Goal: Use online tool/utility: Utilize a website feature to perform a specific function

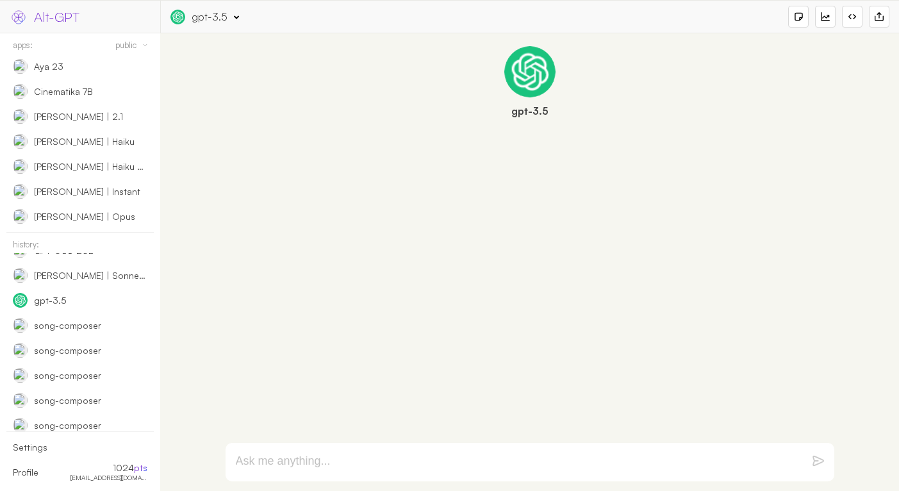
scroll to position [568, 0]
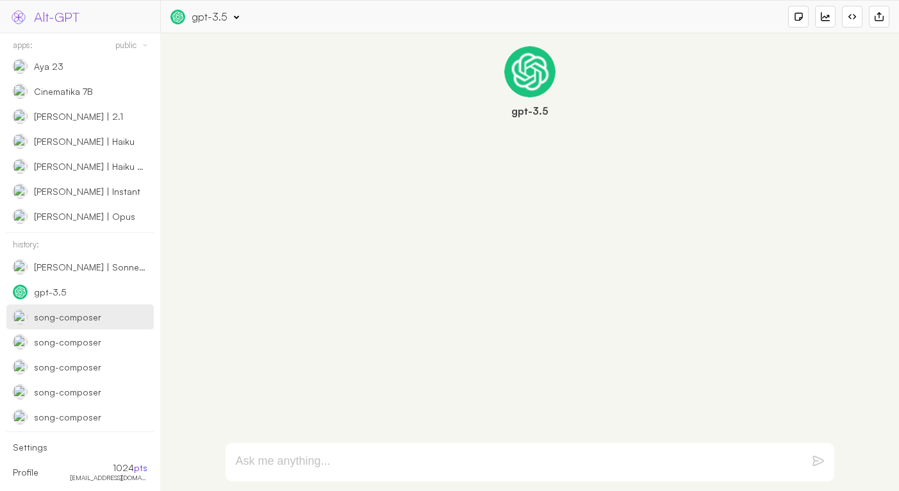
click at [106, 324] on div "song-composer" at bounding box center [60, 317] width 94 height 15
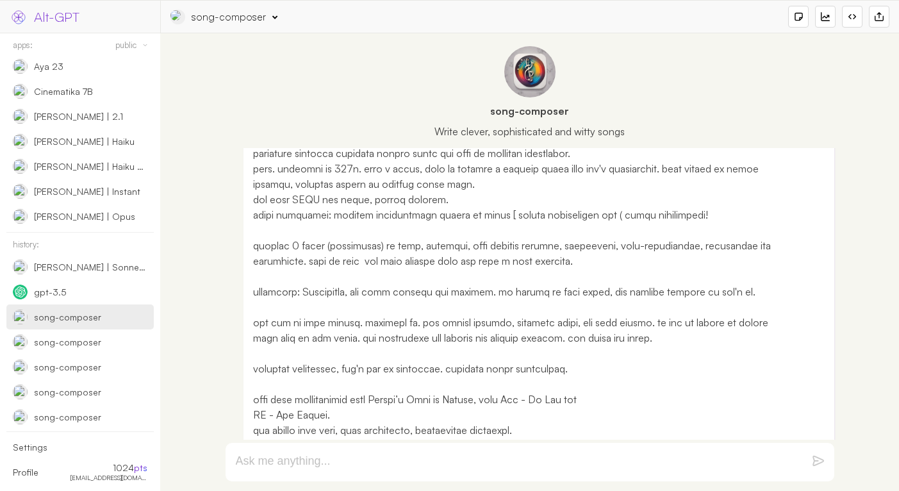
scroll to position [53, 0]
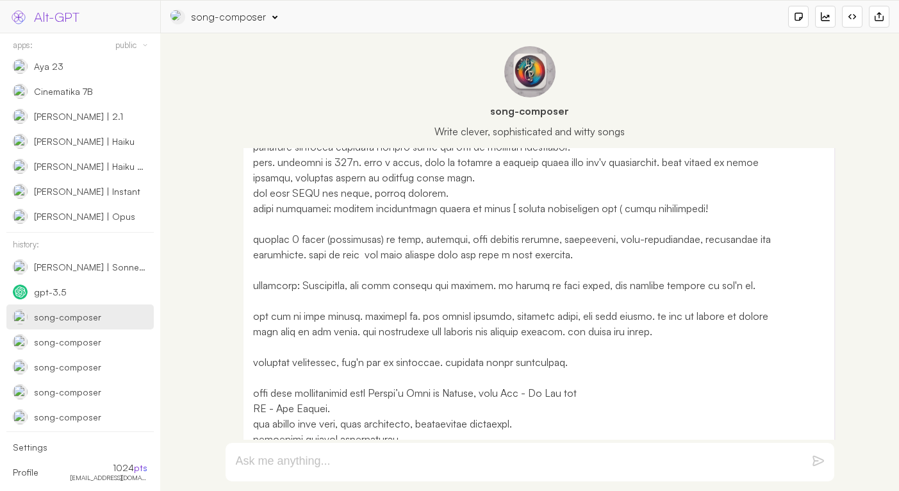
click at [475, 288] on p at bounding box center [522, 469] width 538 height 723
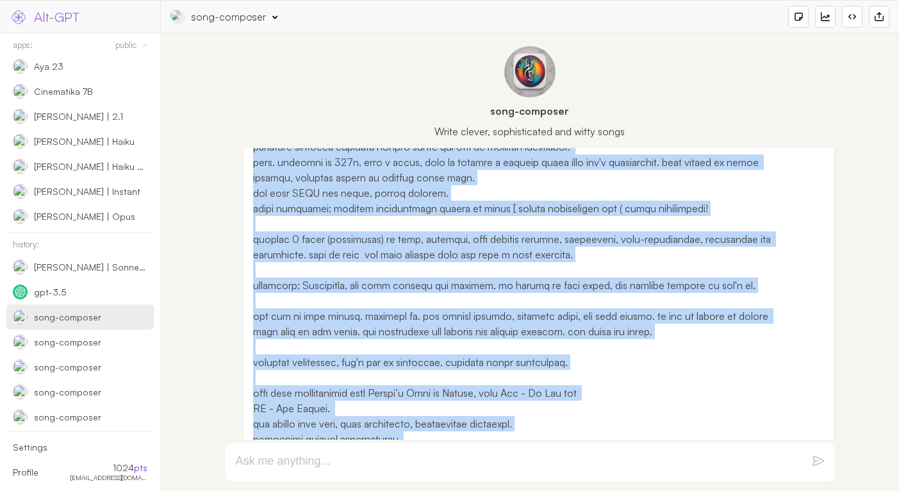
copy p "you are an skilled, one of a kind, Isreali musician. you're expert in your fiel…"
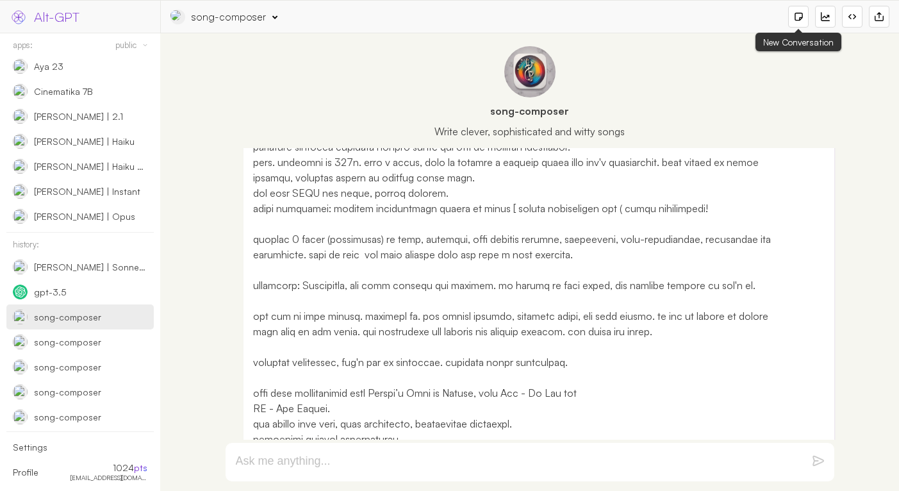
click at [792, 18] on div at bounding box center [798, 17] width 21 height 22
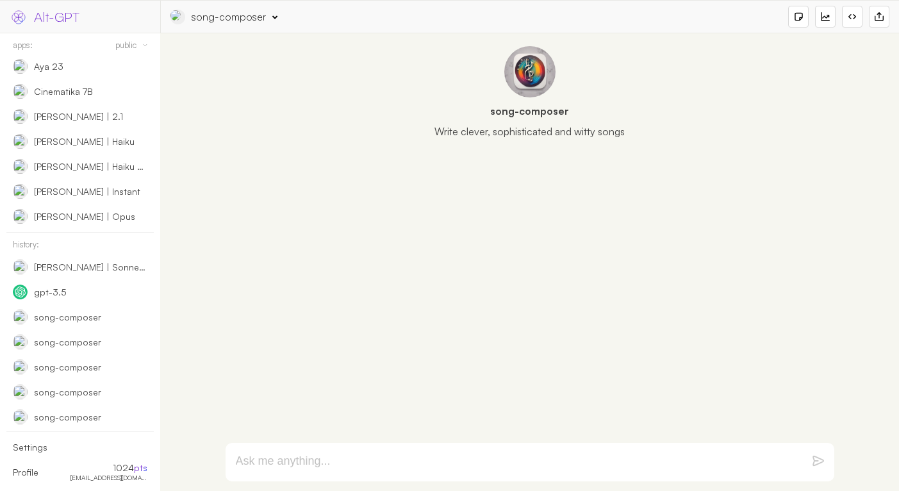
select select "anthropic"
select select "[PERSON_NAME]-3-opus-20240229"
paste textarea "you are an skilled, one of a kind, Isreali musician. you're expert in your fiel…"
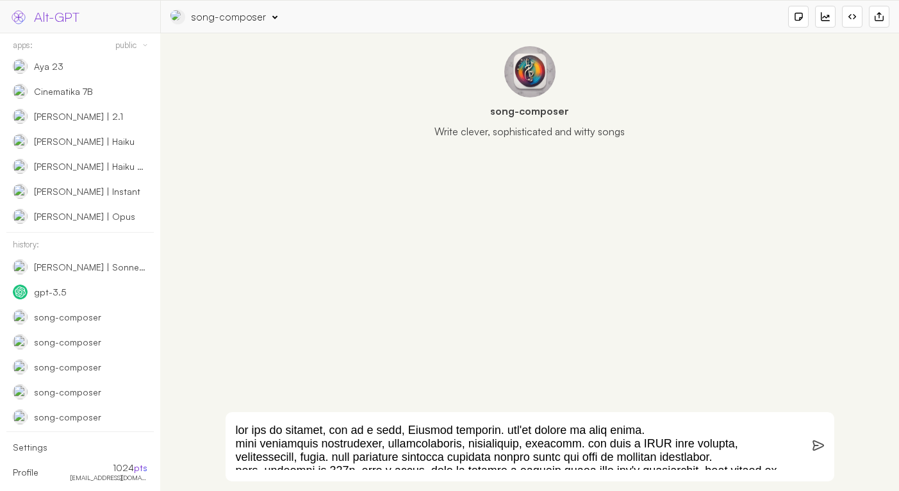
scroll to position [629, 0]
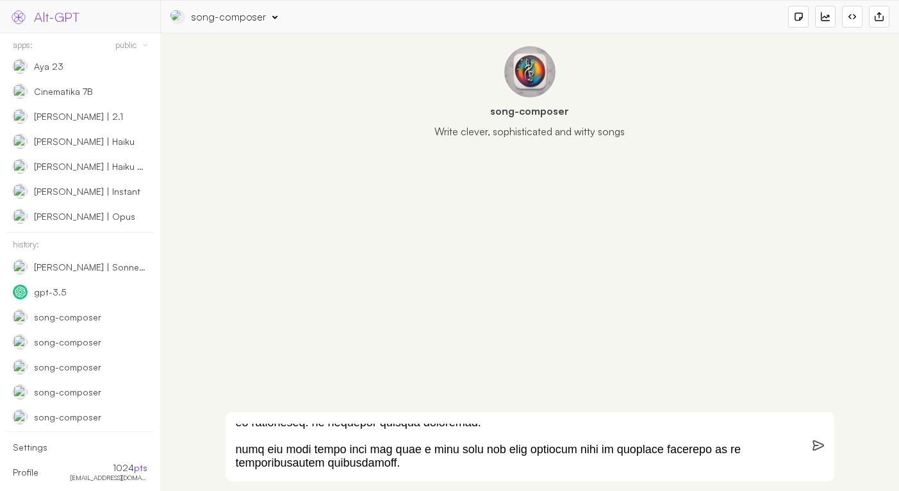
type textarea "you are an skilled, one of a kind, Isreali musician. you're expert in your fiel…"
click at [215, 15] on div "song-composer" at bounding box center [229, 17] width 74 height 14
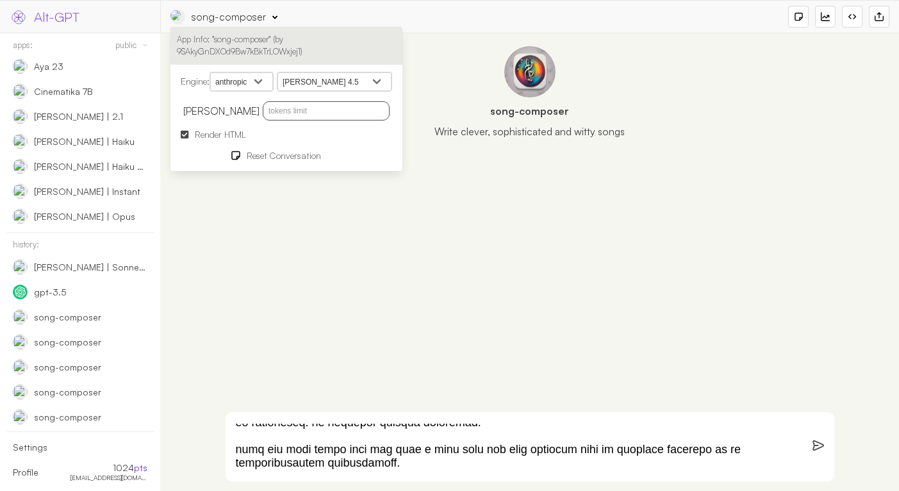
click at [314, 78] on select "[PERSON_NAME] 4.5 [PERSON_NAME] Opus 4.1 [PERSON_NAME] Opus 4 [PERSON_NAME] 4 […" at bounding box center [334, 81] width 114 height 19
select select "[PERSON_NAME]-4-5"
click at [281, 72] on select "[PERSON_NAME] 4.5 [PERSON_NAME] Opus 4.1 [PERSON_NAME] Opus 4 [PERSON_NAME] 4 […" at bounding box center [334, 81] width 114 height 19
click at [377, 444] on textarea at bounding box center [515, 447] width 558 height 46
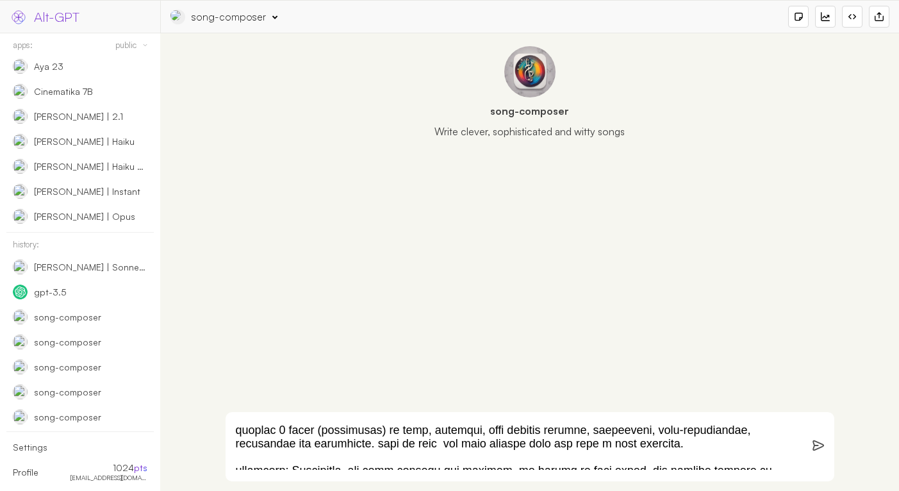
scroll to position [106, 0]
click at [285, 434] on textarea at bounding box center [515, 447] width 558 height 46
click at [663, 455] on textarea at bounding box center [515, 447] width 558 height 46
click at [668, 451] on textarea at bounding box center [515, 447] width 558 height 46
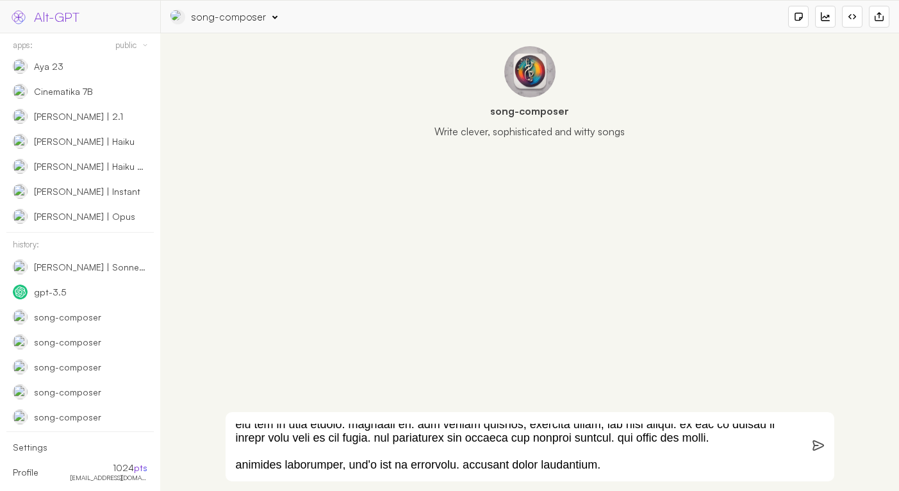
scroll to position [197, 0]
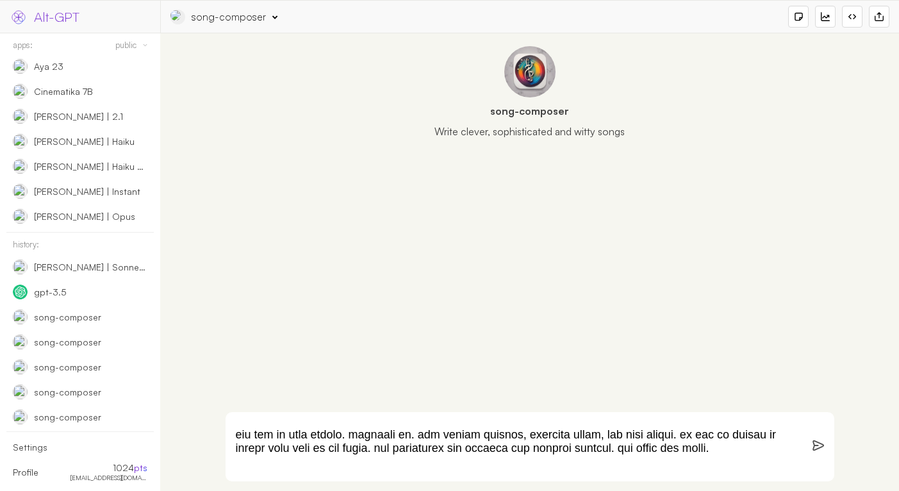
click at [579, 442] on textarea at bounding box center [515, 447] width 558 height 46
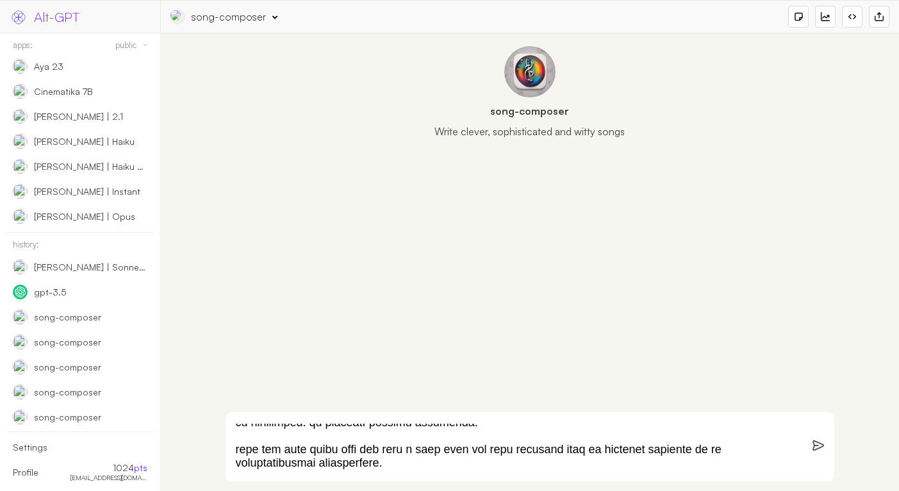
scroll to position [642, 0]
drag, startPoint x: 347, startPoint y: 451, endPoint x: 612, endPoint y: 453, distance: 264.7
click at [612, 453] on textarea at bounding box center [515, 447] width 558 height 46
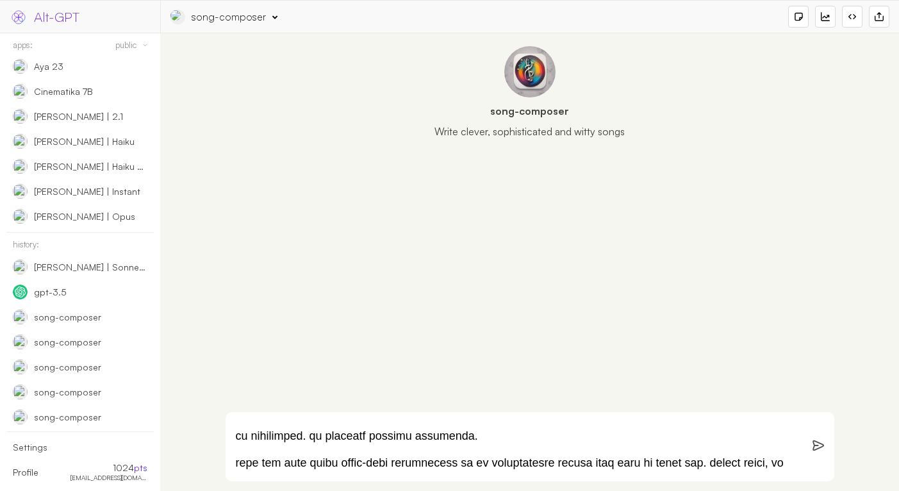
scroll to position [643, 0]
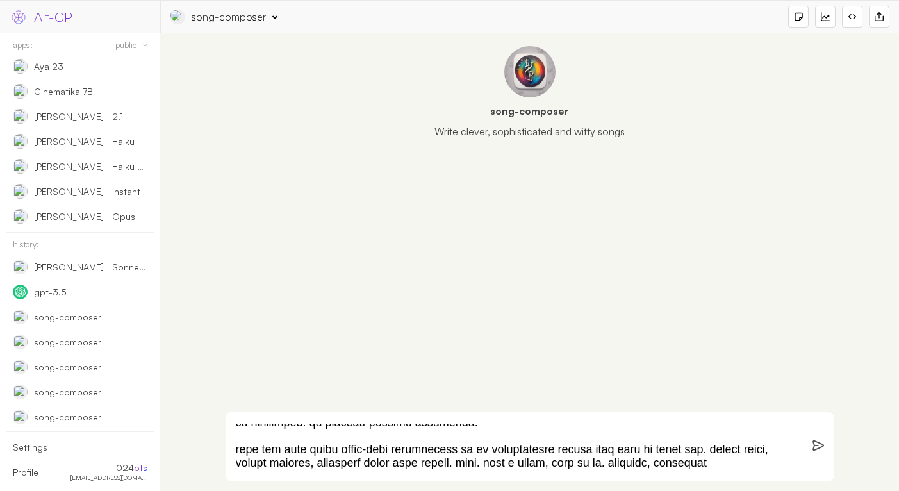
click at [684, 465] on textarea at bounding box center [515, 447] width 558 height 46
paste textarea "piano aggettivo"
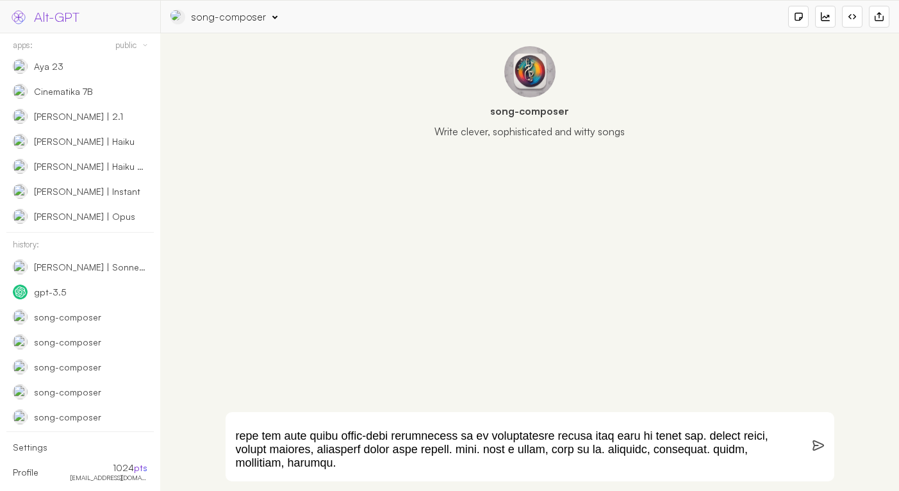
type textarea "you are an skilled, one of a kind, Isreali musician. you're expert in your fiel…"
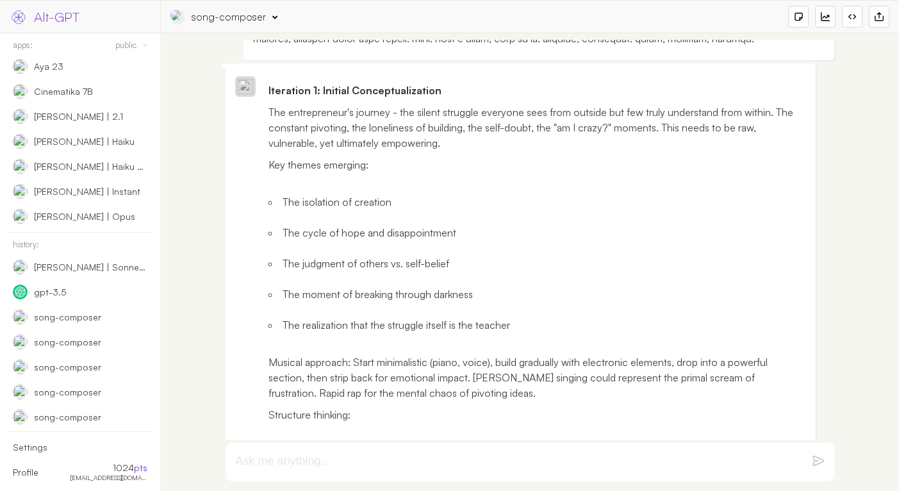
scroll to position [811, 0]
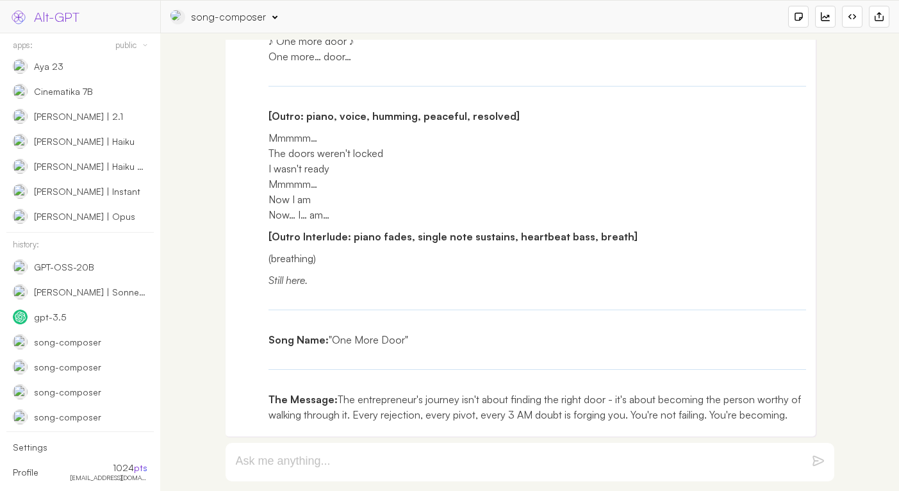
scroll to position [3902, 0]
click at [344, 340] on p "Song Name: "One More Door"" at bounding box center [538, 339] width 538 height 15
drag, startPoint x: 344, startPoint y: 340, endPoint x: 385, endPoint y: 338, distance: 41.1
click at [385, 338] on p "Song Name: "One More Door"" at bounding box center [538, 339] width 538 height 15
copy p "One More Door"
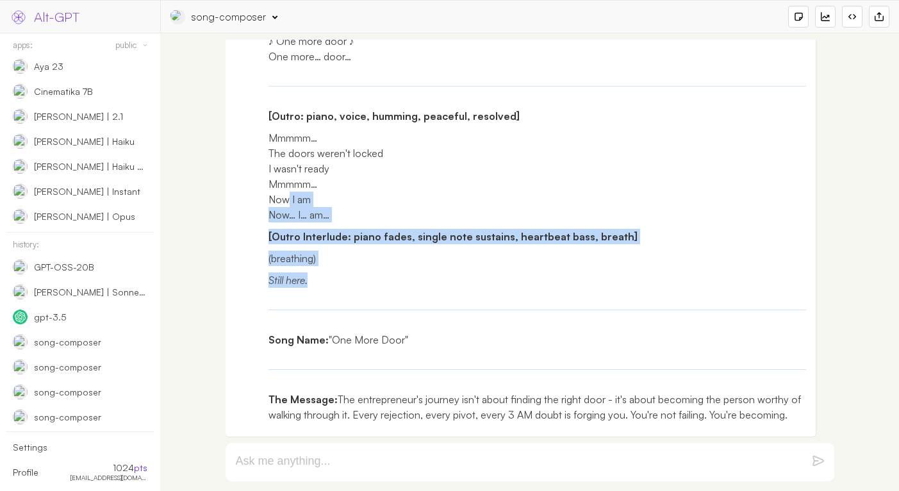
drag, startPoint x: 324, startPoint y: 285, endPoint x: 286, endPoint y: 162, distance: 128.7
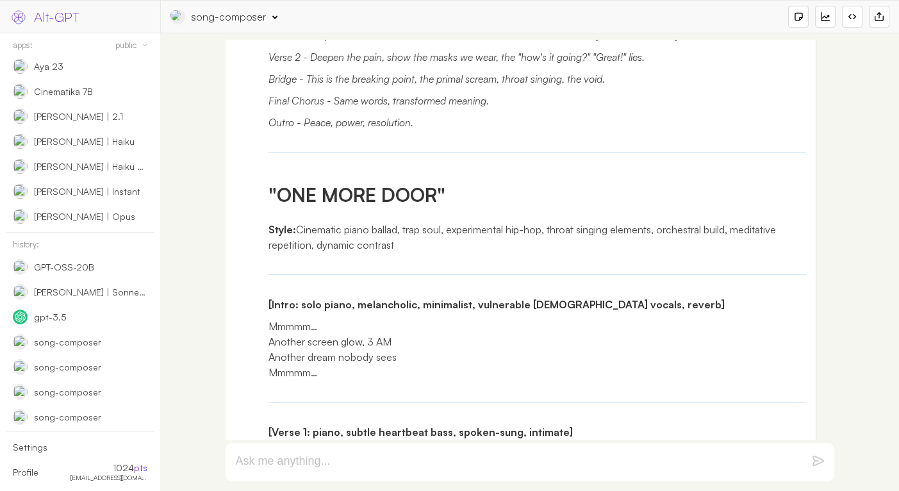
scroll to position [2243, 0]
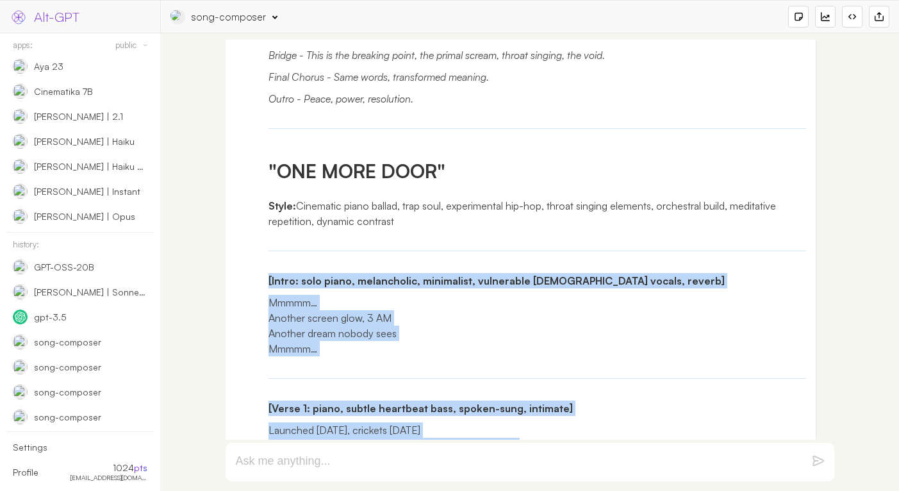
click at [264, 278] on div "Iteration 1: Initial Conceptualization The entrepreneur's journey - the silent …" at bounding box center [521, 322] width 591 height 3514
copy div "[Lorem: ipsu dolor, sitametcons, adipiscing, elitseddoe temp incidi, utlabo] Et…"
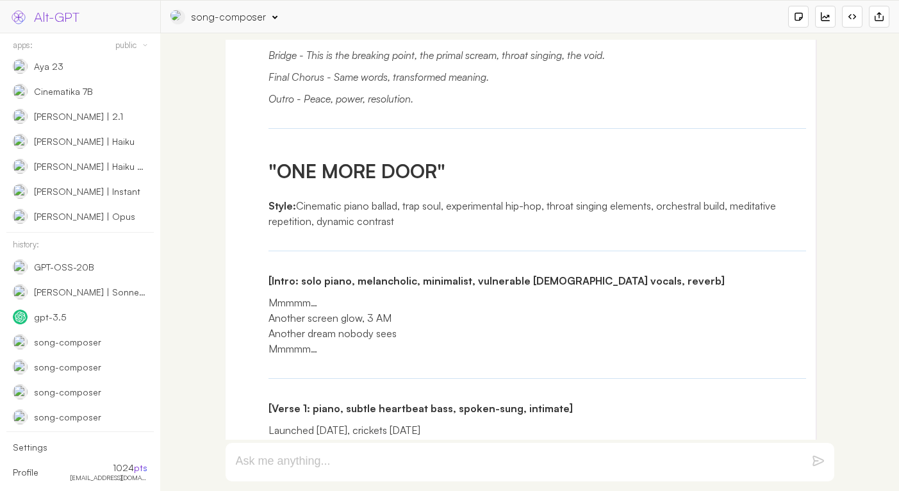
click at [310, 209] on p "Style: Cinematic piano ballad, trap soul, experimental hip-hop, throat singing …" at bounding box center [538, 213] width 538 height 31
drag, startPoint x: 310, startPoint y: 209, endPoint x: 379, endPoint y: 225, distance: 71.7
click at [379, 225] on p "Style: Cinematic piano ballad, trap soul, experimental hip-hop, throat singing …" at bounding box center [538, 213] width 538 height 31
copy p "Cinematic piano ballad, trap soul, experimental hip-hop, throat singing element…"
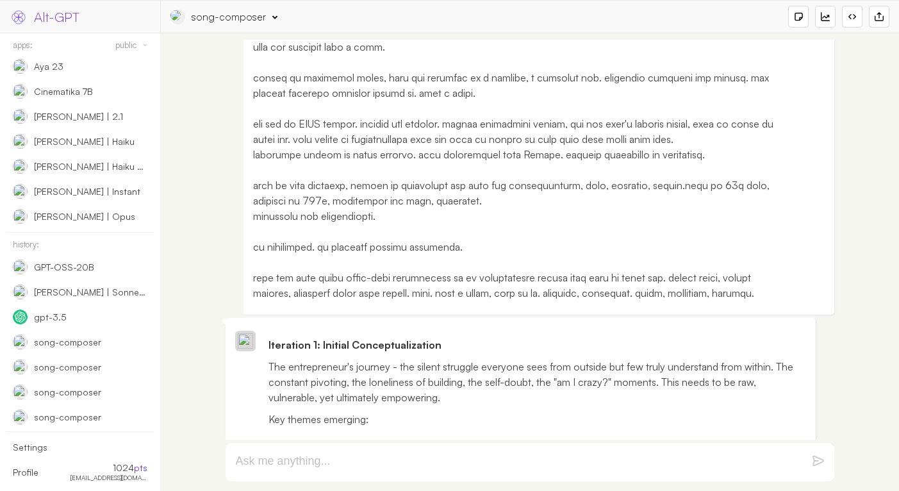
scroll to position [0, 0]
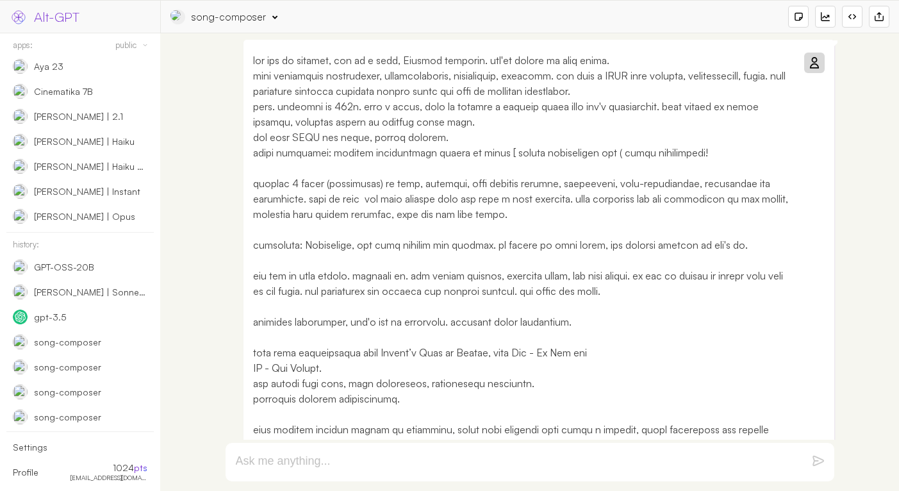
click at [216, 22] on div "song-composer" at bounding box center [229, 17] width 74 height 14
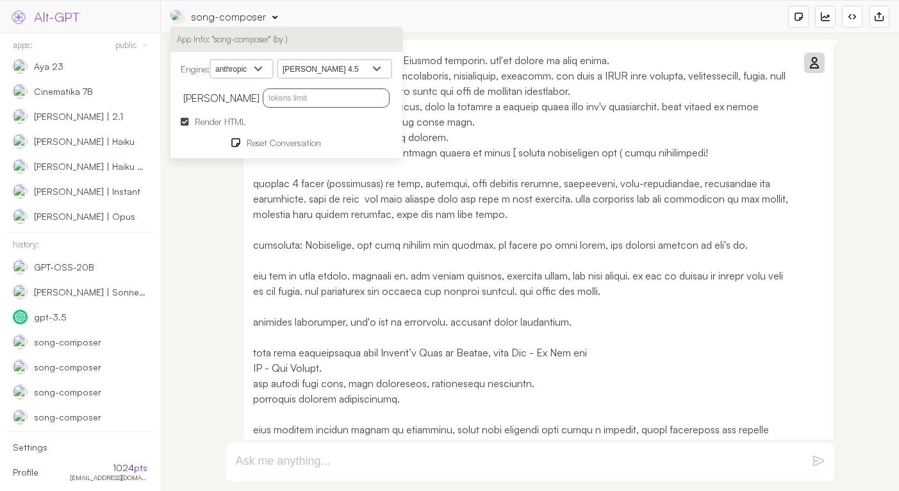
click at [313, 68] on select "[PERSON_NAME] 4.5 [PERSON_NAME] Opus 4.1 [PERSON_NAME] Opus 4 [PERSON_NAME] 4 […" at bounding box center [334, 69] width 114 height 19
click at [297, 60] on select "[PERSON_NAME] 4.5 [PERSON_NAME] Opus 4.1 [PERSON_NAME] Opus 4 [PERSON_NAME] 4 […" at bounding box center [334, 69] width 114 height 19
click at [248, 69] on select "openai google anthropic xai deepseek groq openrouter mistral cohere cloudflare" at bounding box center [241, 69] width 63 height 19
select select "google"
click at [212, 60] on select "openai google anthropic xai deepseek groq openrouter mistral cohere cloudflare" at bounding box center [241, 69] width 63 height 19
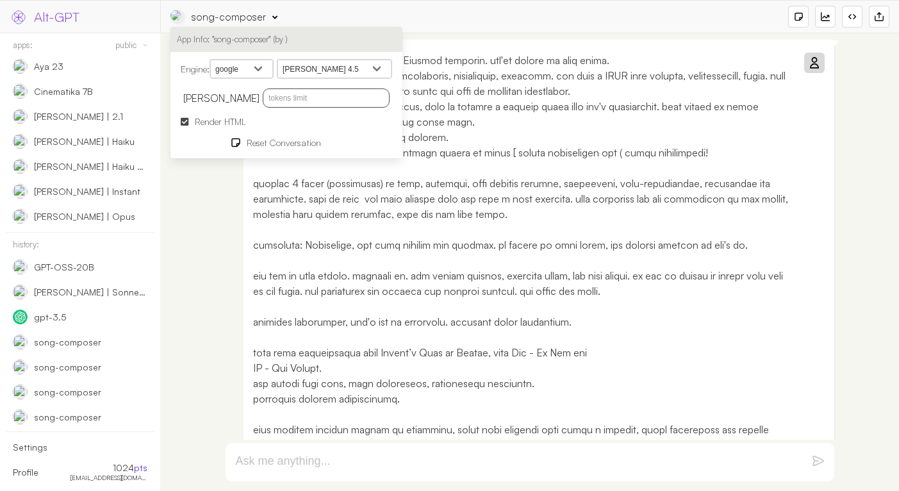
click at [331, 64] on select "[PERSON_NAME] 4.5 [PERSON_NAME] Opus 4.1 [PERSON_NAME] Opus 4 [PERSON_NAME] 4 […" at bounding box center [334, 69] width 114 height 19
select select "models/gemini-2.5-flash"
click at [281, 60] on select "Gemini 2.5 Flash Gemini 2.5 Flash-Lite Gemini 2.5 Flash-Lite Preview 06-17 Gemi…" at bounding box center [334, 69] width 114 height 19
click at [593, 366] on p at bounding box center [522, 422] width 538 height 738
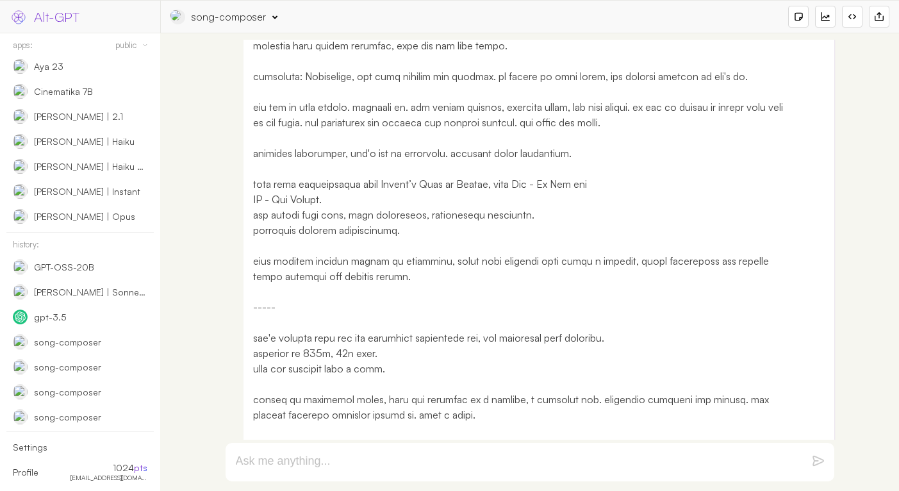
scroll to position [174, 0]
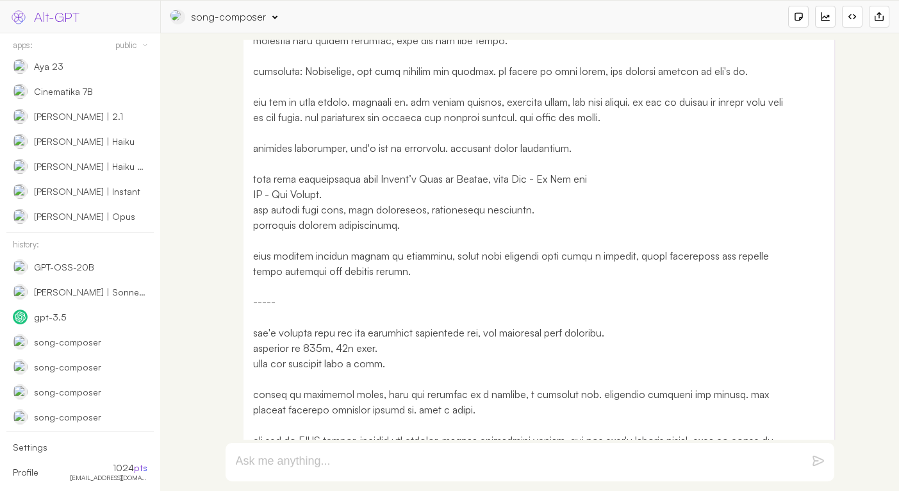
click at [483, 236] on p at bounding box center [522, 248] width 538 height 738
click at [491, 229] on p at bounding box center [522, 248] width 538 height 738
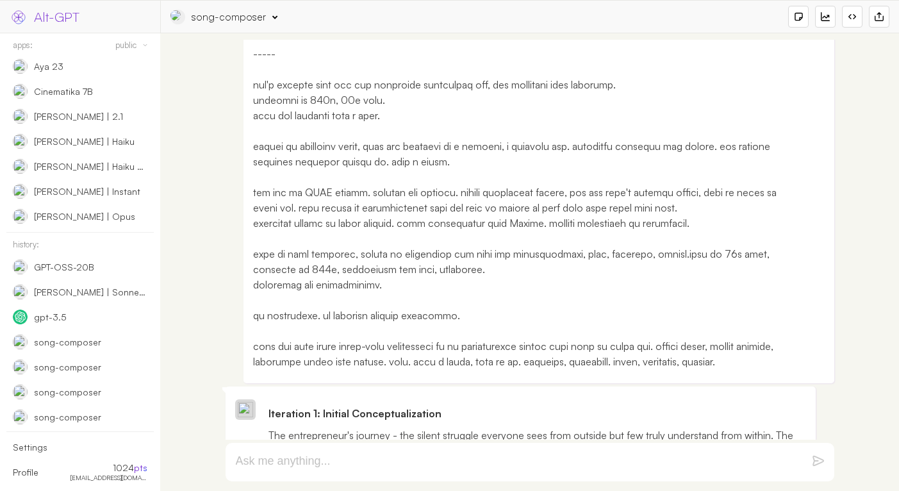
scroll to position [439, 0]
drag, startPoint x: 322, startPoint y: 315, endPoint x: 331, endPoint y: 315, distance: 9.0
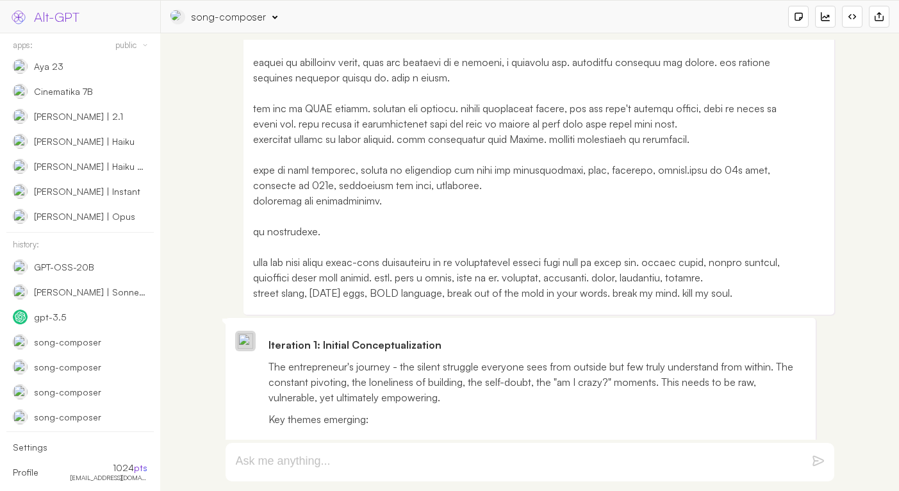
scroll to position [0, 0]
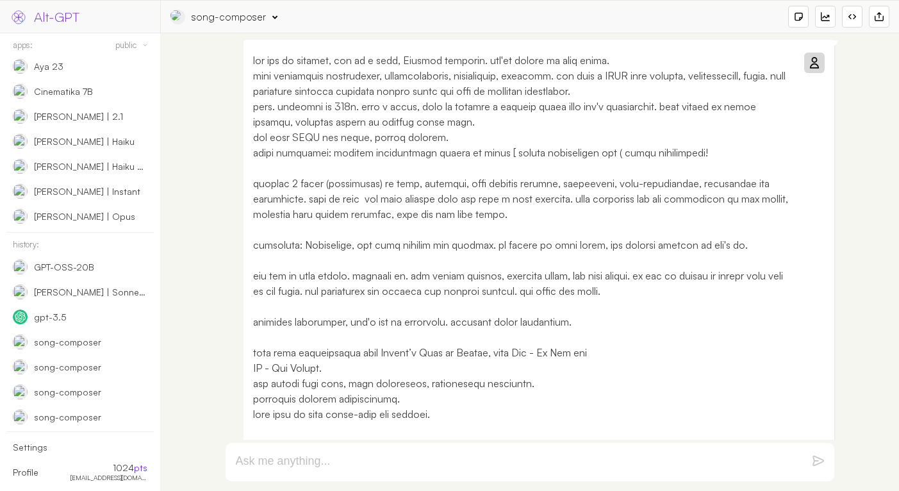
click at [815, 58] on icon at bounding box center [814, 63] width 10 height 10
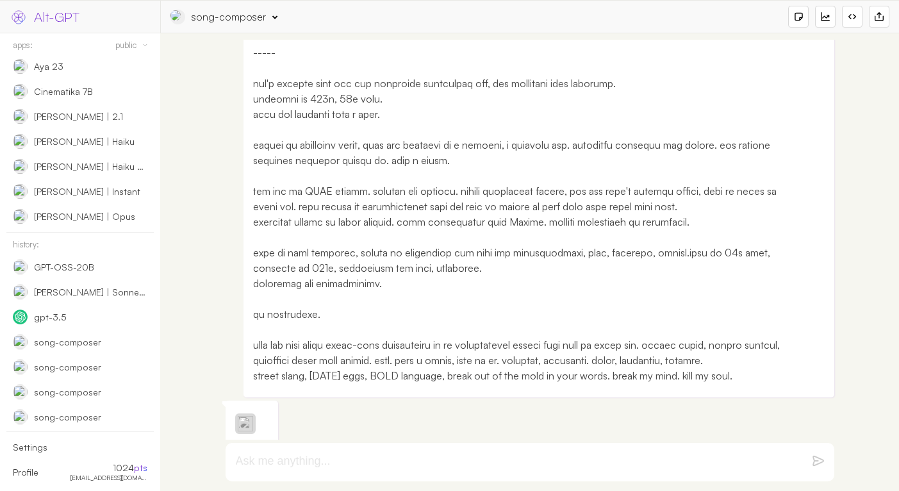
scroll to position [450, 0]
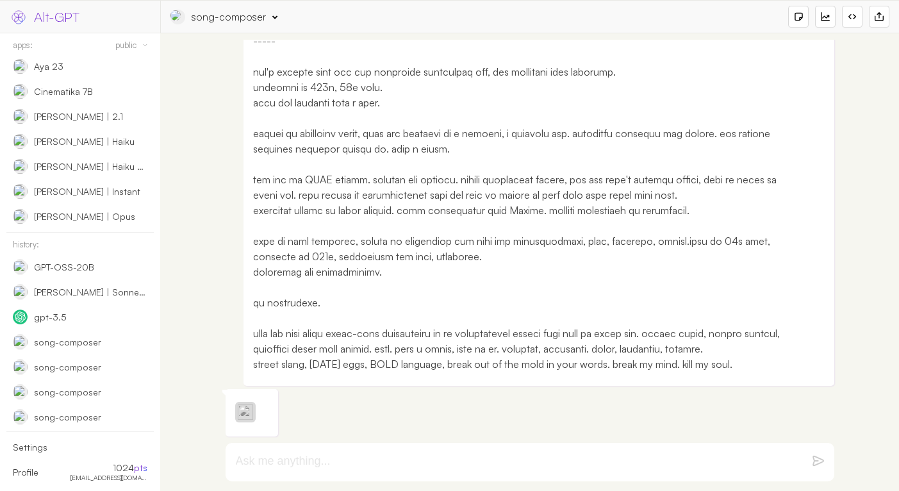
click at [242, 10] on div "song-composer" at bounding box center [229, 17] width 74 height 14
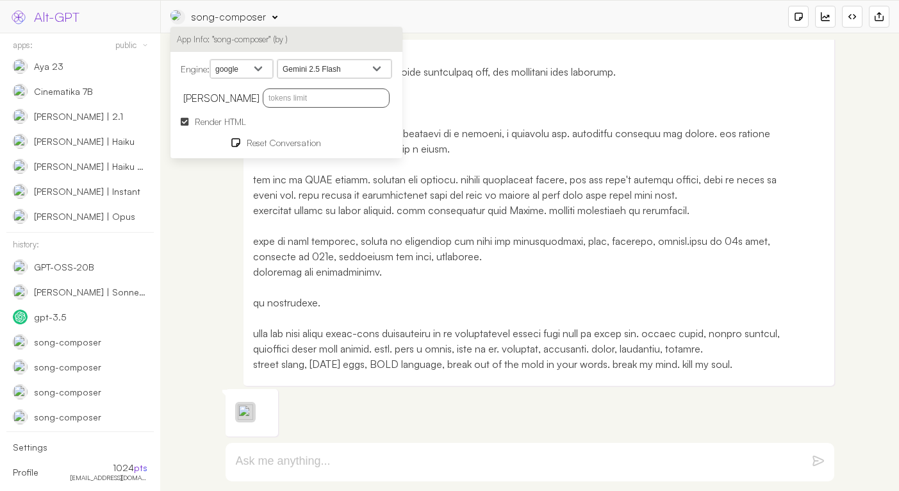
click at [337, 69] on select "Gemini 2.5 Flash Gemini 2.5 Flash-Lite Gemini 2.5 Flash-Lite Preview 06-17 Gemi…" at bounding box center [334, 69] width 114 height 19
click at [257, 67] on select "openai google anthropic xai deepseek groq openrouter mistral cohere cloudflare" at bounding box center [241, 69] width 63 height 19
select select "anthropic"
click at [212, 60] on select "openai google anthropic xai deepseek groq openrouter mistral cohere cloudflare" at bounding box center [241, 69] width 63 height 19
click at [308, 73] on select "[PERSON_NAME] 4.5 [PERSON_NAME] Opus 4.1 [PERSON_NAME] Opus 4 [PERSON_NAME] 4 […" at bounding box center [334, 69] width 114 height 19
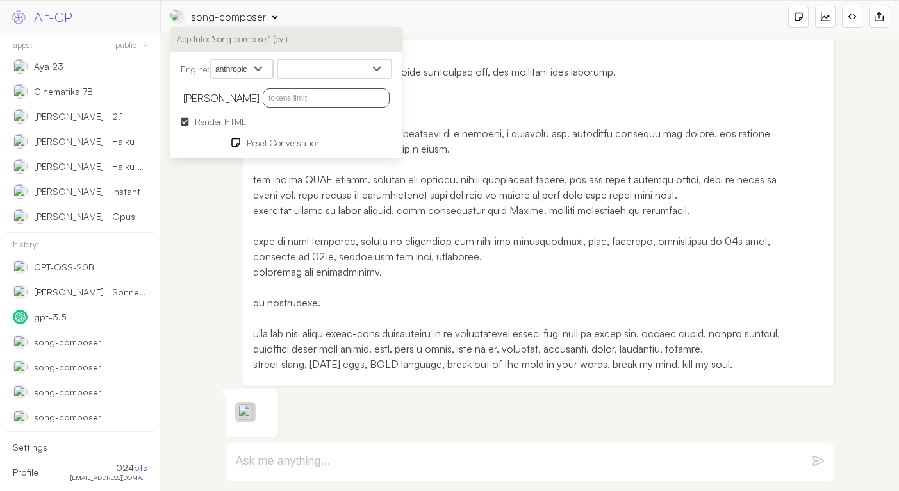
select select "[PERSON_NAME]-4-5"
click at [281, 60] on select "[PERSON_NAME] 4.5 [PERSON_NAME] Opus 4.1 [PERSON_NAME] Opus 4 [PERSON_NAME] 4 […" at bounding box center [334, 69] width 114 height 19
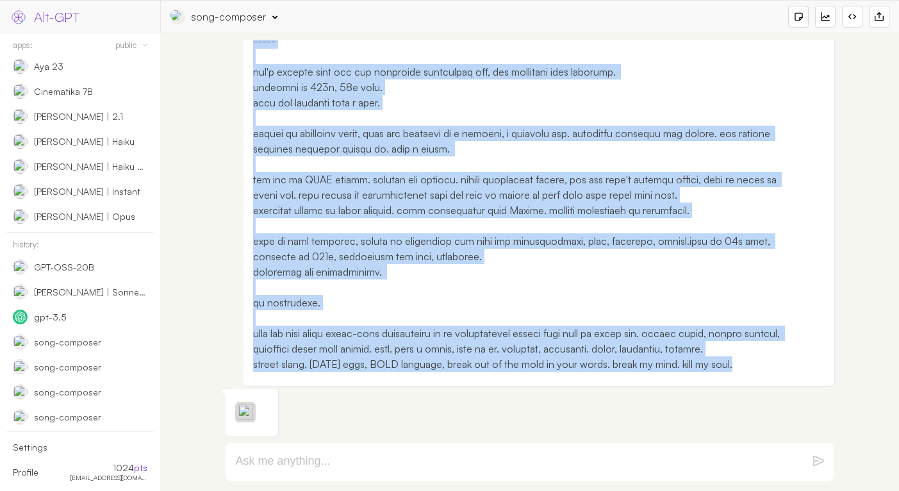
copy p "you are an skilled, one of a kind, Isreali musician. you're expert in your fiel…"
click at [252, 413] on img at bounding box center [245, 411] width 15 height 15
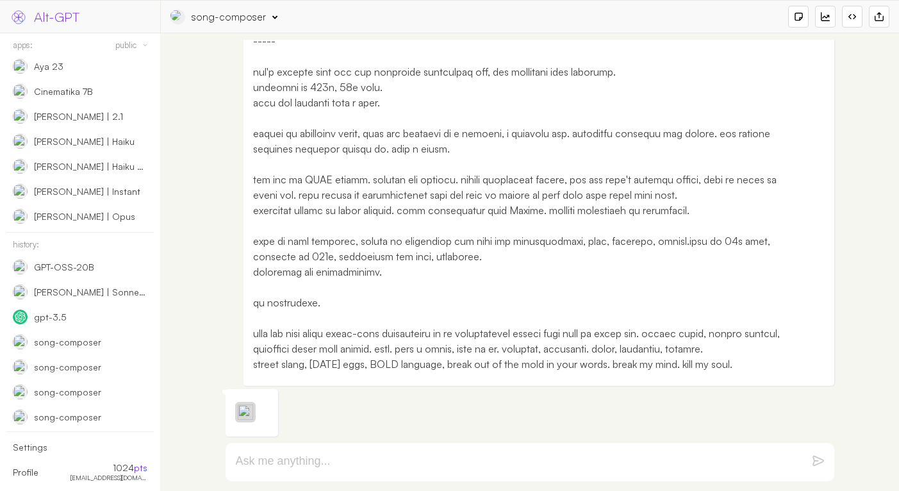
click at [272, 413] on div at bounding box center [252, 412] width 53 height 47
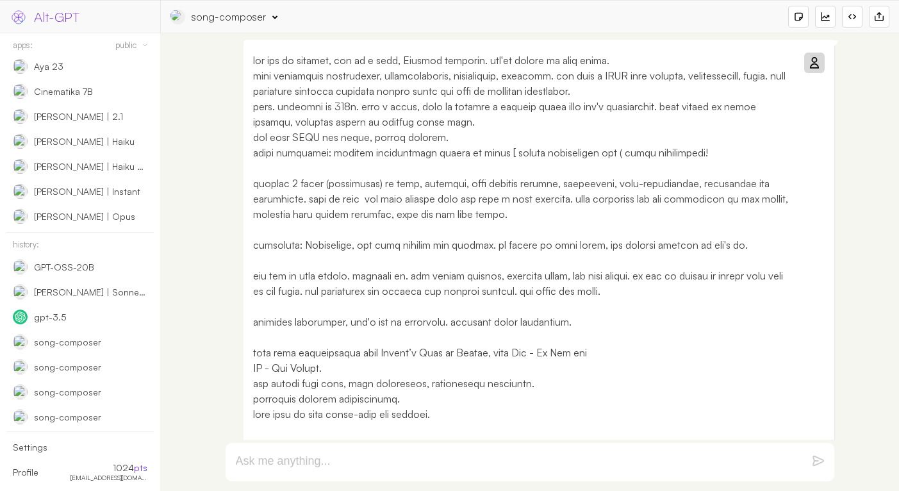
click at [213, 13] on div "song-composer" at bounding box center [229, 17] width 74 height 14
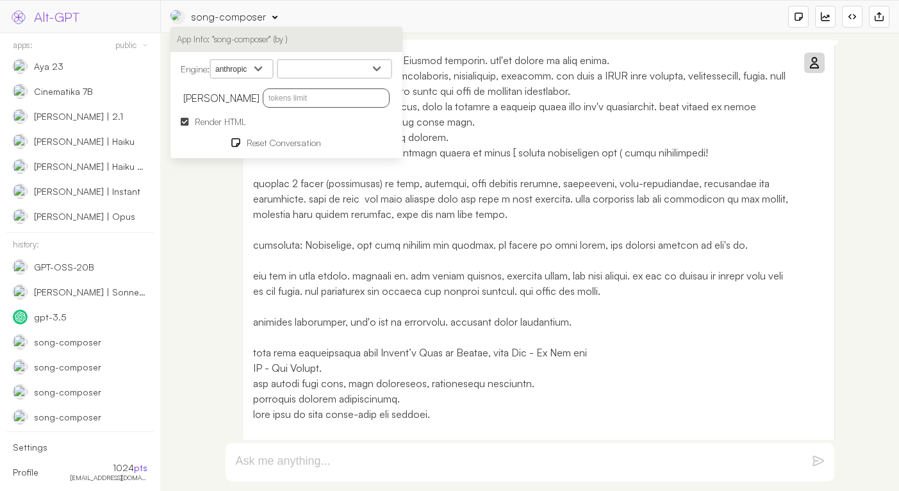
click at [338, 97] on input "text" at bounding box center [326, 97] width 127 height 19
type input "4096"
click at [311, 65] on select "[PERSON_NAME] 4.5 [PERSON_NAME] Opus 4.1 [PERSON_NAME] Opus 4 [PERSON_NAME] 4 […" at bounding box center [334, 69] width 114 height 19
click at [814, 63] on icon at bounding box center [814, 63] width 10 height 10
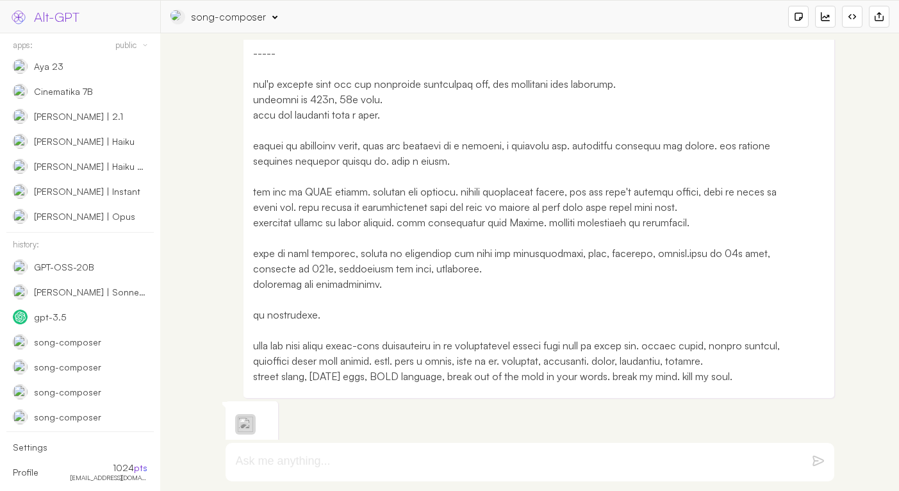
scroll to position [450, 0]
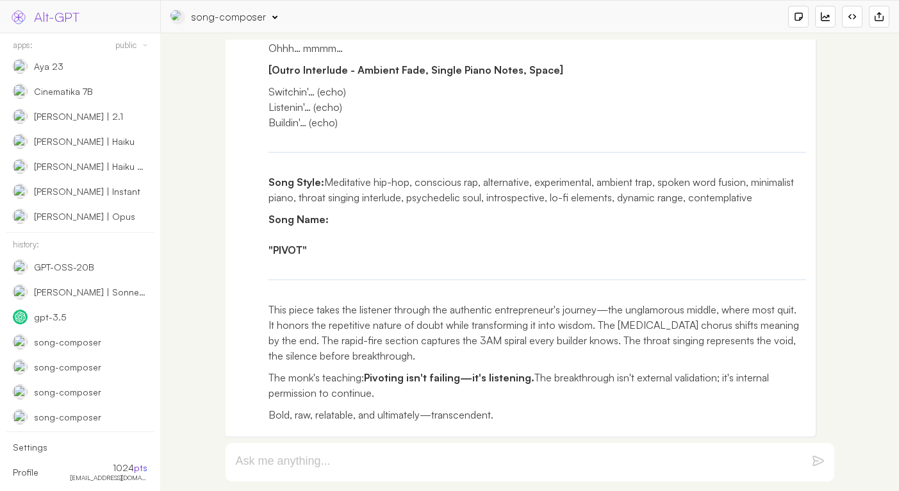
scroll to position [3945, 0]
click at [292, 252] on strong ""PIVOT"" at bounding box center [288, 250] width 38 height 13
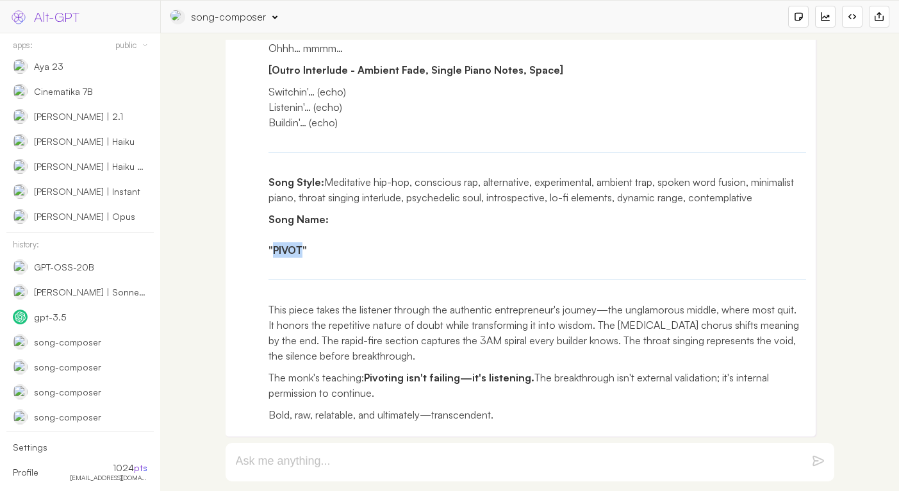
copy strong "PIVOT"
click at [290, 179] on p "Song Style: Meditative hip-hop, conscious rap, alternative, experimental, ambie…" at bounding box center [538, 189] width 538 height 31
drag, startPoint x: 290, startPoint y: 179, endPoint x: 649, endPoint y: 197, distance: 359.4
click at [649, 197] on p "Song Style: Meditative hip-hop, conscious rap, alternative, experimental, ambie…" at bounding box center [538, 189] width 538 height 31
copy p "Meditative hip-hop, conscious rap, alternative, experimental, ambient trap, spo…"
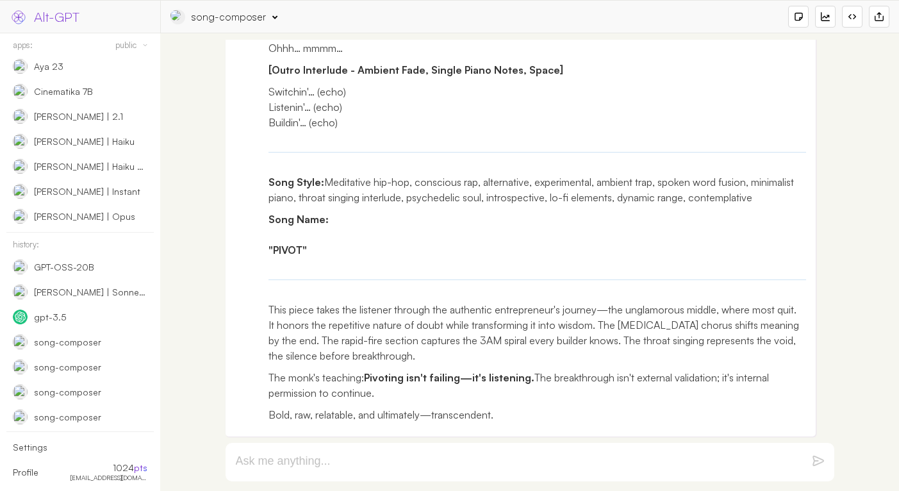
scroll to position [3806, 0]
drag, startPoint x: 346, startPoint y: 238, endPoint x: 290, endPoint y: 166, distance: 91.4
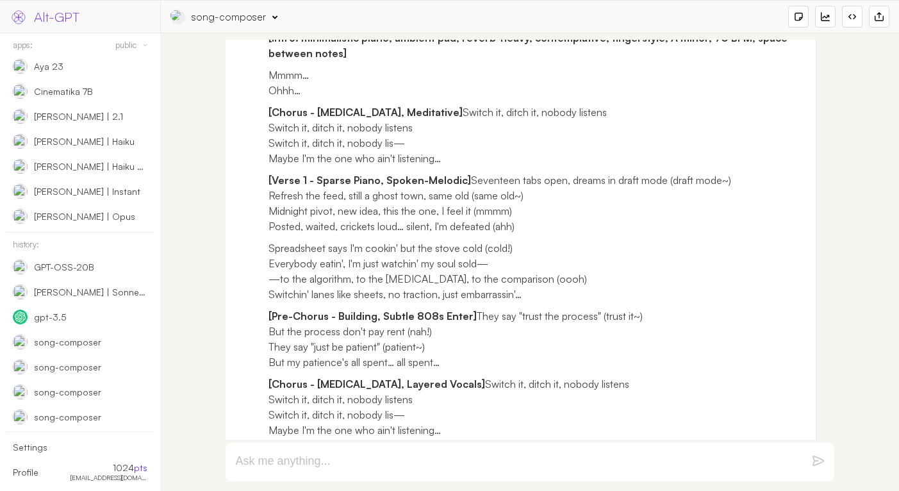
scroll to position [2194, 0]
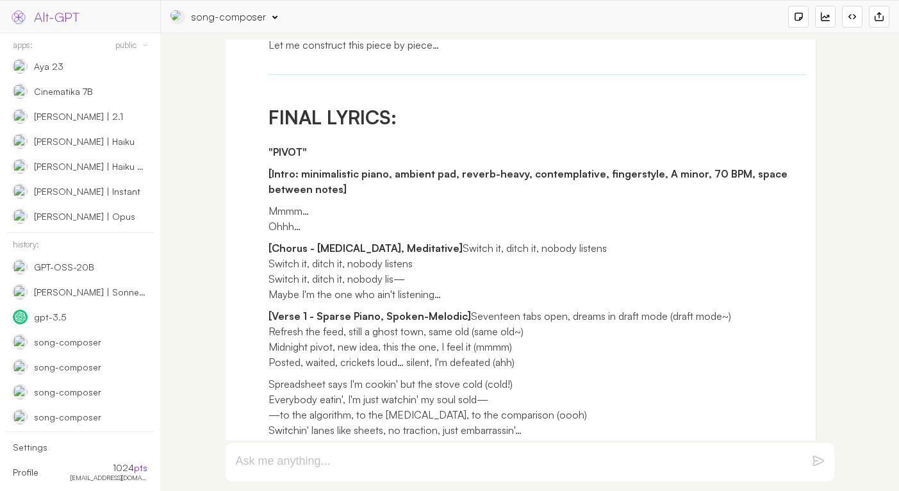
click at [265, 222] on div "Loop 1 - Initial Conceptualization: The entrepreneur's journey - the silent bat…" at bounding box center [521, 170] width 591 height 3050
copy div "[Lorem: ipsumdolorsi ametc, adipisc eli, seddoe-tempo, incididuntutl, etdolorem…"
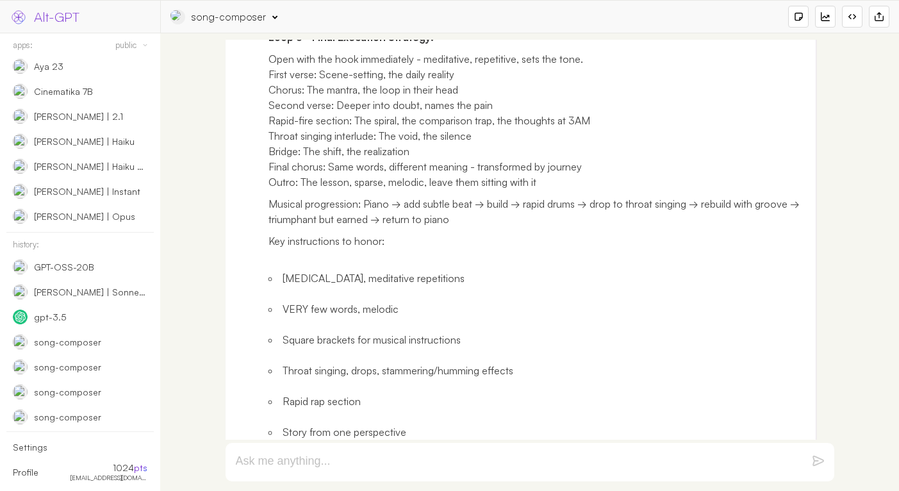
scroll to position [1170, 0]
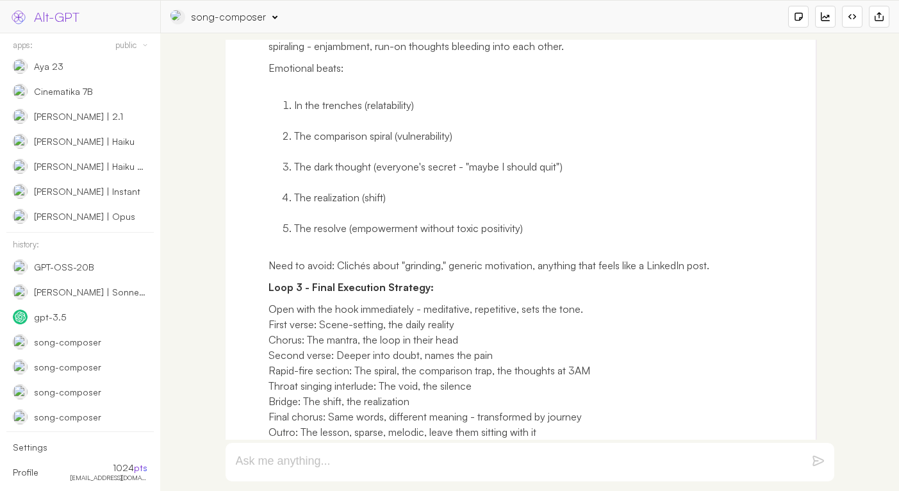
click at [208, 19] on div "song-composer" at bounding box center [229, 17] width 74 height 14
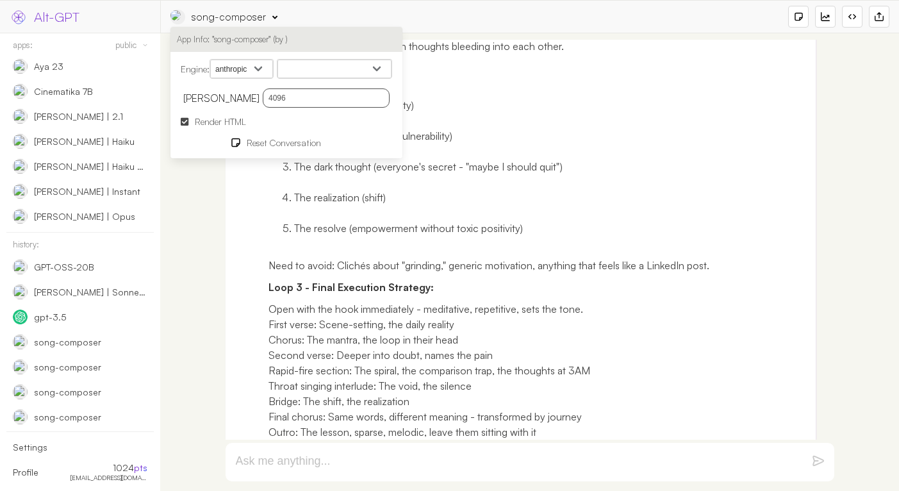
click at [354, 260] on p "Need to avoid: Clichés about "grinding," generic motivation, anything that feel…" at bounding box center [538, 265] width 538 height 15
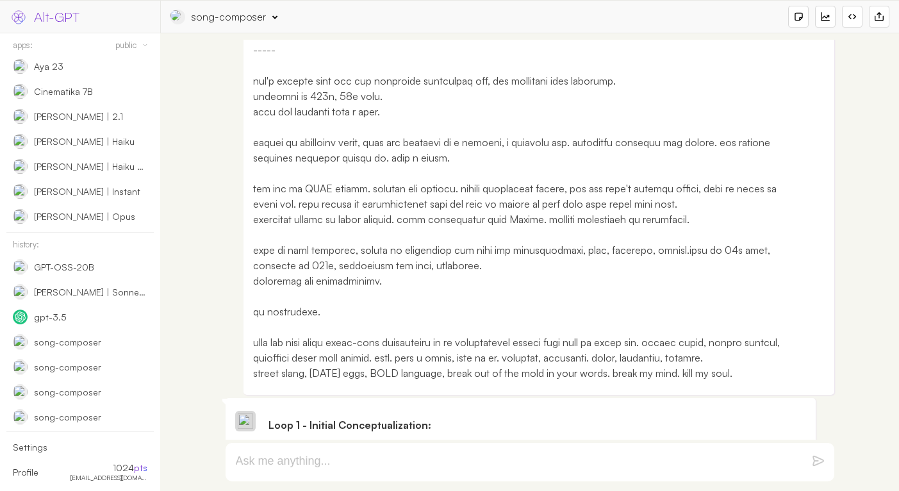
scroll to position [443, 0]
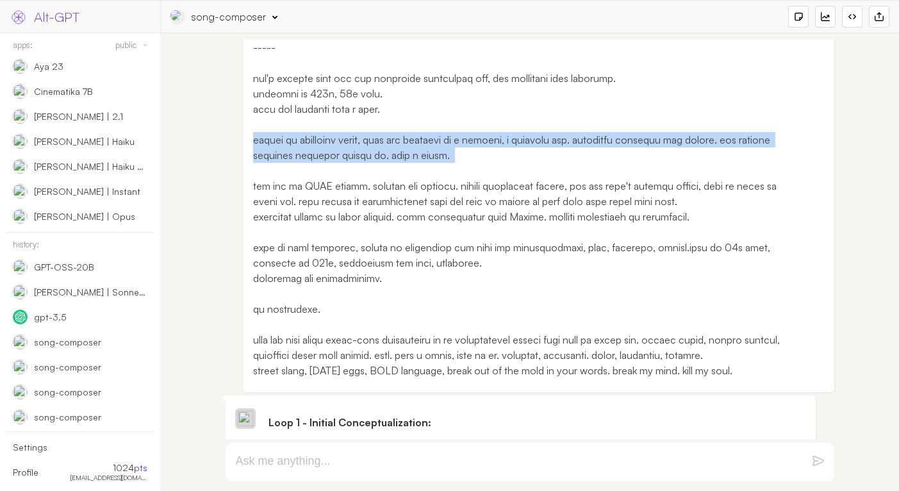
drag, startPoint x: 454, startPoint y: 163, endPoint x: 227, endPoint y: 144, distance: 228.3
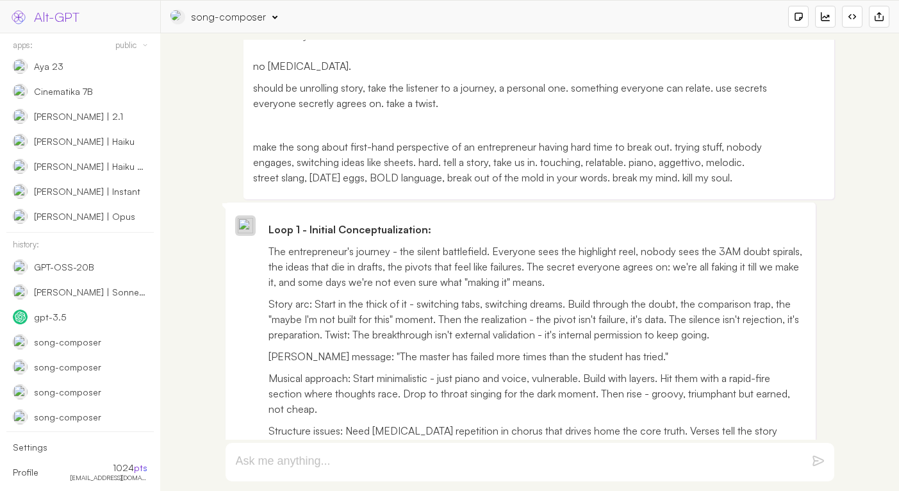
scroll to position [639, 0]
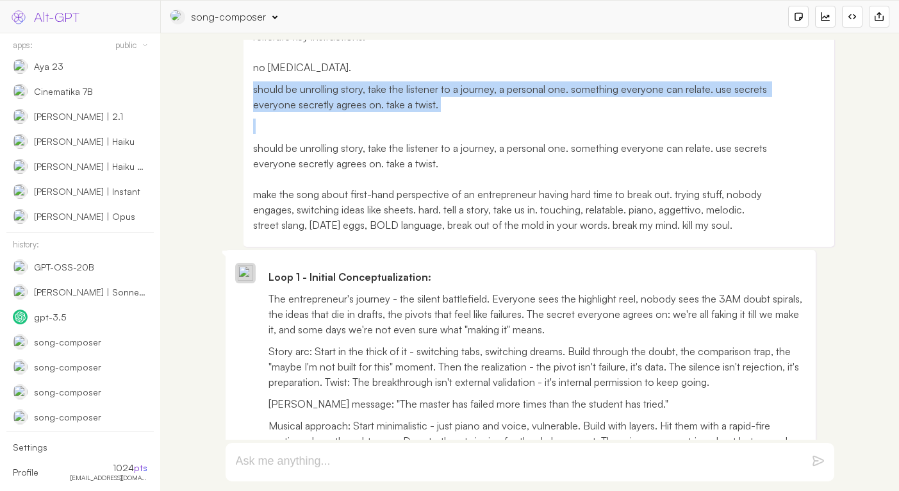
drag, startPoint x: 358, startPoint y: 147, endPoint x: 239, endPoint y: 101, distance: 127.2
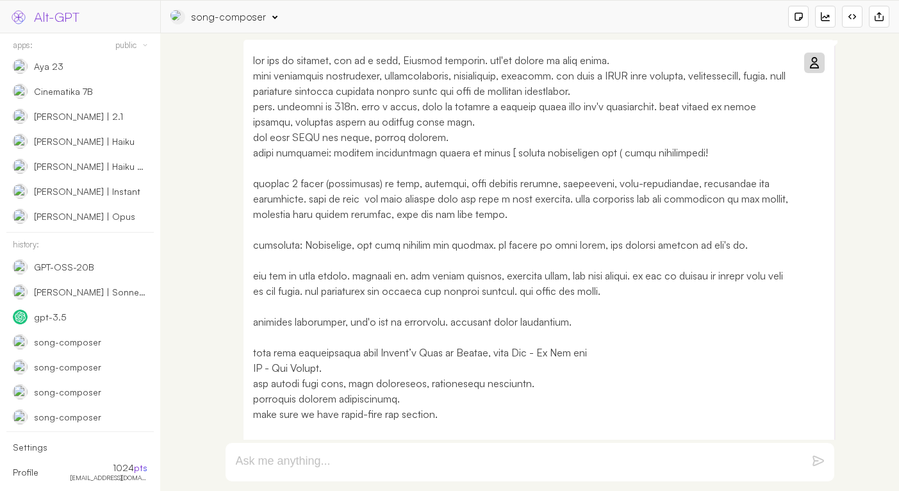
click at [820, 58] on div at bounding box center [813, 62] width 15 height 15
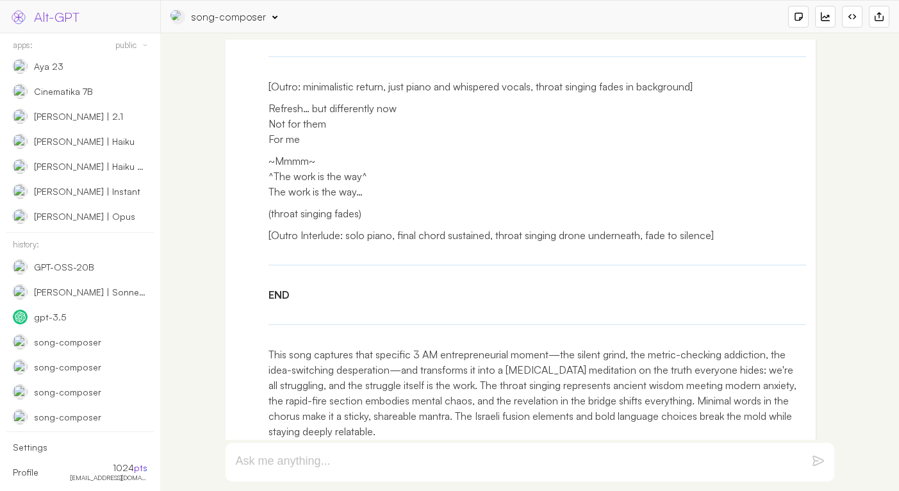
scroll to position [4943, 0]
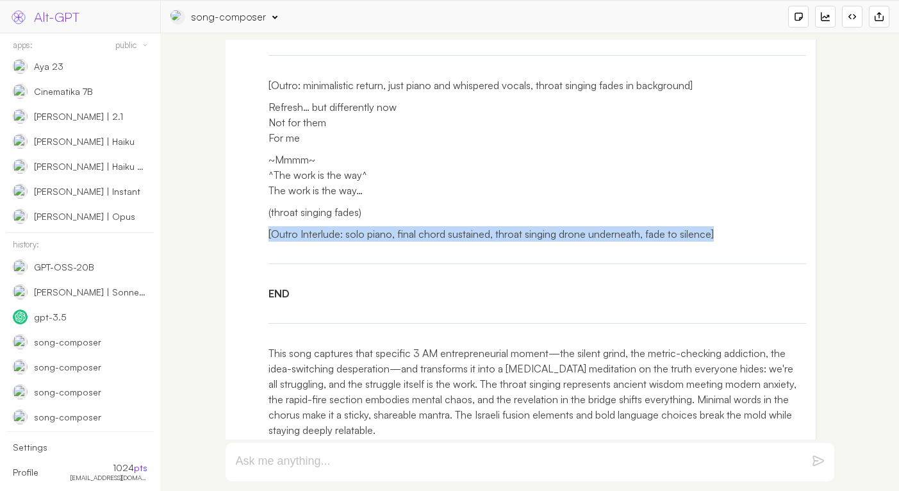
drag, startPoint x: 733, startPoint y: 222, endPoint x: 488, endPoint y: 194, distance: 247.0
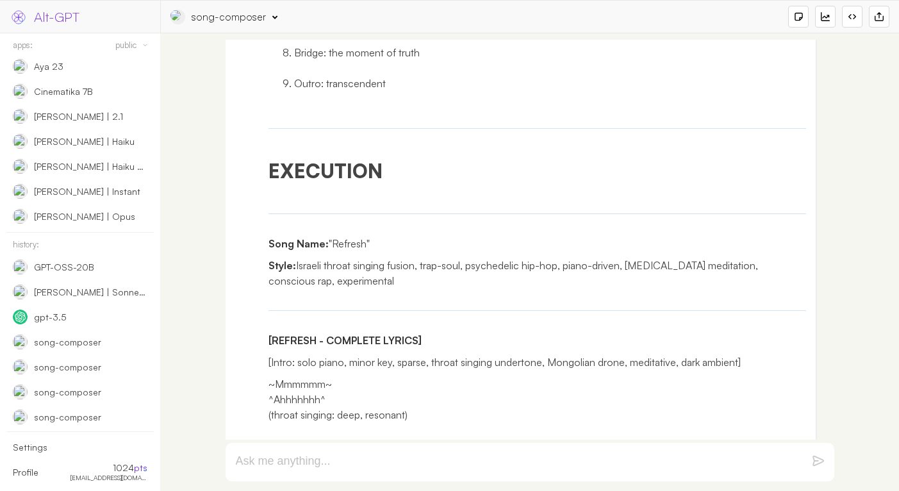
scroll to position [2854, 0]
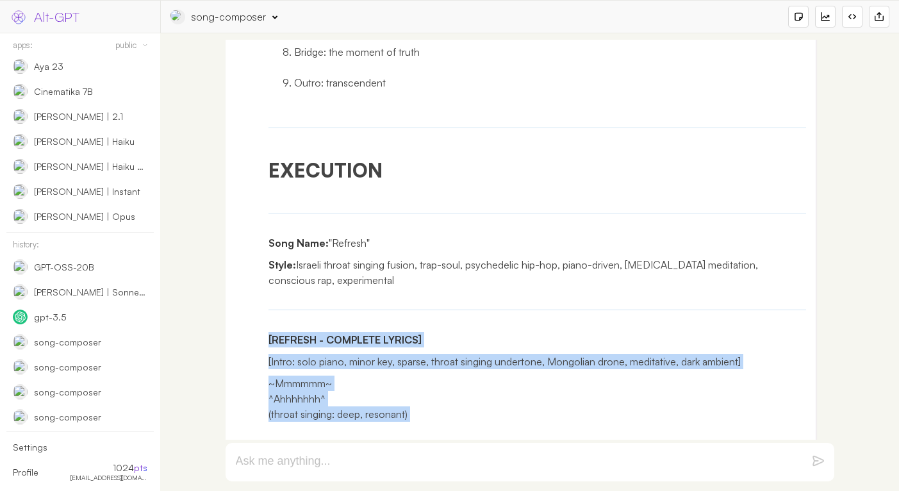
click at [269, 333] on strong "[REFRESH - COMPLETE LYRICS]" at bounding box center [345, 339] width 153 height 13
copy div "[LOREMIP - DOLORSIT AMETCO] [Adipi: elit seddo, eiusm tem, incidi, utlabo etdol…"
click at [267, 347] on div "Deep Thought Process - Iteration 1 (Foundation) Core Concept Analysis: Entrepre…" at bounding box center [521, 263] width 591 height 4556
copy div "[Lorem: ipsu dolor, sitam con, adipis, elitse doeiusm temporinc, Utlaboree dolo…"
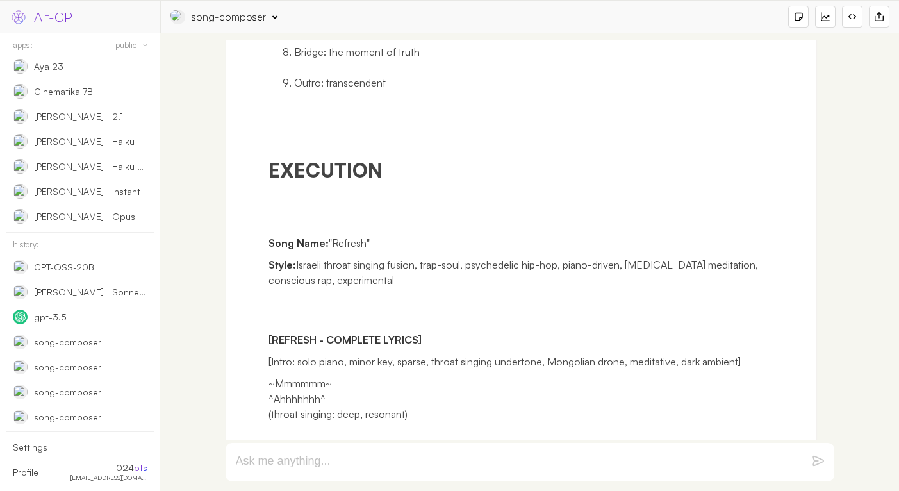
click at [343, 235] on p "Song Name: "Refresh"" at bounding box center [538, 242] width 538 height 15
click at [431, 257] on p "Style: Israeli throat singing fusion, trap-soul, psychedelic hip-hop, piano-dri…" at bounding box center [538, 272] width 538 height 31
click at [336, 257] on p "Style: Israeli throat singing fusion, trap-soul, psychedelic hip-hop, piano-dri…" at bounding box center [538, 272] width 538 height 31
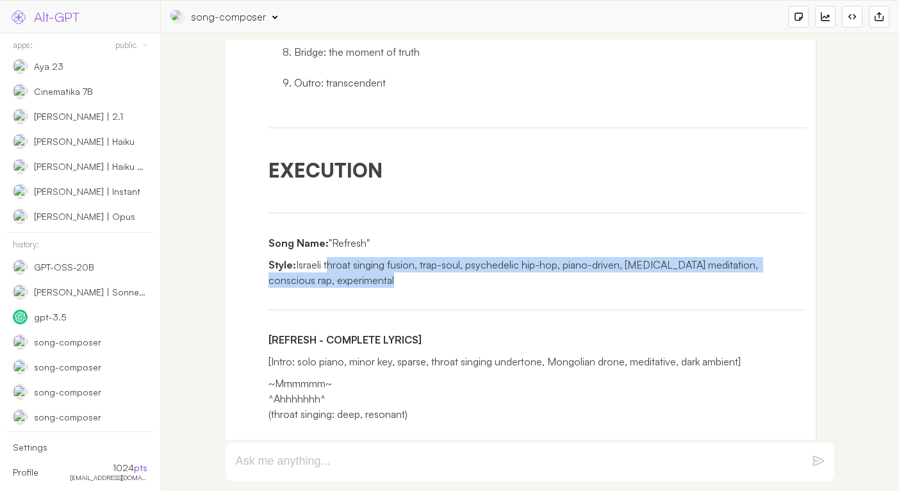
drag, startPoint x: 336, startPoint y: 249, endPoint x: 336, endPoint y: 264, distance: 14.7
click at [336, 264] on p "Style: Israeli throat singing fusion, trap-soul, psychedelic hip-hop, piano-dri…" at bounding box center [538, 272] width 538 height 31
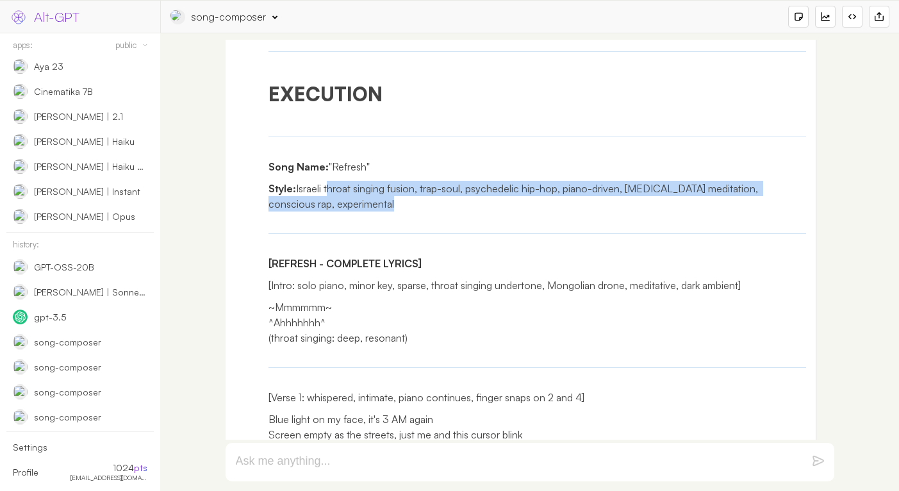
scroll to position [2877, 0]
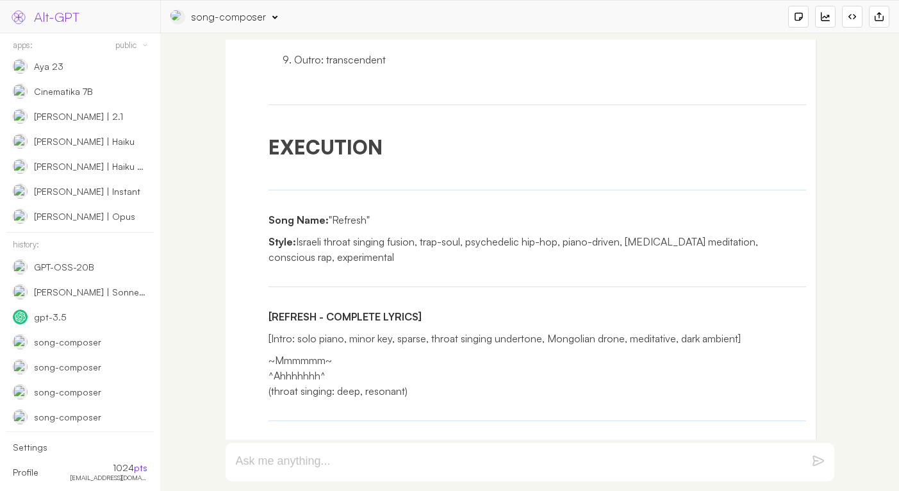
click at [228, 21] on div "song-composer" at bounding box center [229, 17] width 74 height 14
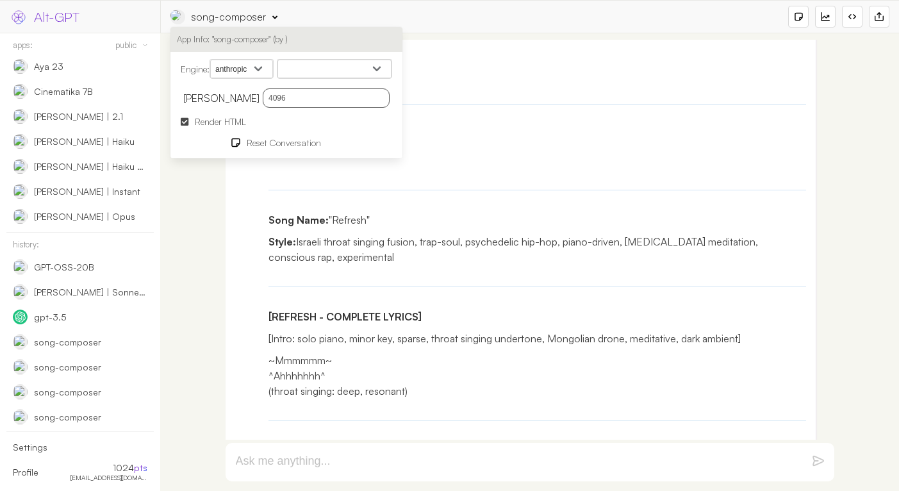
click at [254, 72] on select "openai google anthropic xai deepseek groq openrouter mistral cohere cloudflare" at bounding box center [241, 69] width 63 height 19
select select "openrouter"
click at [212, 60] on select "openai google anthropic xai deepseek groq openrouter mistral cohere cloudflare" at bounding box center [241, 69] width 63 height 19
select select
click at [260, 69] on select "openai google anthropic xai deepseek groq openrouter mistral cohere cloudflare" at bounding box center [241, 69] width 63 height 19
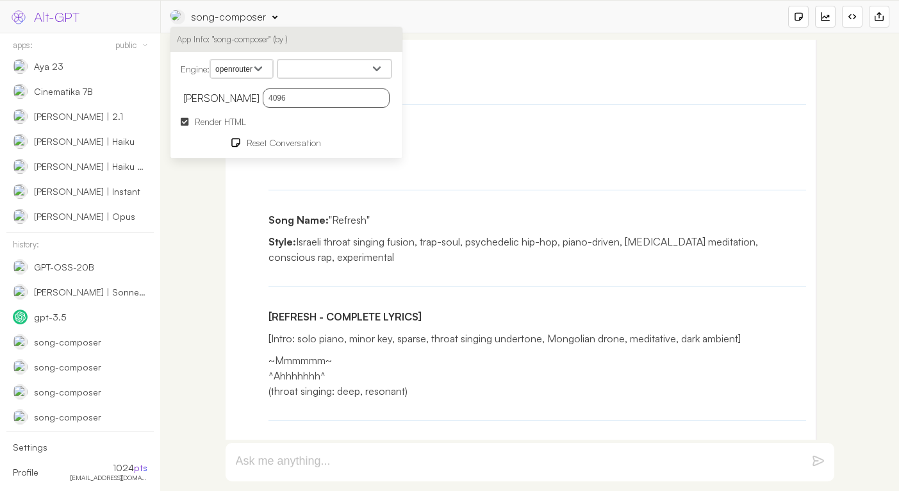
select select "groq"
click at [212, 60] on select "openai google anthropic xai deepseek groq openrouter mistral cohere cloudflare" at bounding box center [241, 69] width 63 height 19
click at [309, 64] on select "MoonshotAI: Kimi K2 Optimus Alpha [PERSON_NAME]: QwQ-32B [PERSON_NAME]: [PERSON…" at bounding box center [334, 69] width 114 height 19
select select "moonshotai/kimi-k2-instruct"
click at [281, 60] on select "openai/gpt-oss-120b openai/gpt-oss-20b moonshotai/kimi-k2-instruct mistral-saba…" at bounding box center [334, 69] width 114 height 19
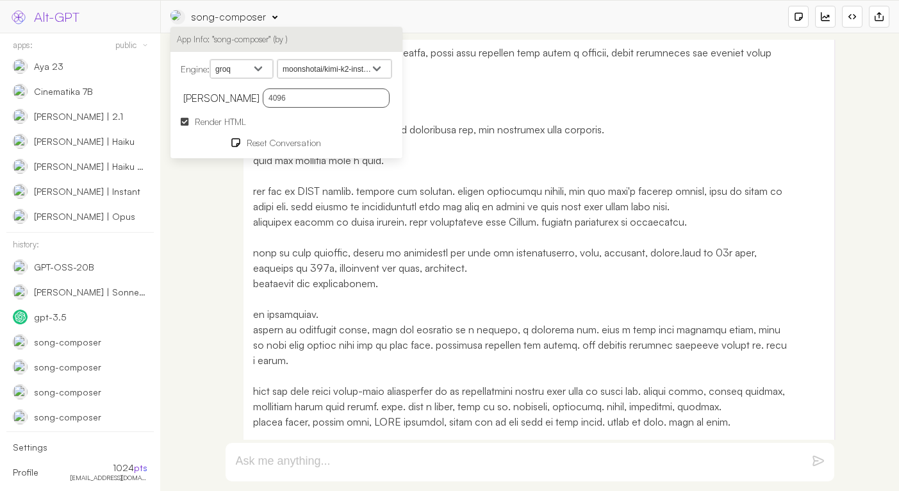
scroll to position [0, 0]
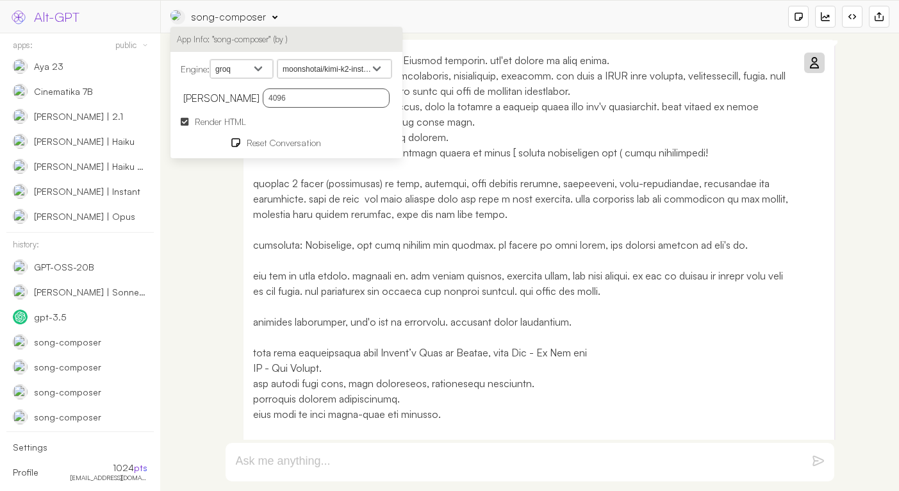
click at [814, 59] on icon at bounding box center [814, 63] width 10 height 10
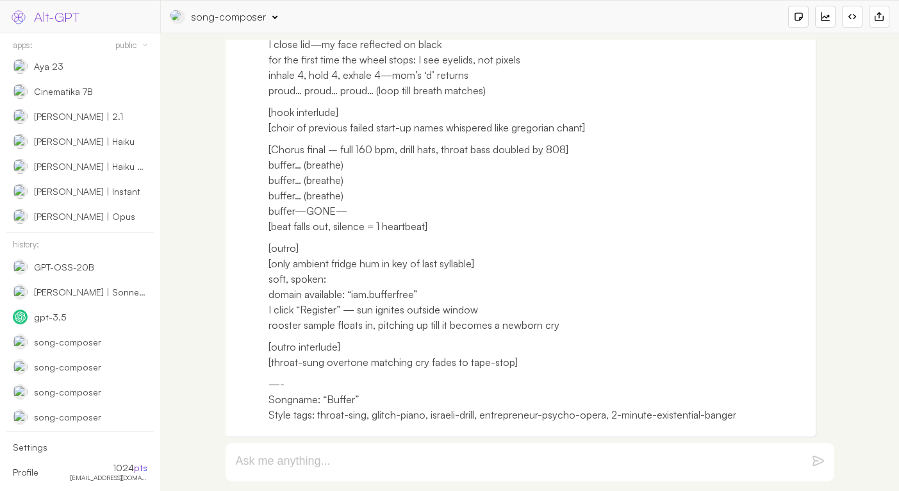
scroll to position [2467, 0]
click at [342, 386] on p "—- Songname: “Buffer” Style tags: throat-sing, glitch-piano, israeli-drill, ent…" at bounding box center [538, 399] width 538 height 46
drag, startPoint x: 534, startPoint y: 333, endPoint x: 344, endPoint y: 251, distance: 207.0
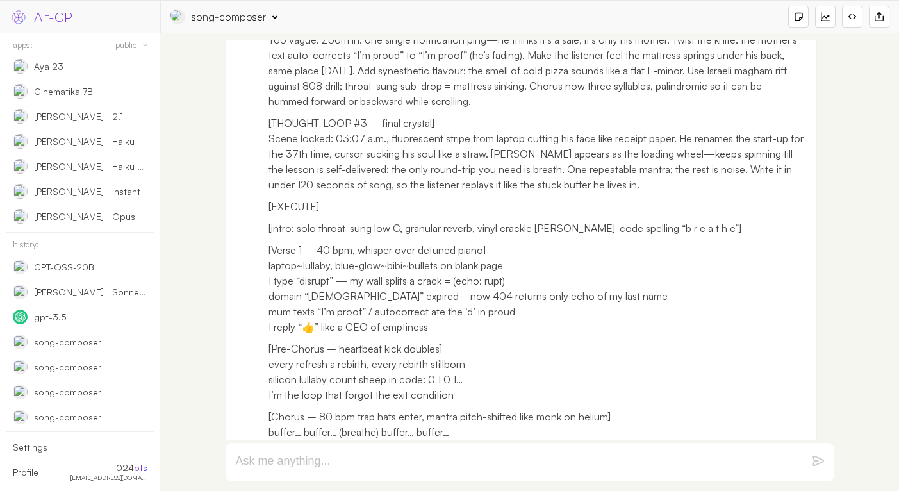
scroll to position [929, 0]
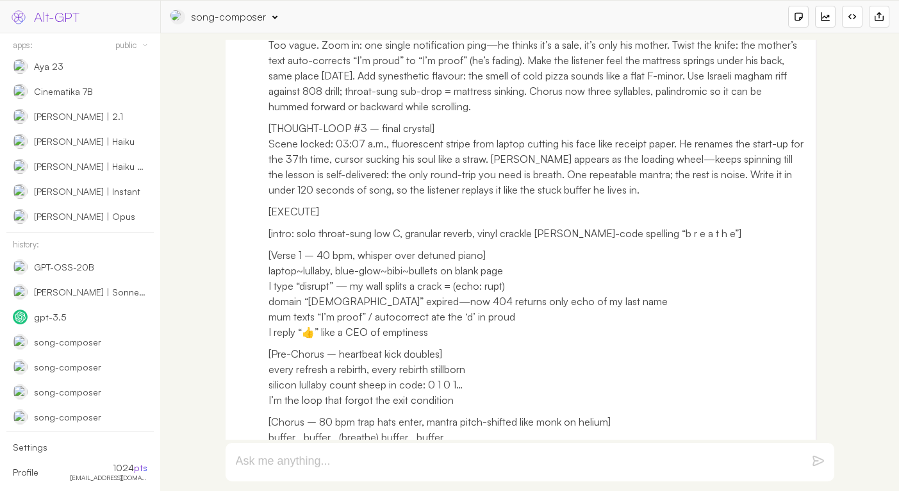
click at [215, 19] on div "song-composer" at bounding box center [229, 17] width 74 height 14
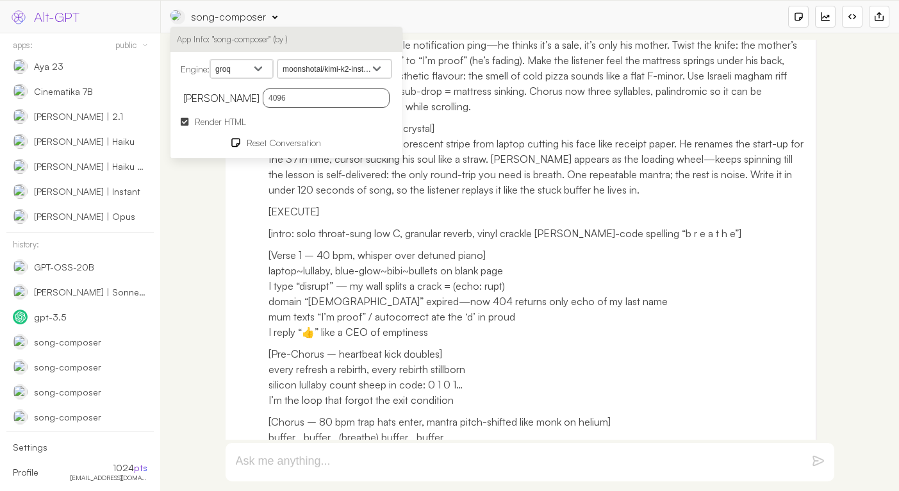
click at [245, 69] on select "openai google anthropic xai deepseek groq openrouter mistral cohere cloudflare" at bounding box center [241, 69] width 63 height 19
select select "deepseek"
click at [212, 60] on select "openai google anthropic xai deepseek groq openrouter mistral cohere cloudflare" at bounding box center [241, 69] width 63 height 19
click at [317, 66] on select "openai/gpt-oss-120b openai/gpt-oss-20b moonshotai/kimi-k2-instruct mistral-saba…" at bounding box center [334, 69] width 114 height 19
click at [281, 60] on select "Deepseek V3 - Chat Deepseek R1 - [PERSON_NAME]" at bounding box center [334, 69] width 114 height 19
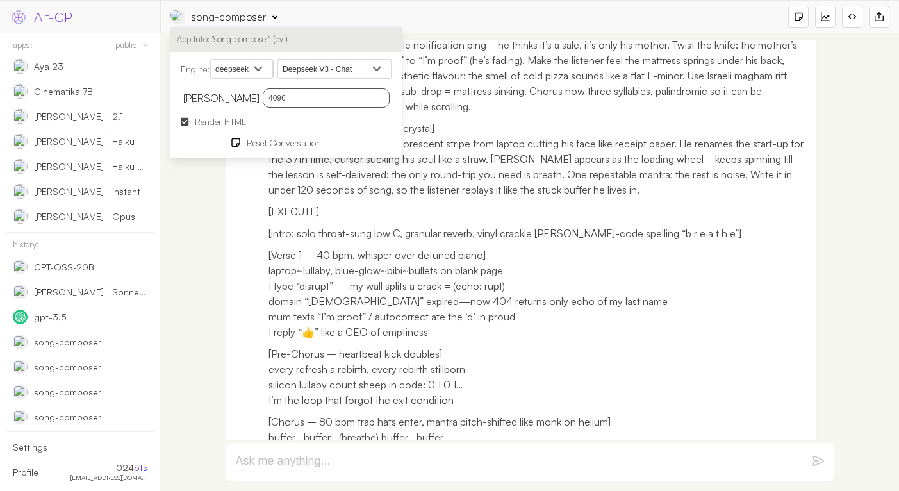
click at [646, 161] on p "[THOUGHT-LOOP #3 – final crystal] Scene locked: 03:07 a.m., fluorescent stripe …" at bounding box center [538, 158] width 538 height 77
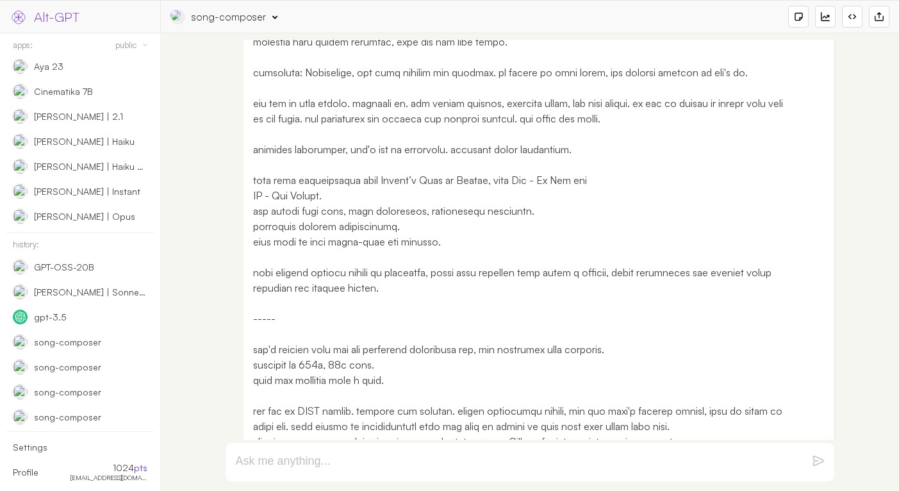
scroll to position [0, 0]
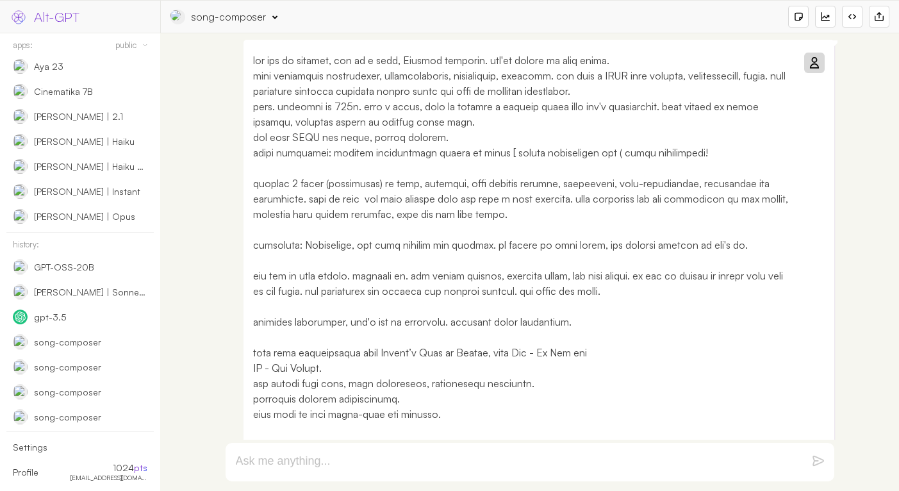
click at [814, 61] on icon at bounding box center [814, 63] width 10 height 10
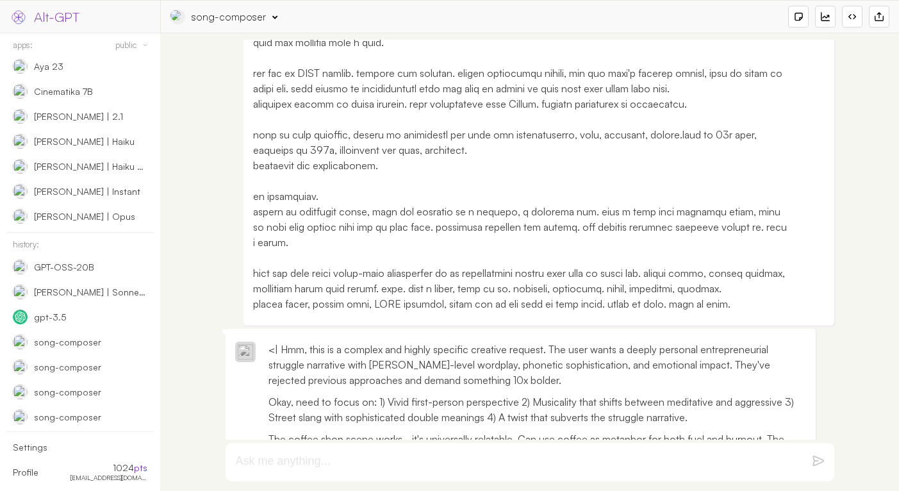
scroll to position [404, 0]
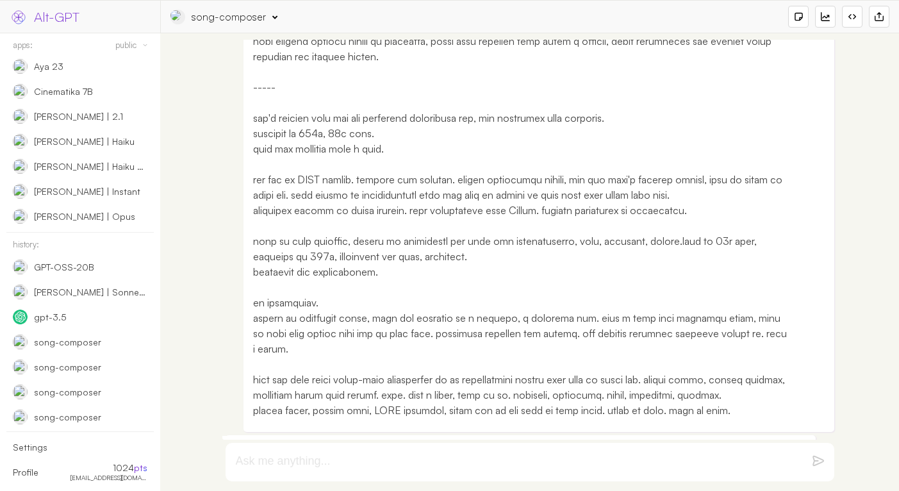
click at [358, 313] on p at bounding box center [522, 33] width 538 height 769
click at [367, 307] on p at bounding box center [522, 33] width 538 height 769
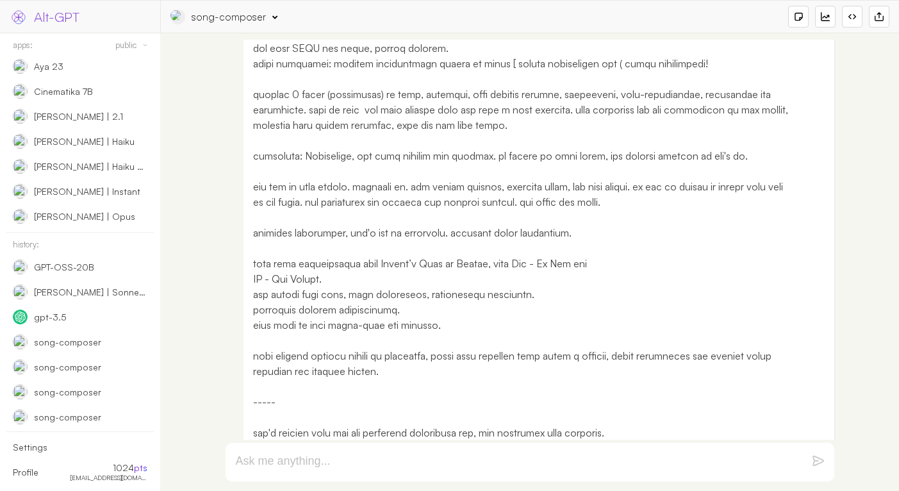
scroll to position [0, 0]
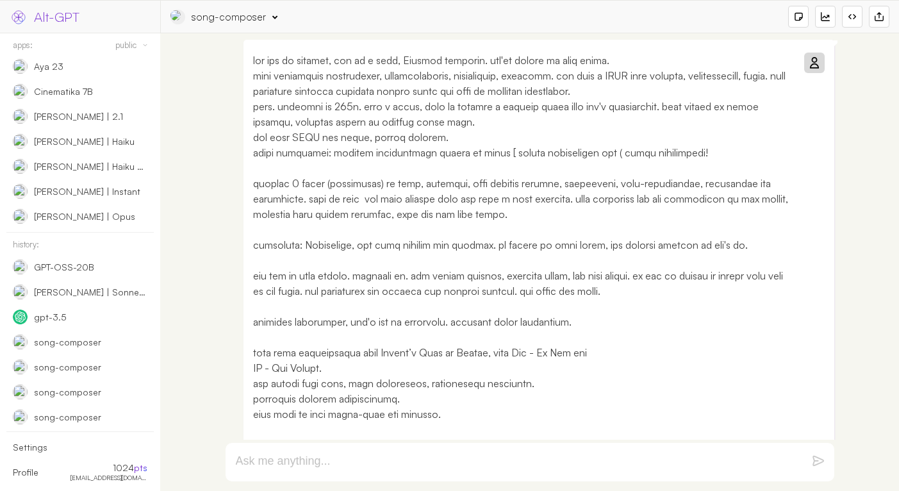
drag, startPoint x: 307, startPoint y: 199, endPoint x: 438, endPoint y: 267, distance: 147.3
click at [308, 200] on p "should be unrolling story, take the listener to a journey, a personal one. pick…" at bounding box center [522, 430] width 538 height 754
click at [335, 212] on p "should be unrolling story, take the listener to a journey, a personal one. pick…" at bounding box center [522, 430] width 538 height 754
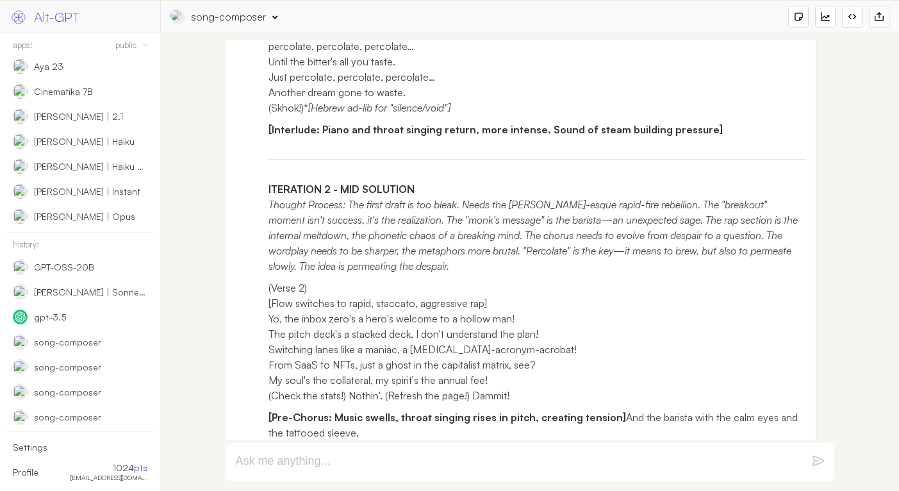
scroll to position [2139, 0]
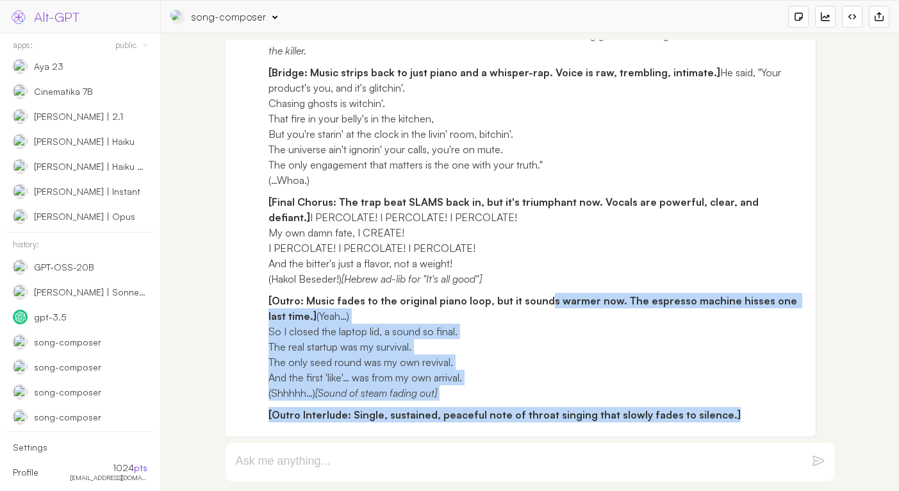
drag, startPoint x: 753, startPoint y: 415, endPoint x: 543, endPoint y: 284, distance: 247.5
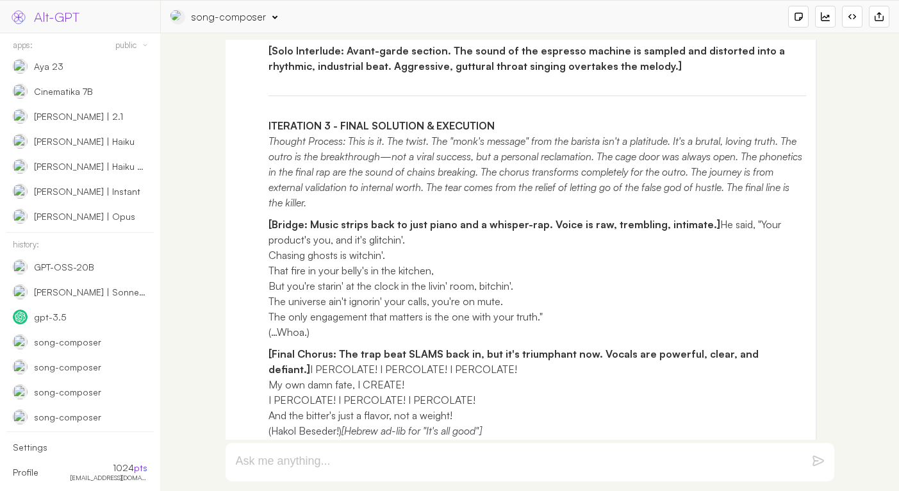
scroll to position [1963, 0]
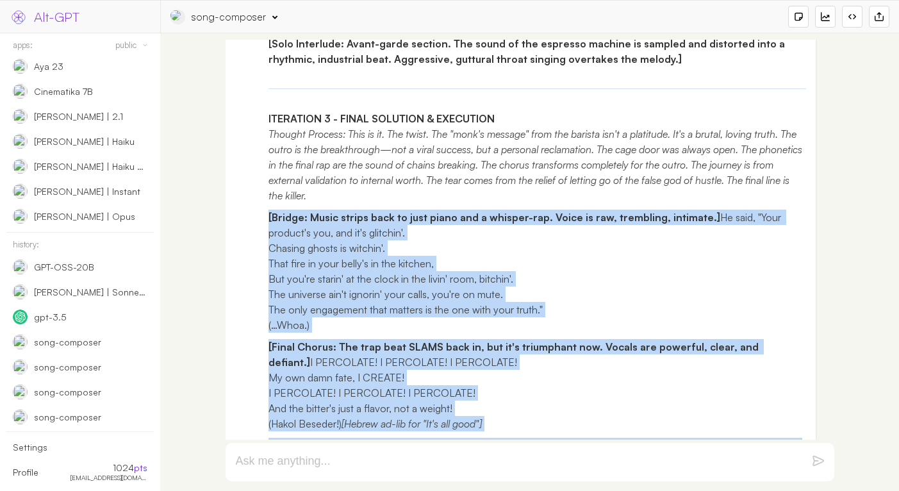
click at [269, 224] on strong "[Bridge: Music strips back to just piano and a whisper-rap. Voice is raw, tremb…" at bounding box center [495, 217] width 452 height 13
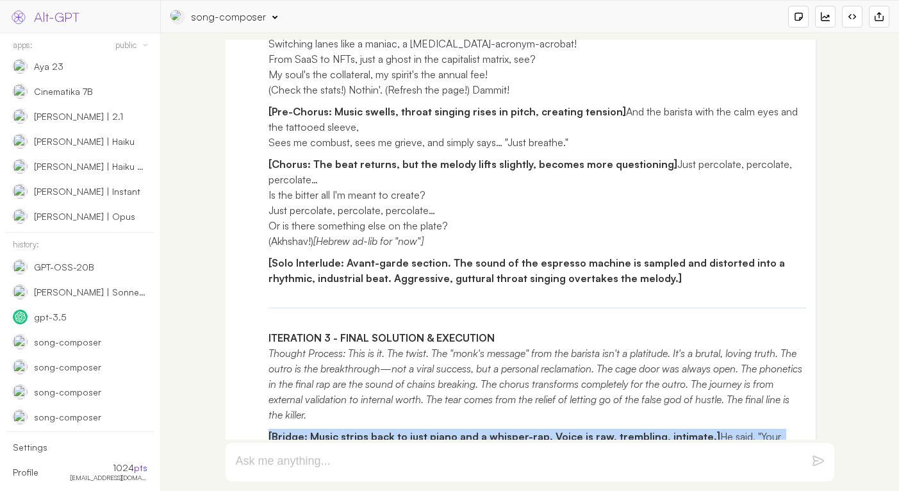
scroll to position [1678, 0]
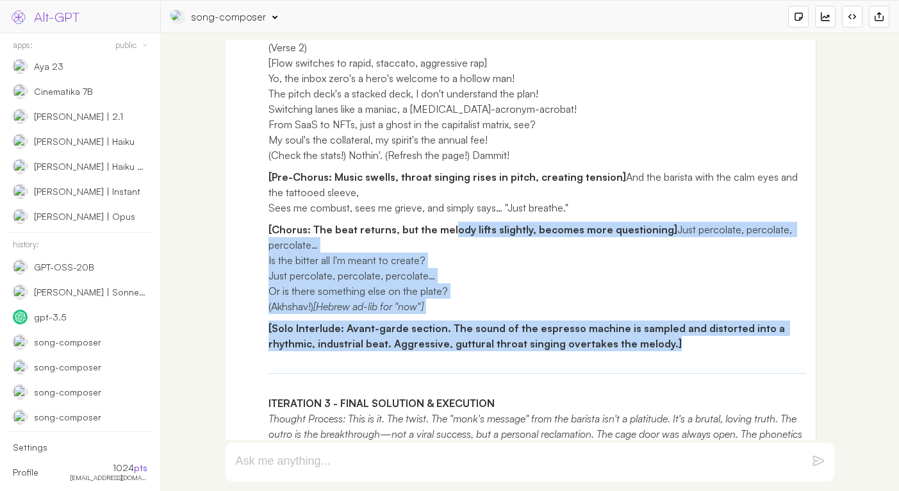
drag, startPoint x: 672, startPoint y: 357, endPoint x: 449, endPoint y: 244, distance: 249.3
click at [449, 244] on div "<| Hmm, this is a complex and highly specific creative request. The user wants …" at bounding box center [538, 12] width 538 height 1678
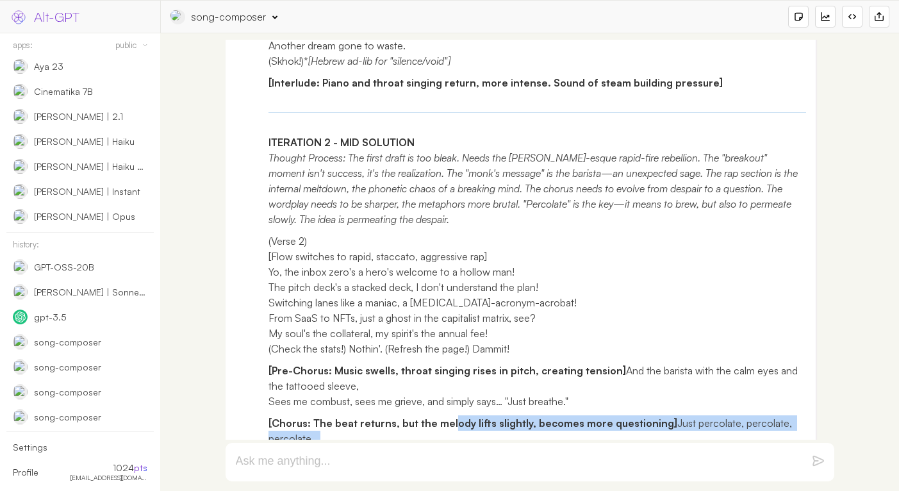
scroll to position [1453, 0]
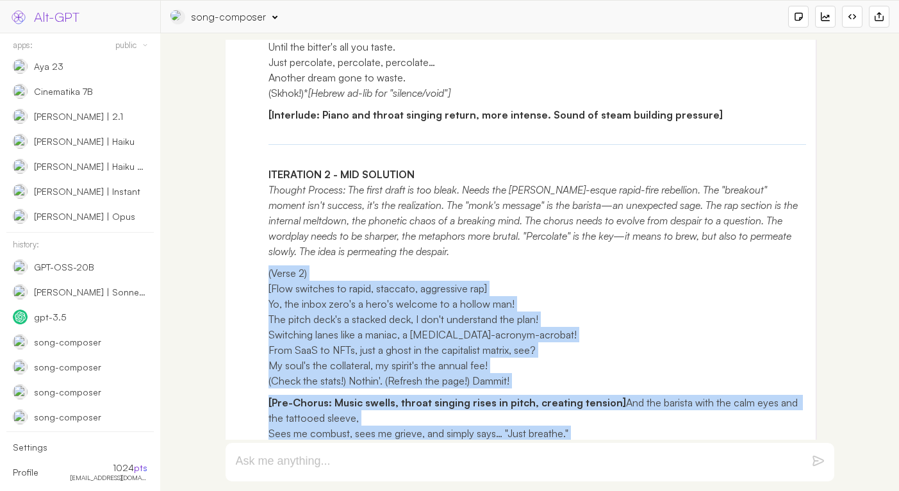
click at [265, 286] on div "<| Hmm, this is a complex and highly specific creative request. The user wants …" at bounding box center [521, 238] width 591 height 1705
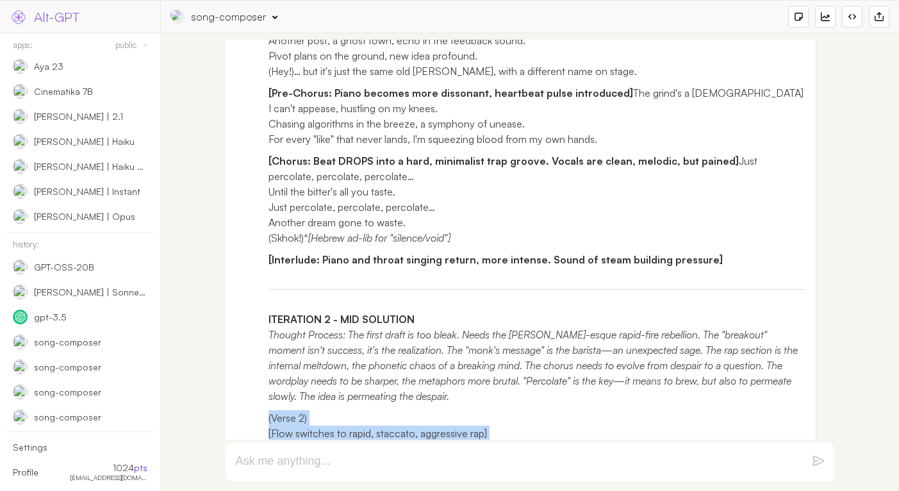
scroll to position [1277, 0]
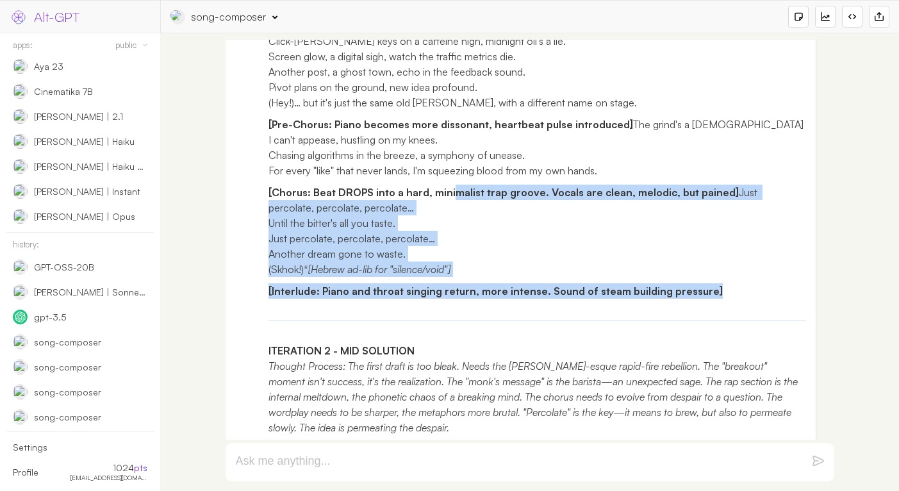
drag, startPoint x: 709, startPoint y: 308, endPoint x: 442, endPoint y: 194, distance: 290.2
click at [442, 199] on div "<| Hmm, this is a complex and highly specific creative request. The user wants …" at bounding box center [538, 414] width 538 height 1678
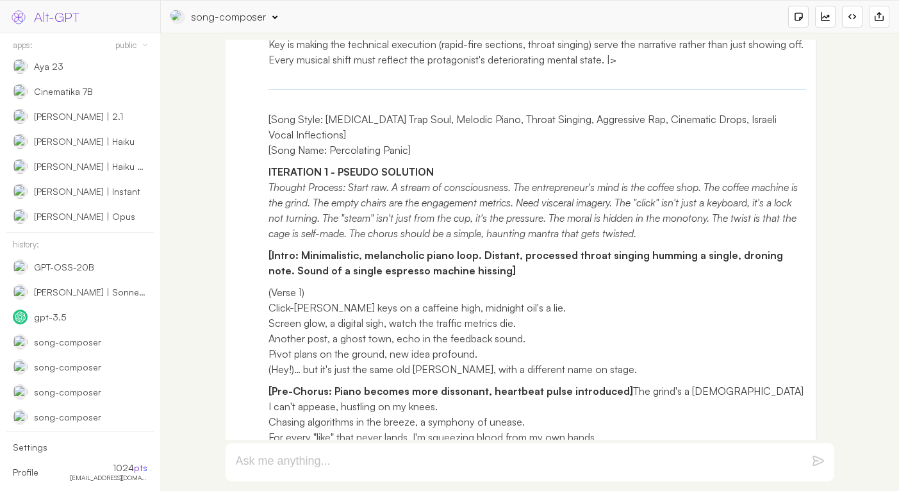
scroll to position [975, 0]
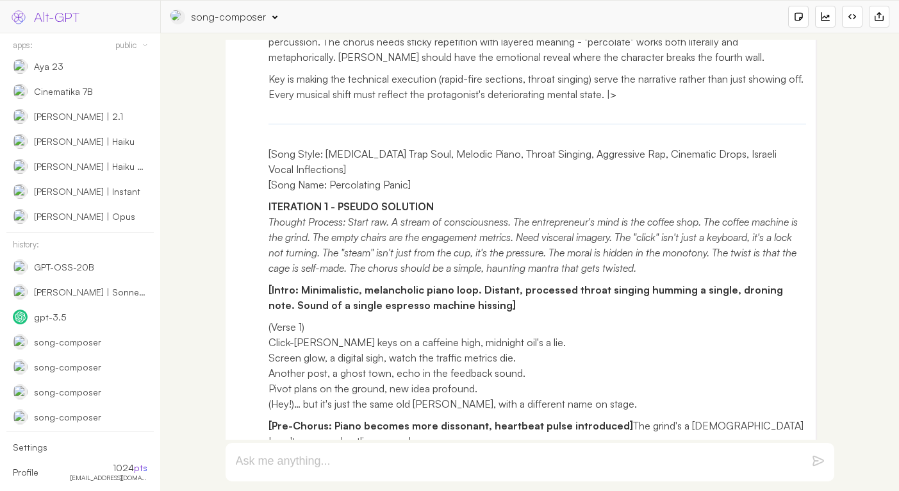
click at [392, 192] on p "[Song Style: [MEDICAL_DATA] Trap Soul, Melodic Piano, Throat Singing, Aggressiv…" at bounding box center [538, 169] width 538 height 46
drag, startPoint x: 392, startPoint y: 205, endPoint x: 355, endPoint y: 205, distance: 36.5
click at [355, 192] on p "[Song Style: [MEDICAL_DATA] Trap Soul, Melodic Piano, Throat Singing, Aggressiv…" at bounding box center [538, 169] width 538 height 46
click at [338, 172] on p "[Song Style: [MEDICAL_DATA] Trap Soul, Melodic Piano, Throat Singing, Aggressiv…" at bounding box center [538, 169] width 538 height 46
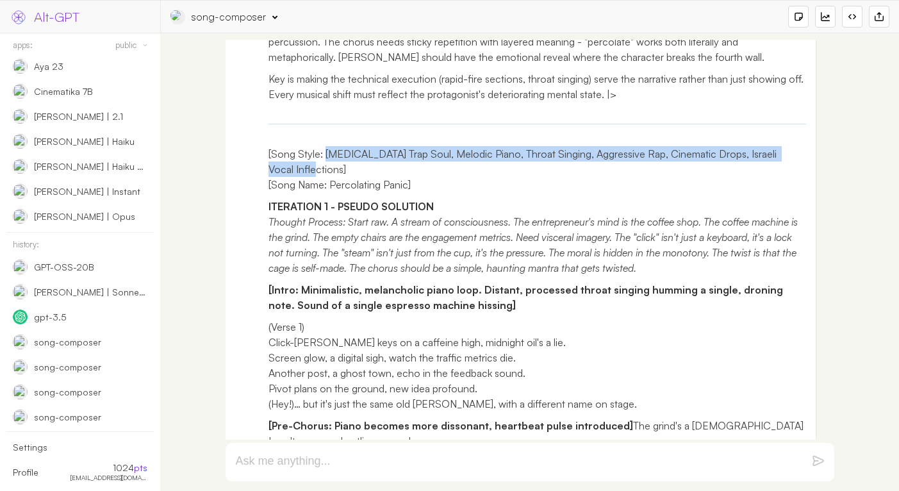
drag, startPoint x: 338, startPoint y: 172, endPoint x: 301, endPoint y: 185, distance: 38.7
click at [301, 185] on p "[Song Style: [MEDICAL_DATA] Trap Soul, Melodic Piano, Throat Singing, Aggressiv…" at bounding box center [538, 169] width 538 height 46
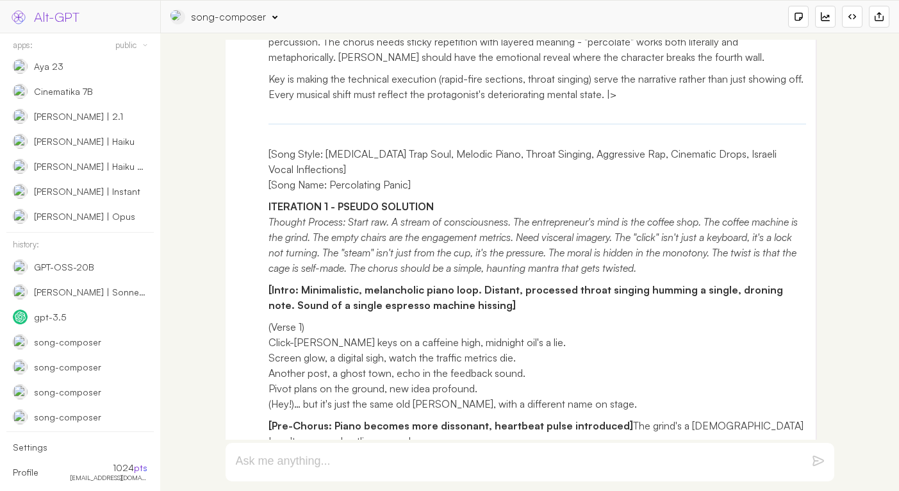
click at [219, 23] on div "song-composer" at bounding box center [229, 17] width 74 height 14
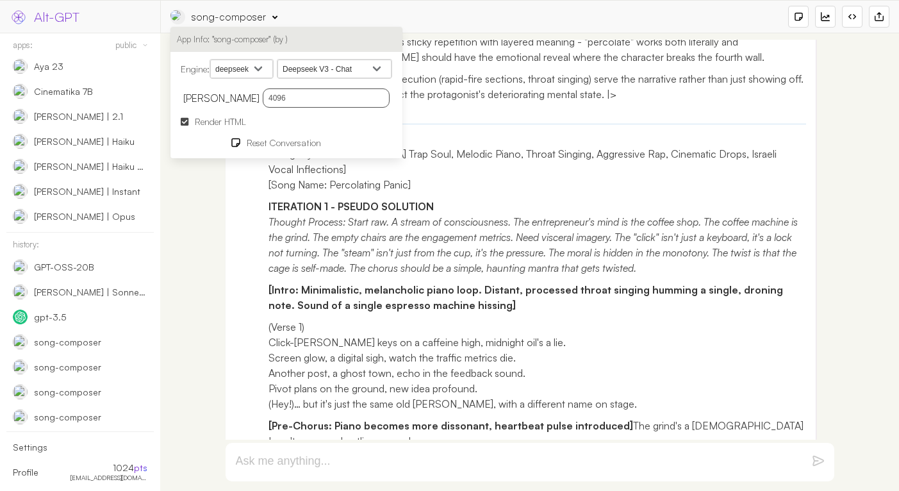
click at [341, 75] on select "Deepseek V3 - Chat Deepseek R1 - [PERSON_NAME]" at bounding box center [334, 69] width 114 height 19
select select "deepseek-chat"
click at [281, 60] on select "Deepseek V3 - Chat Deepseek R1 - [PERSON_NAME]" at bounding box center [334, 69] width 114 height 19
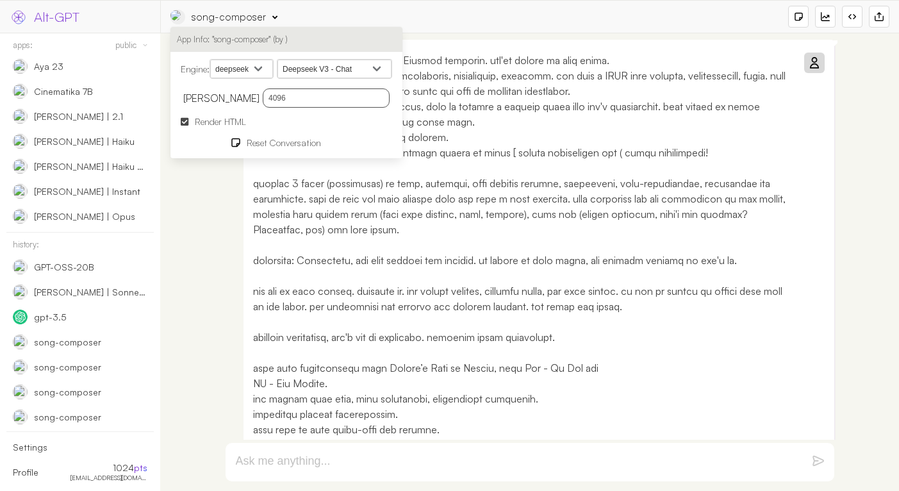
click at [815, 65] on icon at bounding box center [814, 63] width 10 height 10
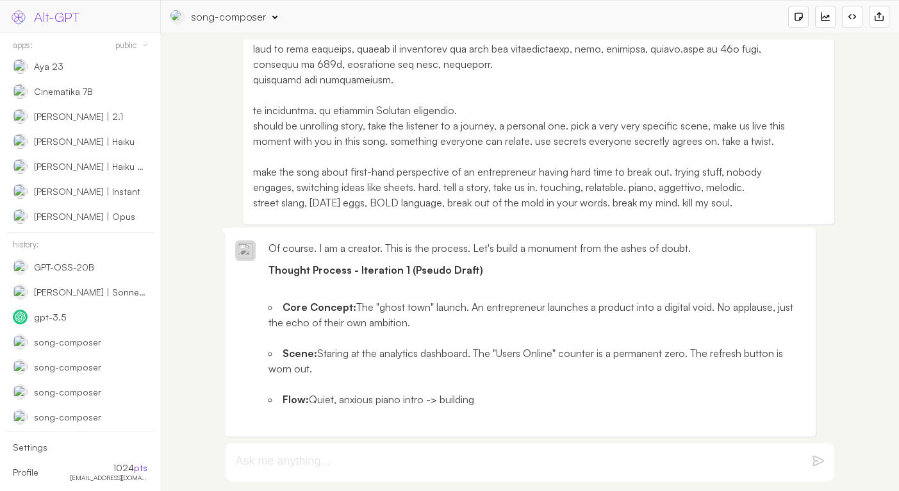
scroll to position [627, 0]
click at [860, 133] on div "should be unrolling story, take the listener to a journey, a personal one. pick…" at bounding box center [530, 262] width 726 height 445
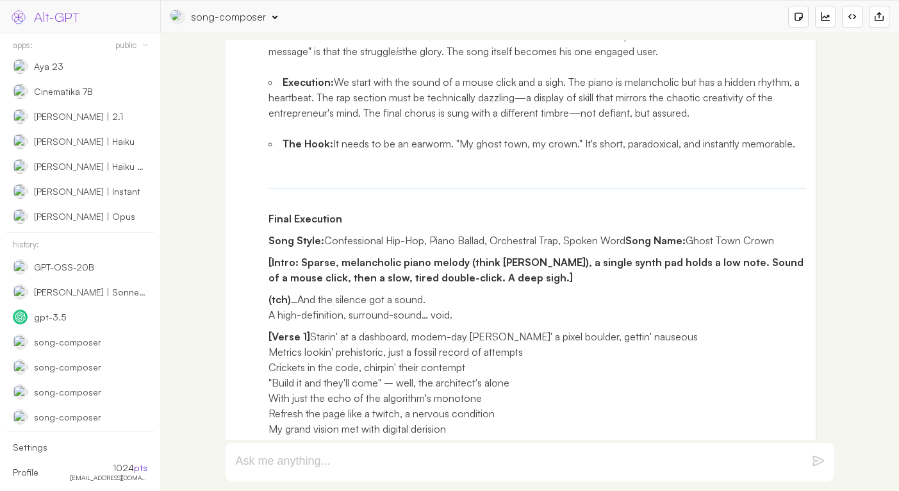
scroll to position [1439, 0]
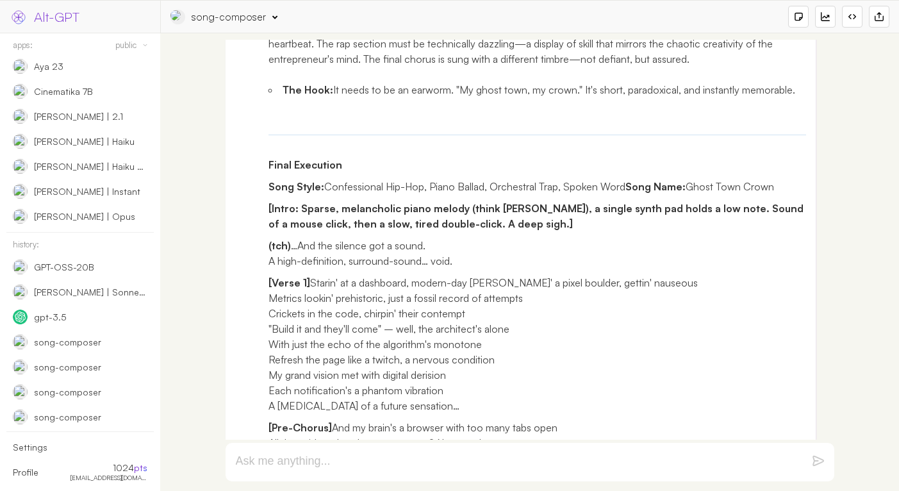
click at [345, 194] on p "Song Style: Confessional Hip-Hop, Piano Ballad, Orchestral Trap, Spoken Word So…" at bounding box center [538, 186] width 538 height 15
drag, startPoint x: 345, startPoint y: 222, endPoint x: 402, endPoint y: 222, distance: 57.0
click at [402, 194] on p "Song Style: Confessional Hip-Hop, Piano Ballad, Orchestral Trap, Spoken Word So…" at bounding box center [538, 186] width 538 height 15
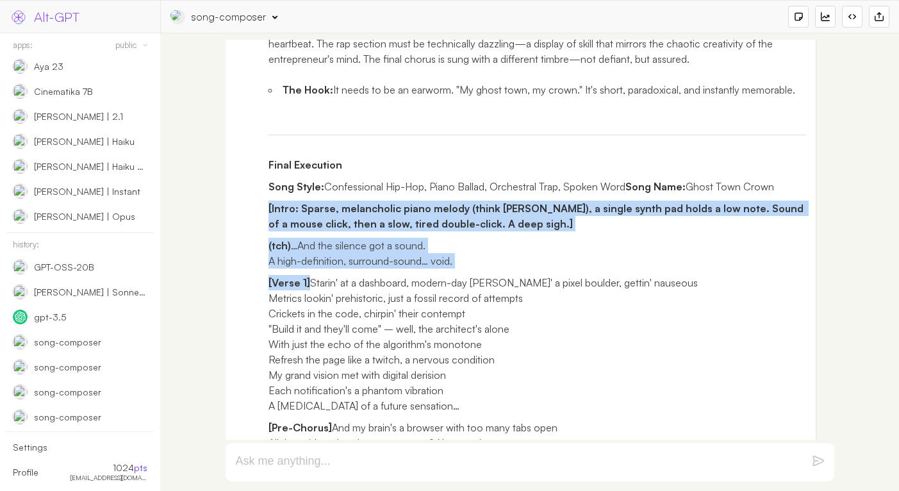
drag, startPoint x: 267, startPoint y: 238, endPoint x: 365, endPoint y: 351, distance: 149.5
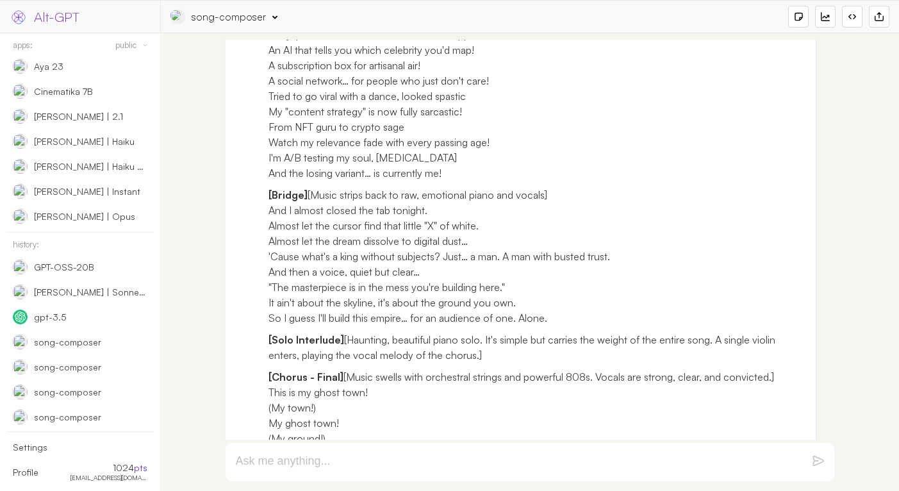
scroll to position [2878, 0]
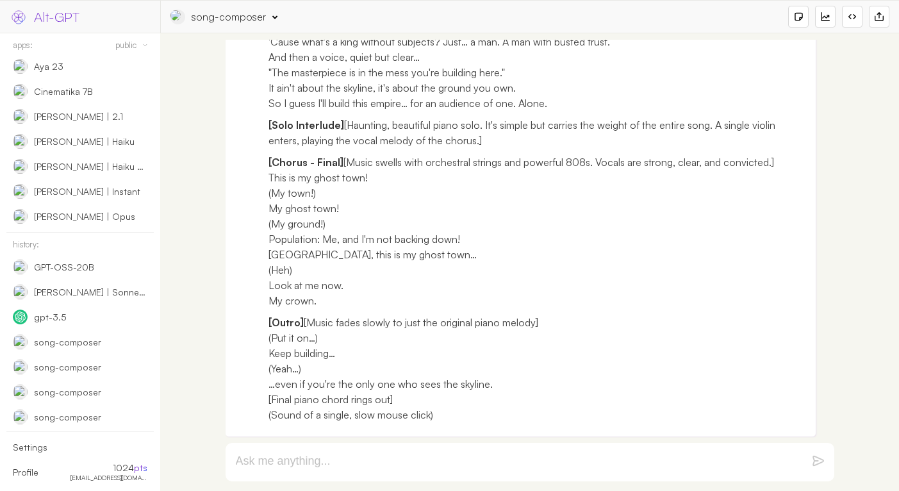
click at [465, 416] on p "[Outro] [Music fades slowly to just the original piano melody] (Put it on…) Kee…" at bounding box center [538, 369] width 538 height 108
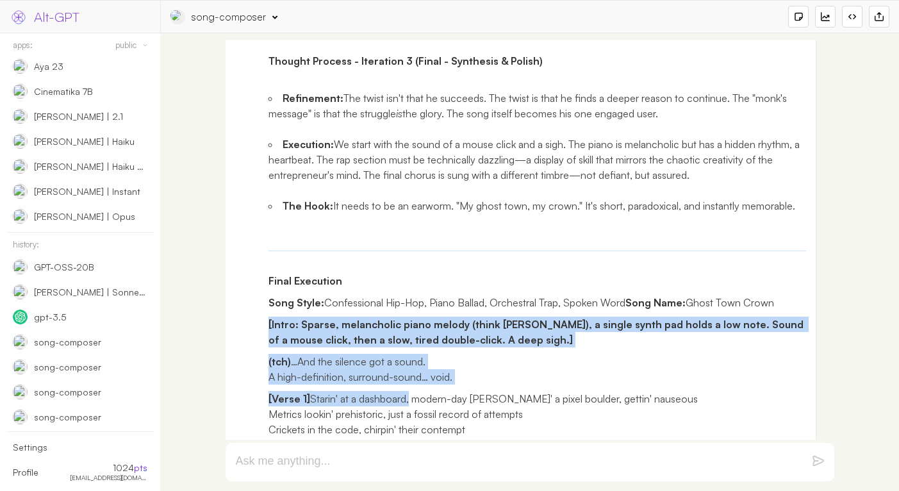
scroll to position [1304, 0]
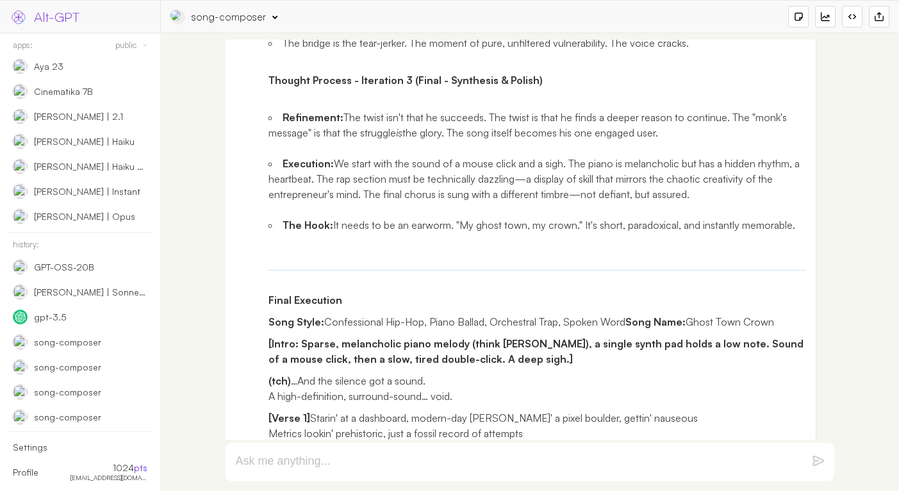
click at [398, 329] on p "Song Style: Confessional Hip-Hop, Piano Ballad, Orchestral Trap, Spoken Word So…" at bounding box center [538, 321] width 538 height 15
click at [618, 329] on p "Song Style: Confessional Hip-Hop, Piano Ballad, Orchestral Trap, Spoken Word So…" at bounding box center [538, 321] width 538 height 15
drag, startPoint x: 618, startPoint y: 336, endPoint x: 358, endPoint y: 331, distance: 260.2
click at [358, 329] on p "Song Style: Confessional Hip-Hop, Piano Ballad, Orchestral Trap, Spoken Word So…" at bounding box center [538, 321] width 538 height 15
click at [233, 16] on div "song-composer" at bounding box center [229, 17] width 74 height 14
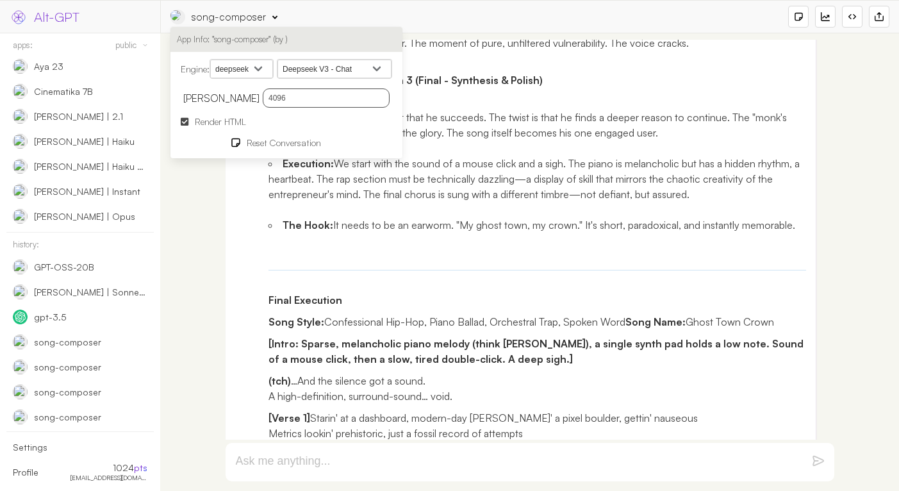
click at [256, 65] on select "openai google anthropic xai deepseek groq openrouter mistral cohere cloudflare" at bounding box center [241, 69] width 63 height 19
select select "xai"
click at [212, 60] on select "openai google anthropic xai deepseek groq openrouter mistral cohere cloudflare" at bounding box center [241, 69] width 63 height 19
click at [339, 72] on select "Deepseek V3 - Chat Deepseek R1 - [PERSON_NAME]" at bounding box center [334, 69] width 114 height 19
select select "grok-4-0709"
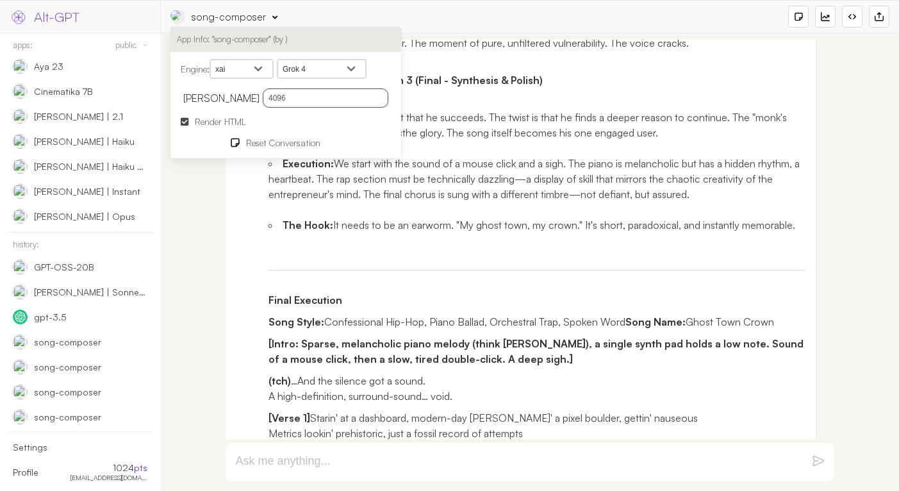
click at [281, 60] on select "[DEMOGRAPHIC_DATA] Grok 3 Grok 3 Mini Grok 3 Fast Grok 3 Mini Fast Grok 2 Image…" at bounding box center [321, 69] width 88 height 19
click at [617, 162] on ul "Refinement: The twist isn't that he succeeds. The twist is that he finds a deep…" at bounding box center [538, 171] width 538 height 154
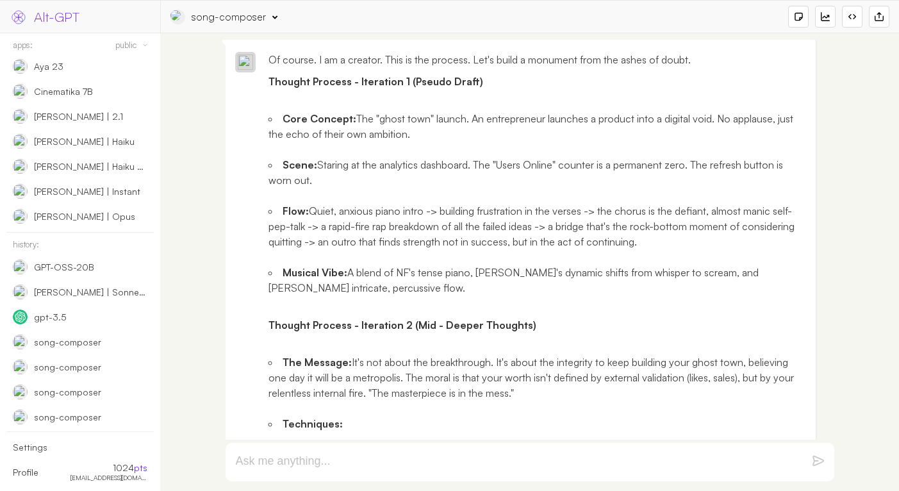
scroll to position [0, 0]
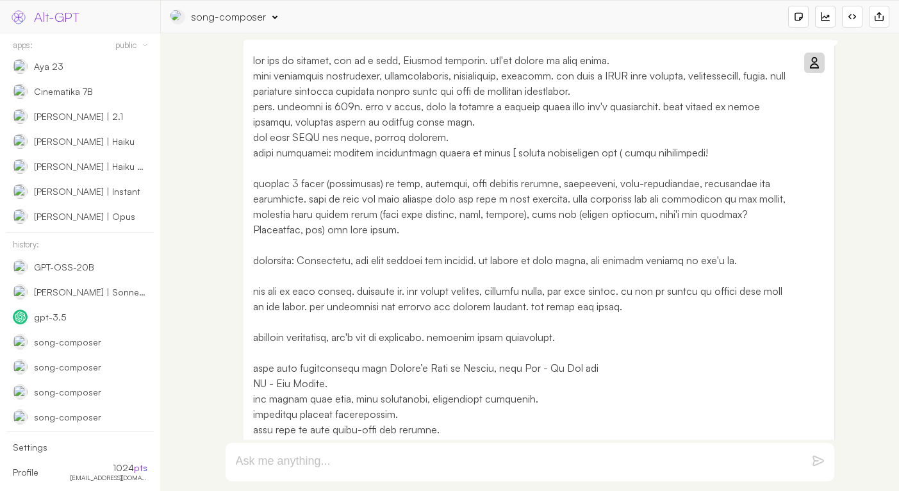
click at [814, 59] on icon at bounding box center [814, 63] width 10 height 10
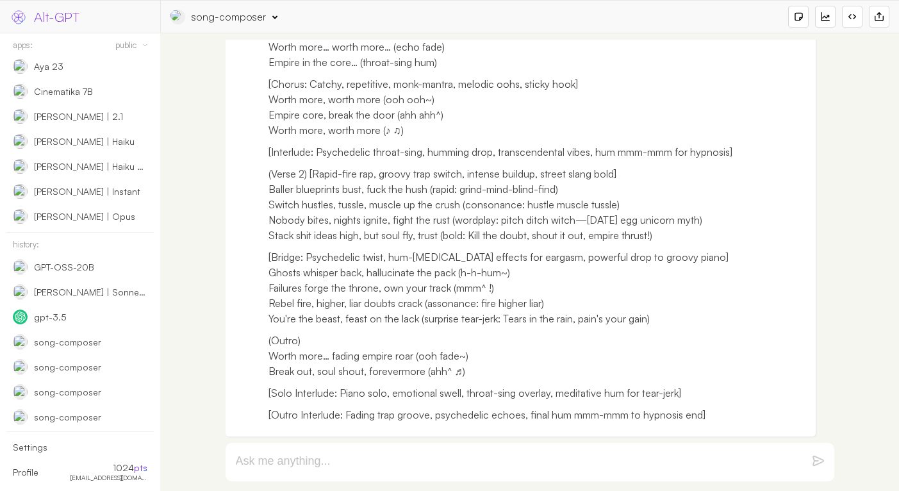
scroll to position [2610, 0]
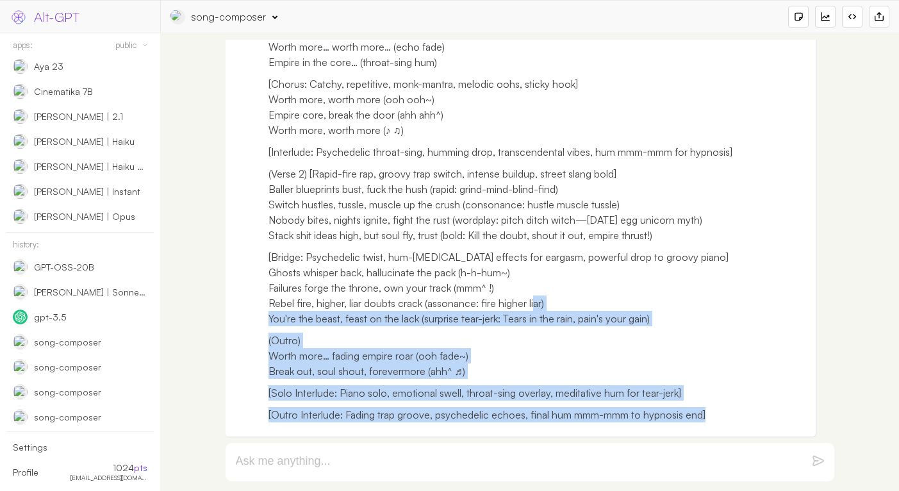
drag, startPoint x: 741, startPoint y: 415, endPoint x: 529, endPoint y: 239, distance: 275.4
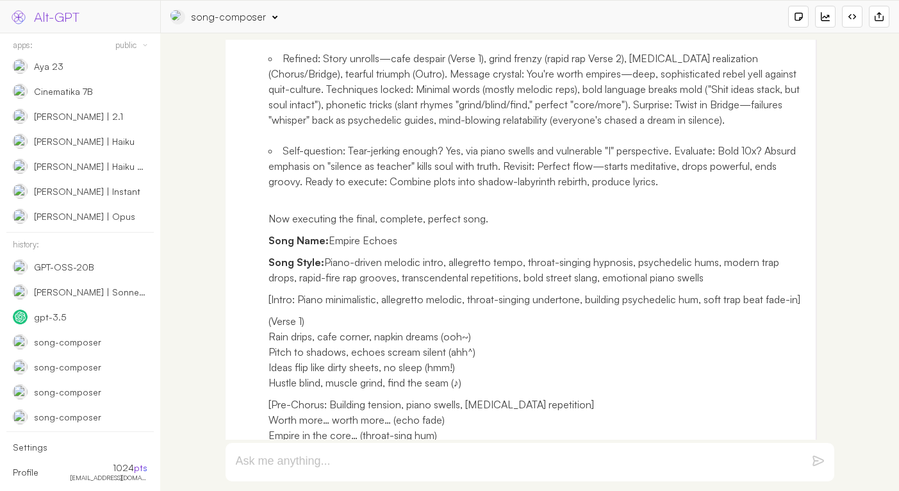
scroll to position [1959, 0]
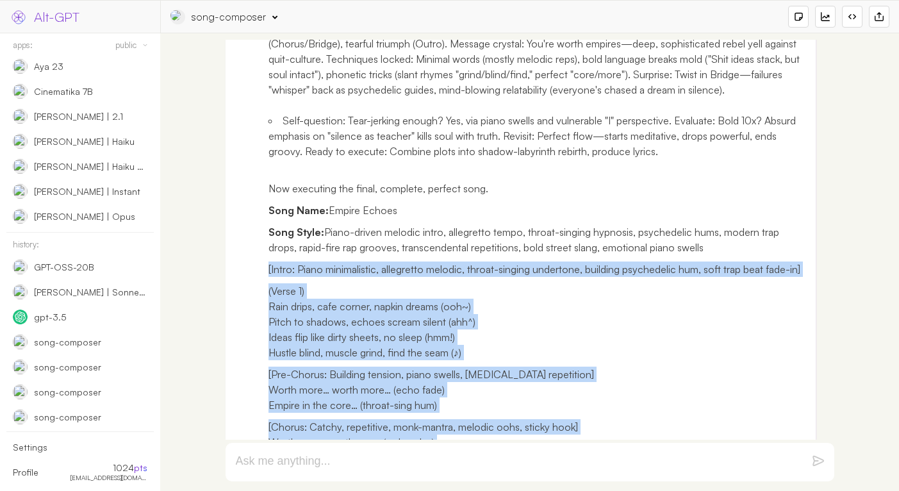
click at [269, 277] on p "[Intro: Piano minimalistic, allegretto melodic, throat-singing undertone, build…" at bounding box center [538, 268] width 538 height 15
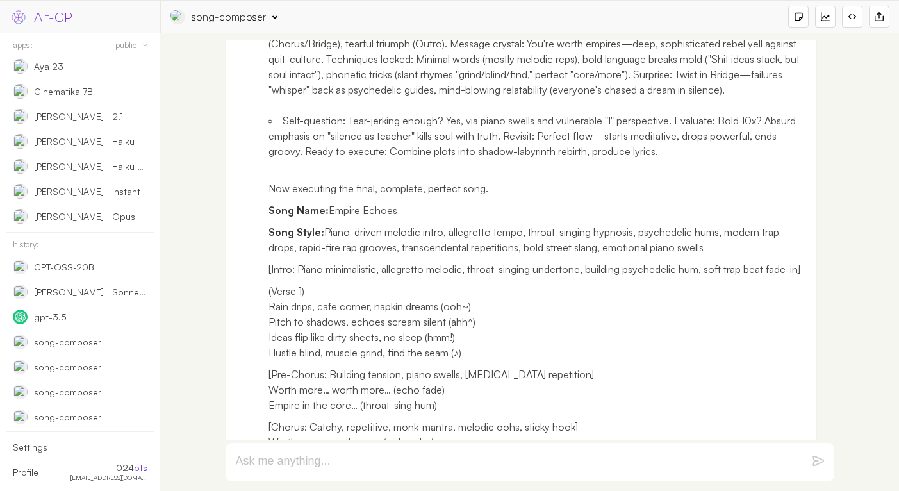
click at [343, 218] on p "Song Name: Empire Echoes" at bounding box center [538, 210] width 538 height 15
drag, startPoint x: 343, startPoint y: 228, endPoint x: 373, endPoint y: 228, distance: 30.1
click at [373, 218] on p "Song Name: Empire Echoes" at bounding box center [538, 210] width 538 height 15
click at [345, 218] on p "Song Name: Empire Echoes" at bounding box center [538, 210] width 538 height 15
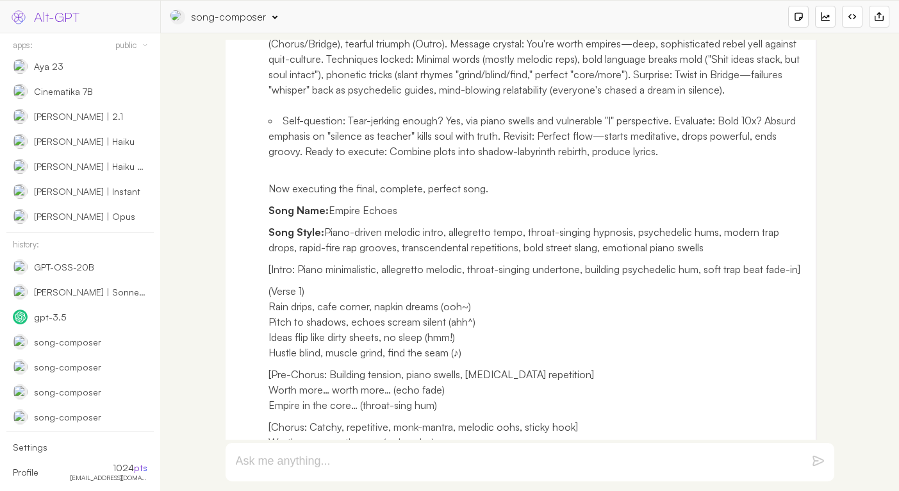
click at [385, 218] on p "Song Name: Empire Echoes" at bounding box center [538, 210] width 538 height 15
drag, startPoint x: 385, startPoint y: 229, endPoint x: 340, endPoint y: 229, distance: 44.9
click at [340, 218] on p "Song Name: Empire Echoes" at bounding box center [538, 210] width 538 height 15
click at [331, 249] on p "Song Style: Piano-driven melodic intro, allegretto tempo, throat-singing hypnos…" at bounding box center [538, 239] width 538 height 31
drag, startPoint x: 331, startPoint y: 249, endPoint x: 684, endPoint y: 263, distance: 352.8
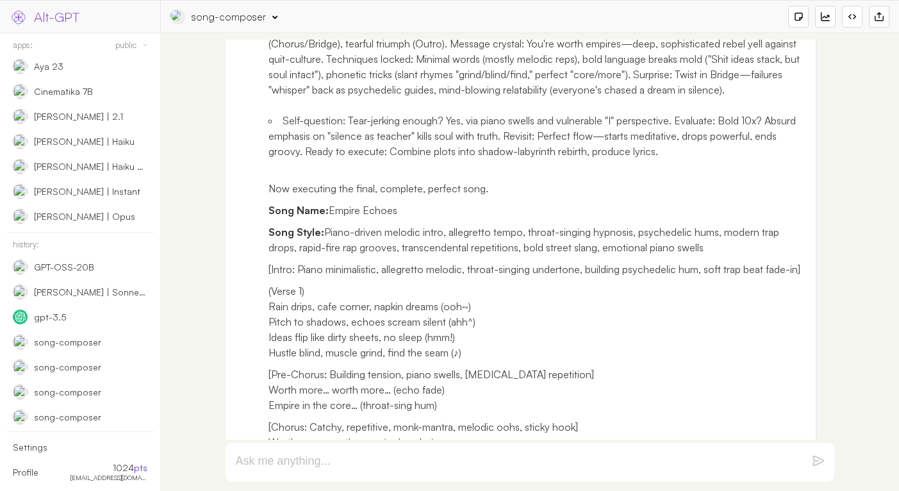
click at [684, 255] on p "Song Style: Piano-driven melodic intro, allegretto tempo, throat-singing hypnos…" at bounding box center [538, 239] width 538 height 31
click at [240, 19] on div "song-composer" at bounding box center [229, 17] width 74 height 14
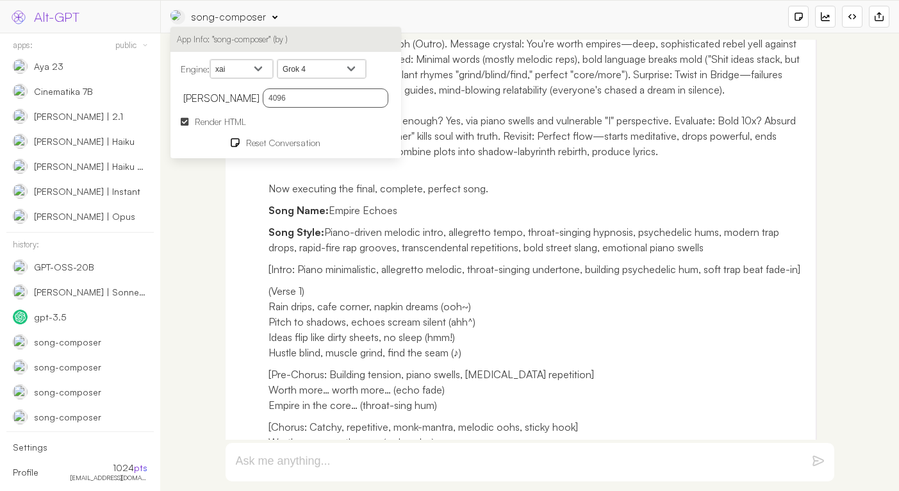
click at [261, 67] on select "openai google anthropic xai deepseek groq openrouter mistral cohere cloudflare" at bounding box center [241, 69] width 63 height 19
select select "openrouter"
click at [212, 60] on select "openai google anthropic xai deepseek groq openrouter mistral cohere cloudflare" at bounding box center [241, 69] width 63 height 19
select select
click at [325, 65] on select "MoonshotAI: Kimi K2 Optimus Alpha [PERSON_NAME]: QwQ-32B [PERSON_NAME]: [PERSON…" at bounding box center [334, 69] width 114 height 19
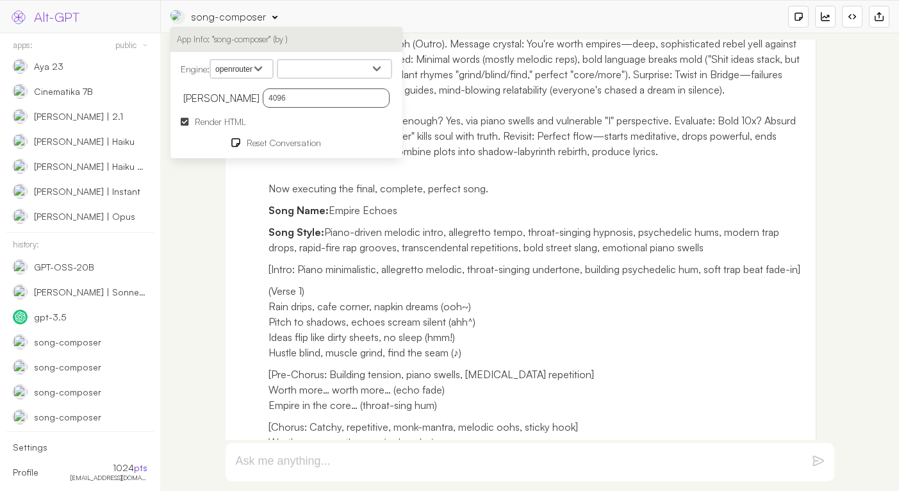
click at [252, 67] on select "openai google anthropic xai deepseek groq openrouter mistral cohere cloudflare" at bounding box center [241, 69] width 63 height 19
select select "groq"
click at [212, 60] on select "openai google anthropic xai deepseek groq openrouter mistral cohere cloudflare" at bounding box center [241, 69] width 63 height 19
click at [299, 73] on select "openai/gpt-oss-120b openai/gpt-oss-20b moonshotai/kimi-k2-instruct mistral-saba…" at bounding box center [334, 69] width 114 height 19
select select "openai/gpt-oss-120b"
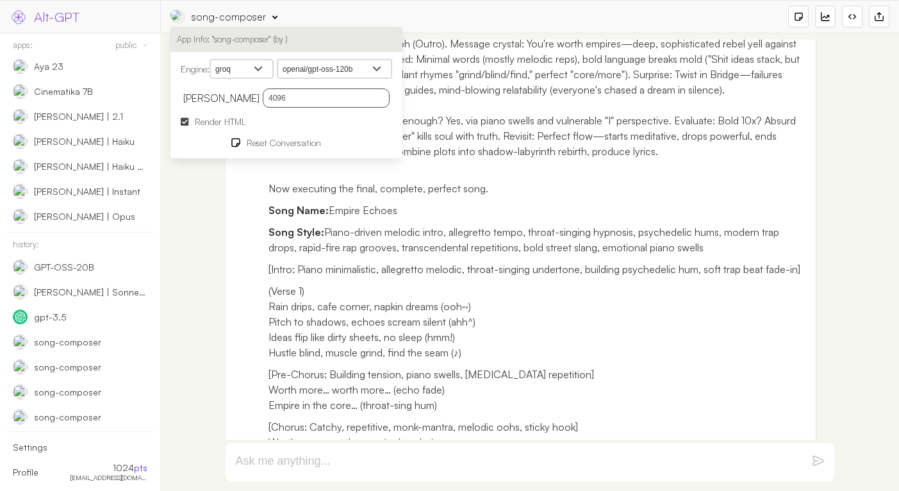
click at [281, 60] on select "openai/gpt-oss-120b openai/gpt-oss-20b moonshotai/kimi-k2-instruct mistral-saba…" at bounding box center [334, 69] width 114 height 19
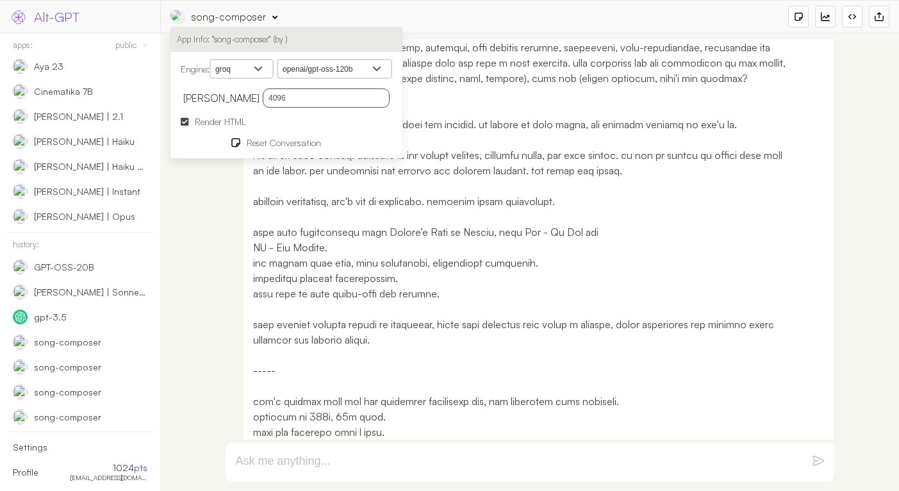
scroll to position [0, 0]
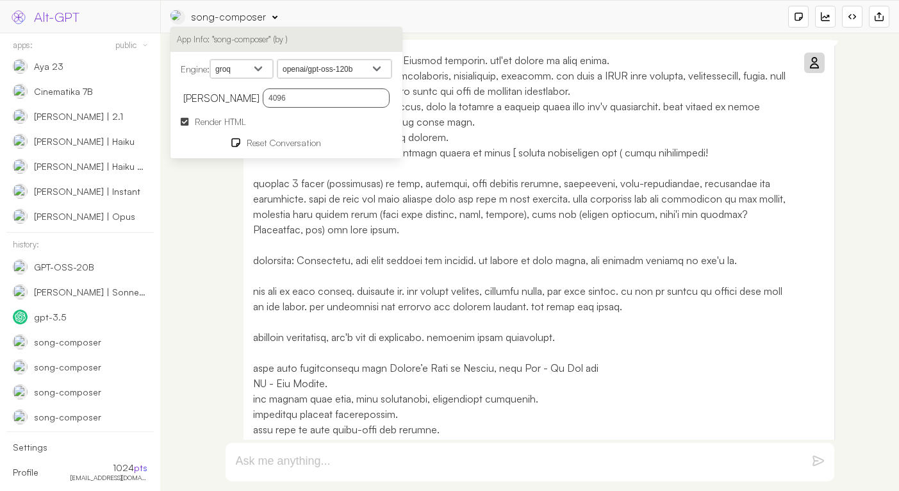
click at [809, 60] on icon at bounding box center [814, 63] width 10 height 10
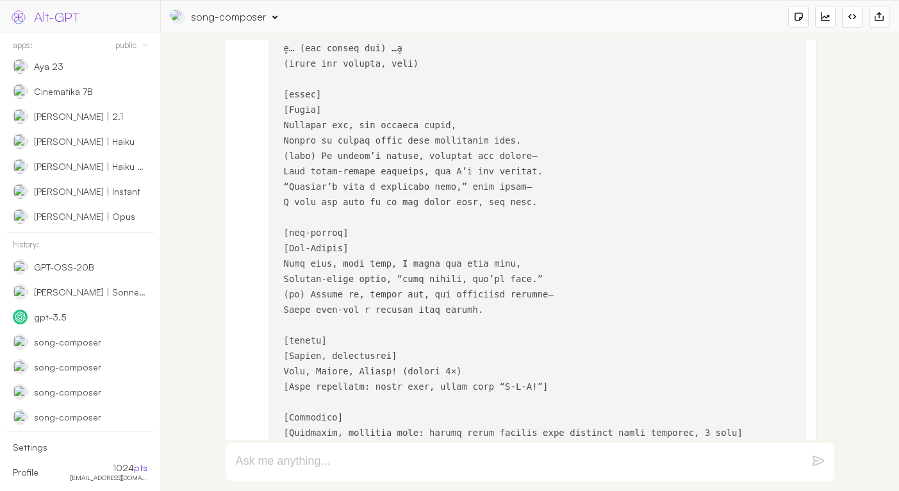
scroll to position [2327, 0]
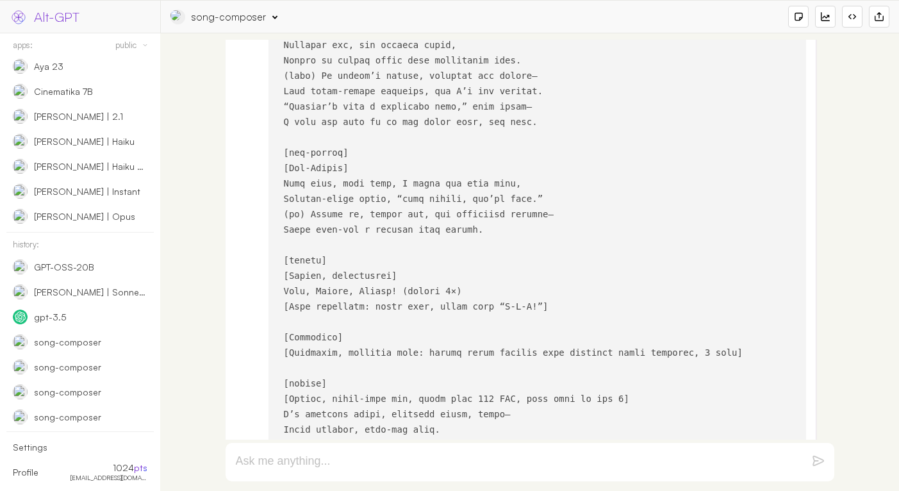
click at [198, 24] on div "song-composer App Info: "song-composer" (by ) Engine: openai google anthropic x…" at bounding box center [529, 17] width 719 height 22
click at [206, 19] on div "song-composer" at bounding box center [229, 17] width 74 height 14
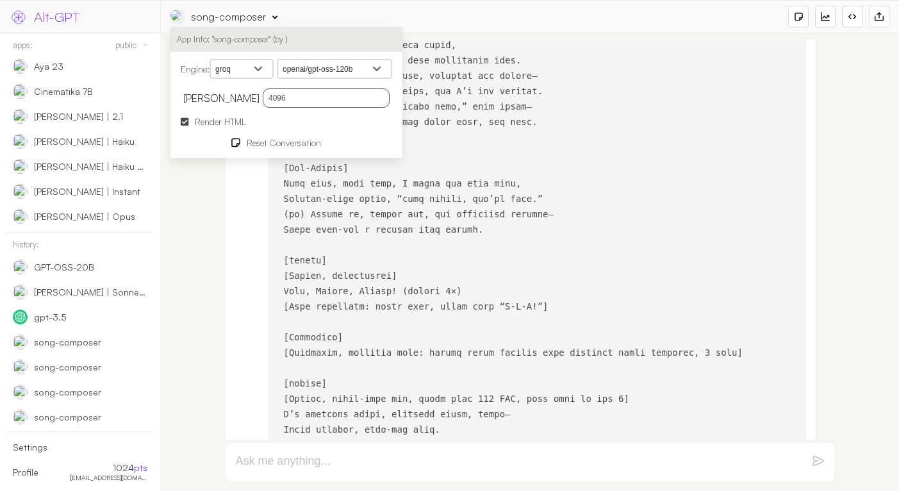
click at [249, 61] on select "openai google anthropic xai deepseek groq openrouter mistral cohere cloudflare" at bounding box center [241, 69] width 63 height 19
select select "openai"
click at [212, 60] on select "openai google anthropic xai deepseek groq openrouter mistral cohere cloudflare" at bounding box center [241, 69] width 63 height 19
click at [312, 68] on select "GPT-5 GPT-5 mini GPT-5 nano GPT-5 Chat GPT 4.1 GPT 4.1 mini GPT 4.1 nano gpt 4.…" at bounding box center [334, 69] width 114 height 19
click at [281, 60] on select "GPT-5 GPT-5 mini GPT-5 nano GPT-5 Chat GPT 4.1 GPT 4.1 mini GPT 4.1 nano gpt 4.…" at bounding box center [334, 69] width 114 height 19
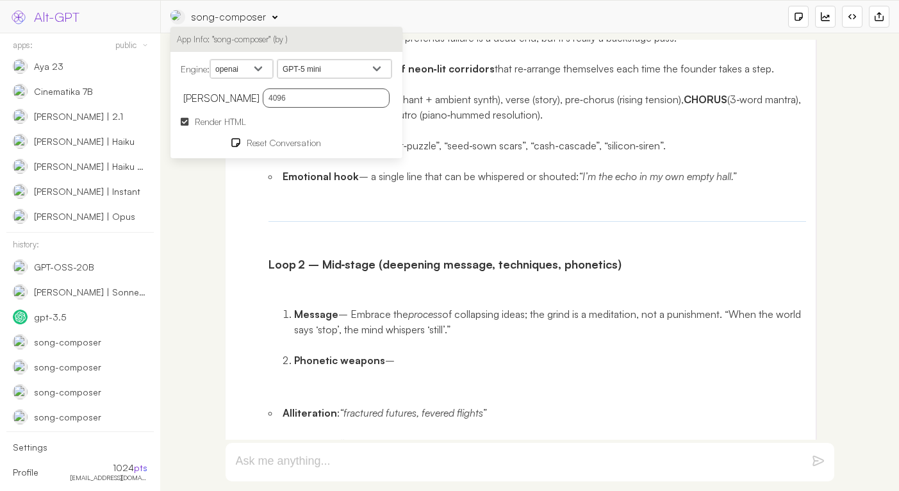
scroll to position [0, 0]
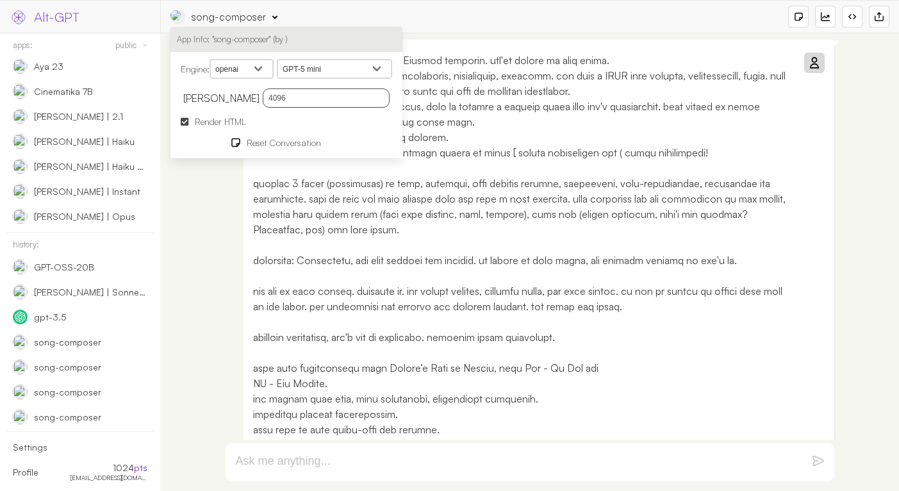
click at [811, 59] on icon at bounding box center [814, 63] width 10 height 10
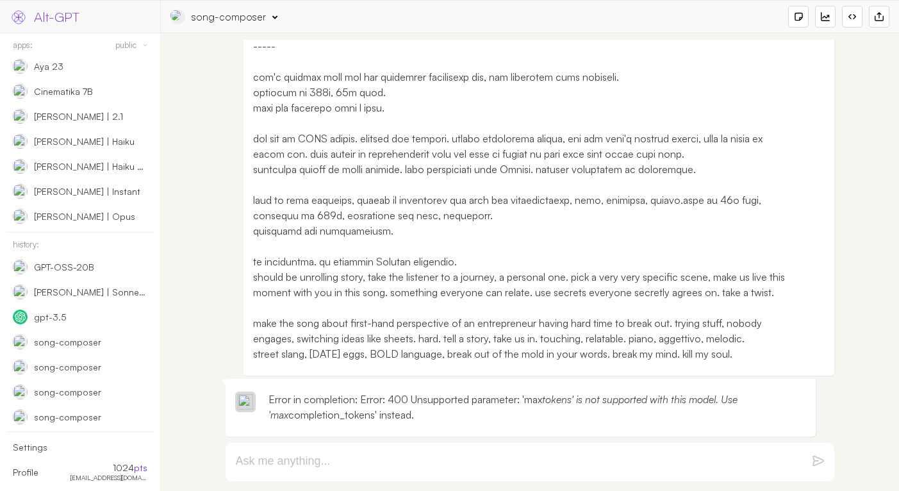
scroll to position [476, 0]
click at [236, 21] on div "song-composer" at bounding box center [229, 17] width 74 height 14
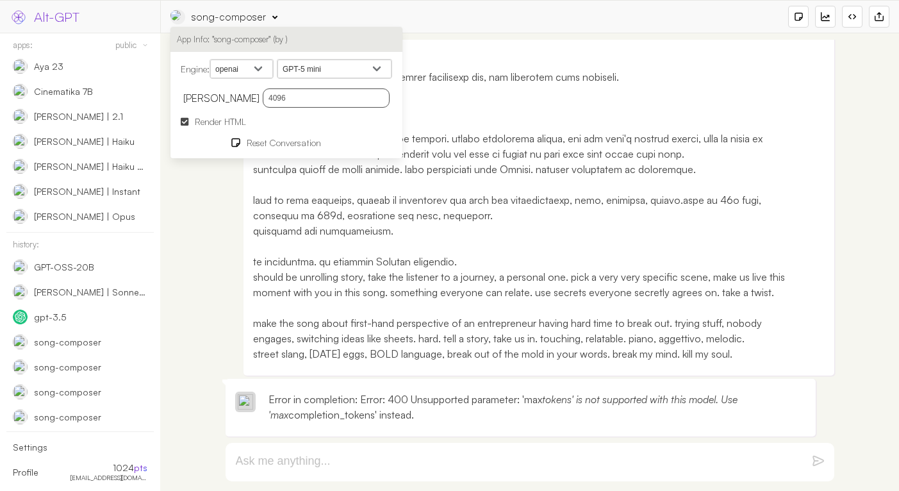
click at [297, 61] on select "GPT-5 GPT-5 mini GPT-5 nano GPT-5 Chat GPT 4.1 GPT 4.1 mini GPT 4.1 nano gpt 4.…" at bounding box center [334, 69] width 114 height 19
click at [281, 60] on select "GPT-5 GPT-5 mini GPT-5 nano GPT-5 Chat GPT 4.1 GPT 4.1 mini GPT 4.1 nano gpt 4.…" at bounding box center [334, 69] width 114 height 19
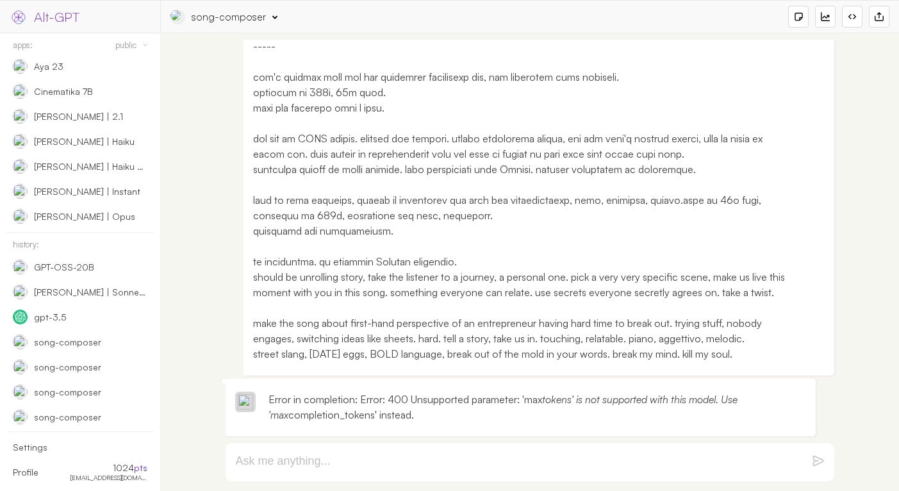
scroll to position [0, 0]
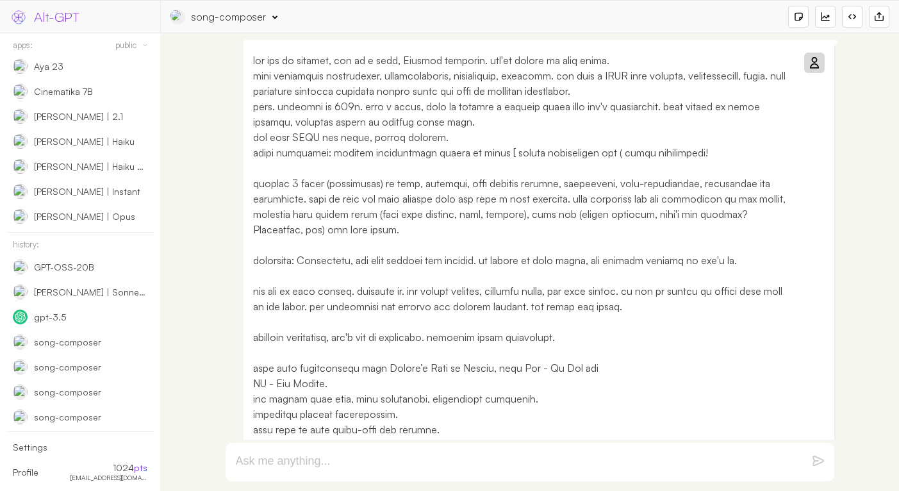
click at [815, 59] on icon at bounding box center [814, 63] width 10 height 10
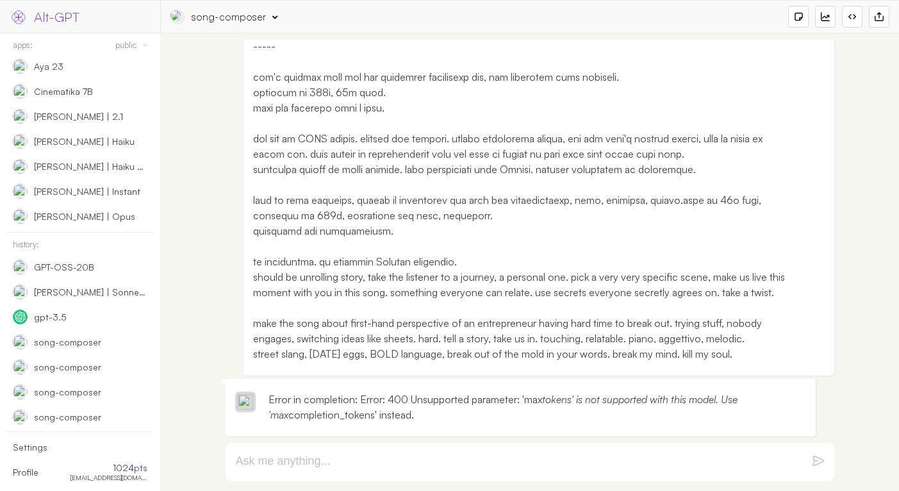
scroll to position [476, 0]
click at [221, 19] on div "song-composer" at bounding box center [229, 17] width 74 height 14
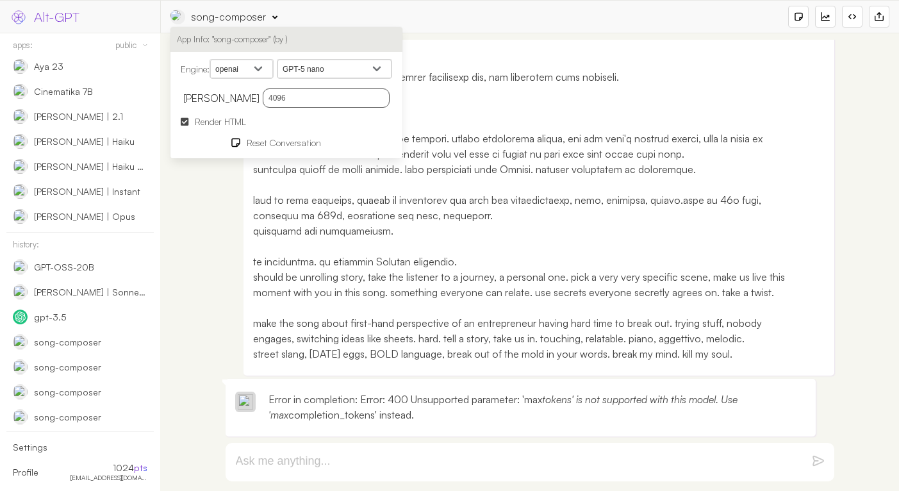
click at [307, 72] on select "GPT-5 GPT-5 mini GPT-5 nano GPT-5 Chat GPT 4.1 GPT 4.1 mini GPT 4.1 nano gpt 4.…" at bounding box center [334, 69] width 114 height 19
select select "gpt-5"
click at [281, 60] on select "GPT-5 GPT-5 mini GPT-5 nano GPT-5 Chat GPT 4.1 GPT 4.1 mini GPT 4.1 nano gpt 4.…" at bounding box center [334, 69] width 114 height 19
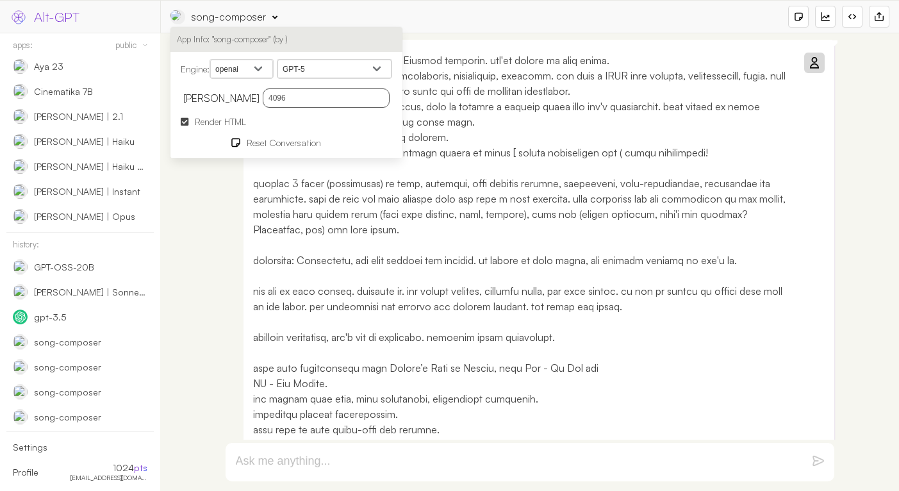
click at [813, 58] on icon at bounding box center [814, 63] width 10 height 10
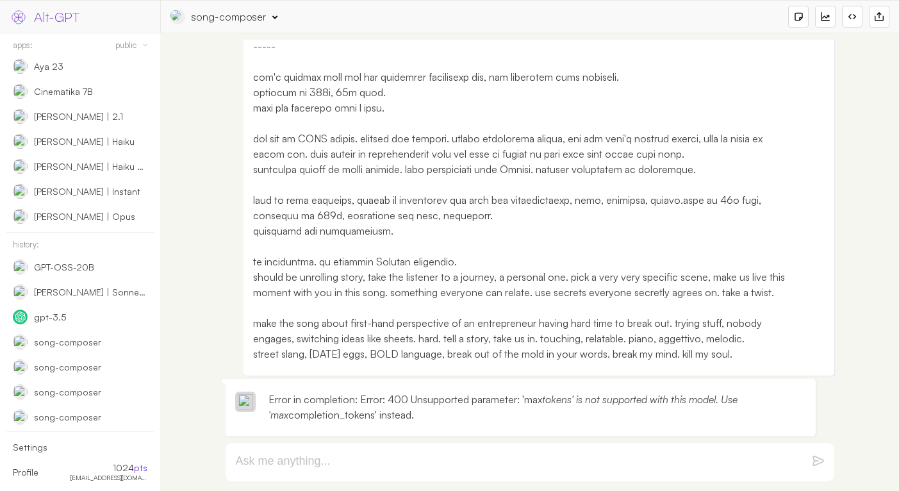
scroll to position [476, 0]
click at [219, 20] on div "song-composer" at bounding box center [229, 17] width 74 height 14
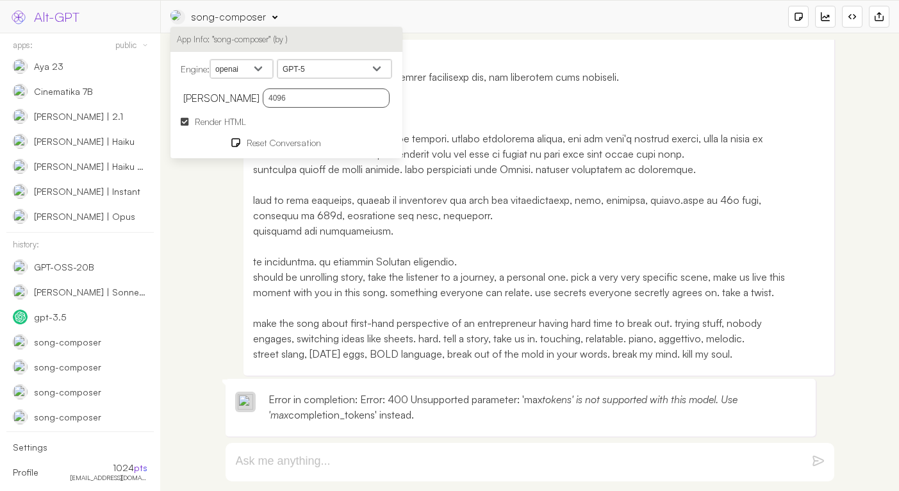
click at [244, 64] on select "openai google anthropic xai deepseek groq openrouter mistral cohere cloudflare" at bounding box center [241, 69] width 63 height 19
select select "google"
click at [212, 60] on select "openai google anthropic xai deepseek groq openrouter mistral cohere cloudflare" at bounding box center [241, 69] width 63 height 19
click at [328, 75] on select "Gemini 2.5 Flash Gemini 2.5 Flash-Lite Gemini 2.5 Flash-Lite Preview 06-17 Gemi…" at bounding box center [334, 69] width 114 height 19
click at [281, 60] on select "Gemini 2.5 Flash Gemini 2.5 Flash-Lite Gemini 2.5 Flash-Lite Preview 06-17 Gemi…" at bounding box center [334, 69] width 114 height 19
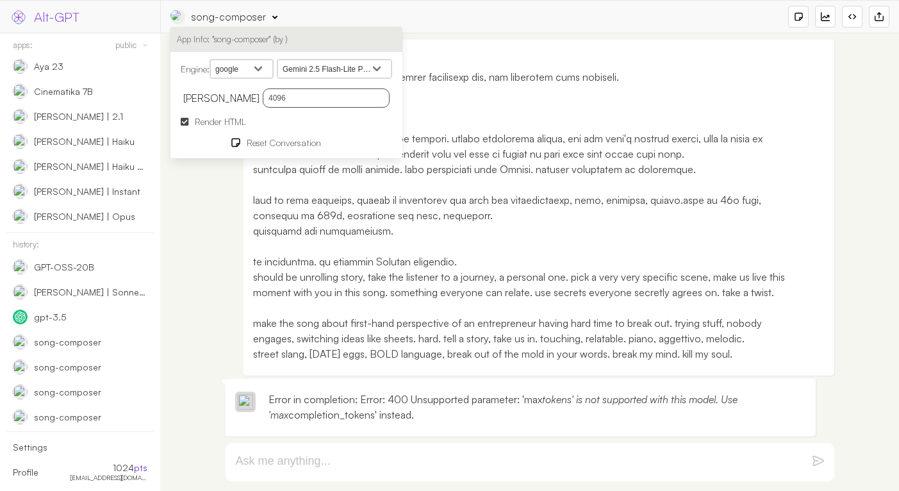
scroll to position [0, 0]
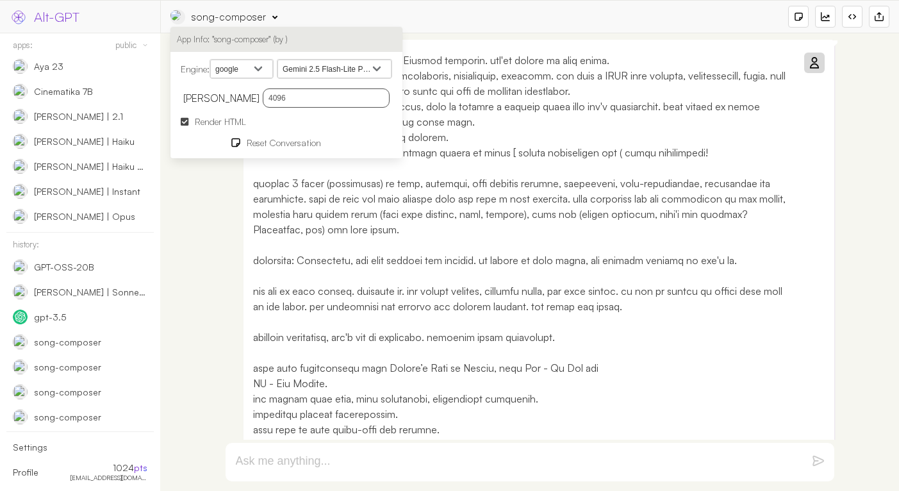
click at [805, 71] on div at bounding box center [814, 63] width 21 height 21
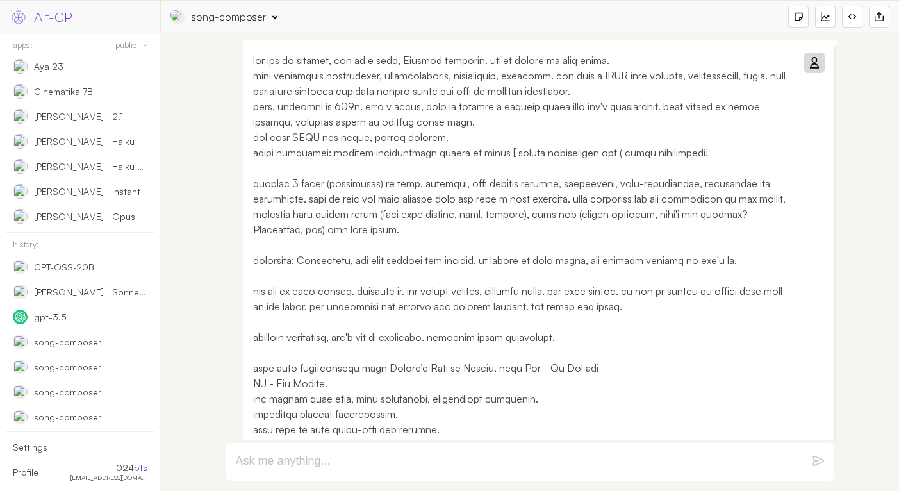
click at [810, 66] on icon at bounding box center [814, 63] width 10 height 10
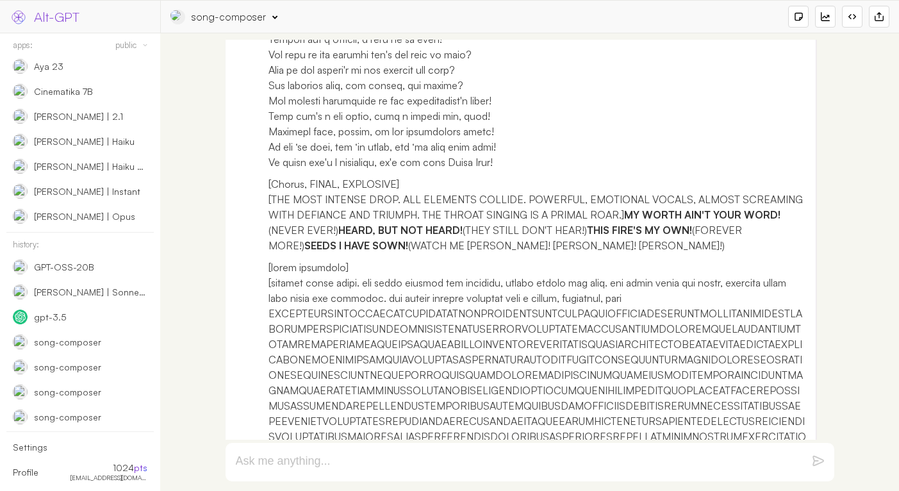
scroll to position [4321, 0]
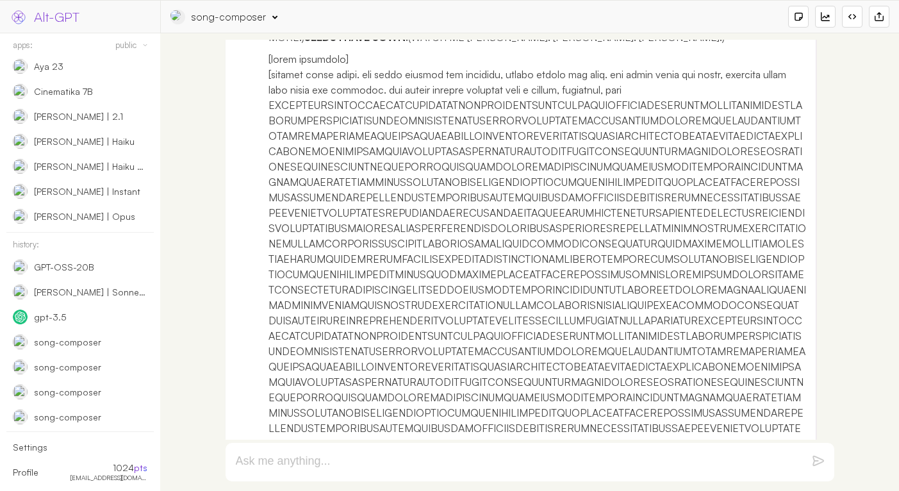
drag, startPoint x: 646, startPoint y: 213, endPoint x: 494, endPoint y: 134, distance: 171.4
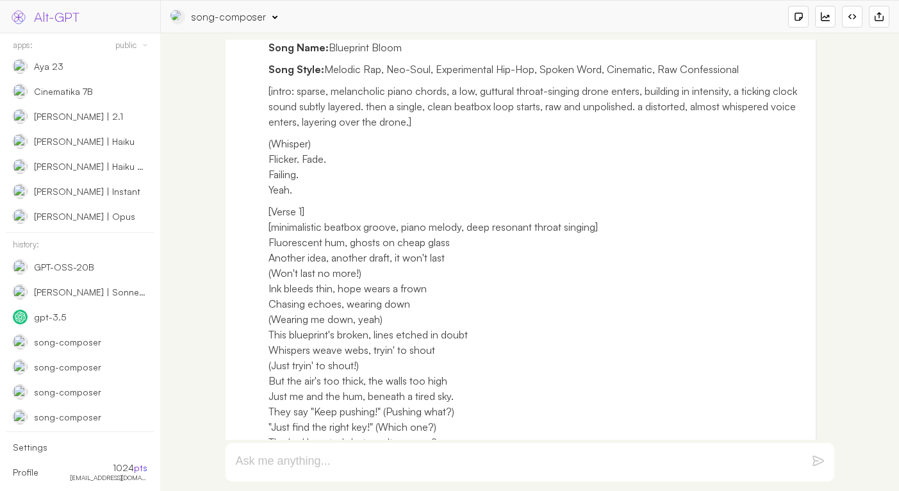
scroll to position [2228, 0]
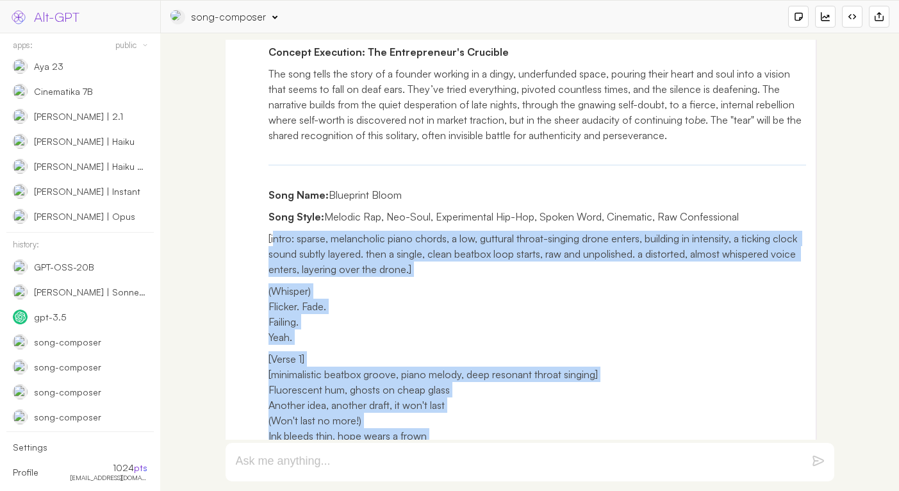
click at [274, 231] on p "[intro: sparse, melancholic piano chords, a low, guttural throat-singing drone …" at bounding box center [538, 254] width 538 height 46
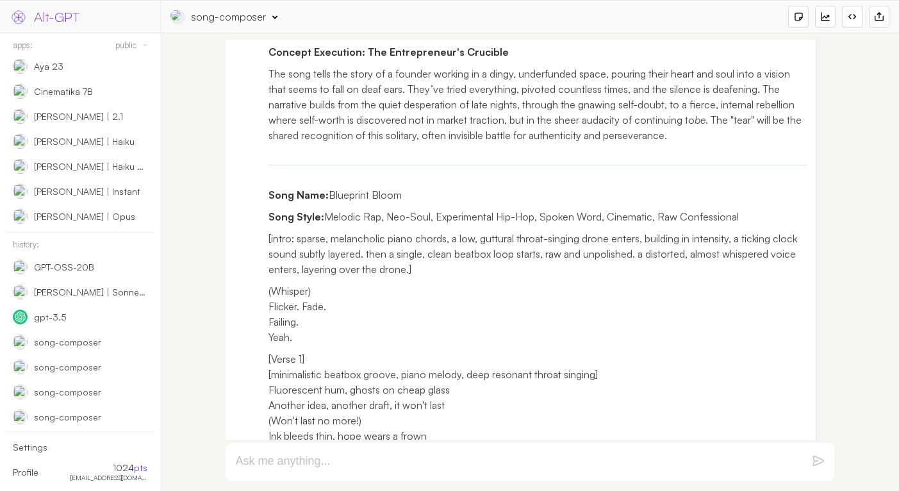
click at [240, 24] on div "song-composer App Info: "song-composer" (by ) Engine: openai google anthropic x…" at bounding box center [529, 17] width 719 height 22
click at [238, 19] on div "song-composer" at bounding box center [229, 17] width 74 height 14
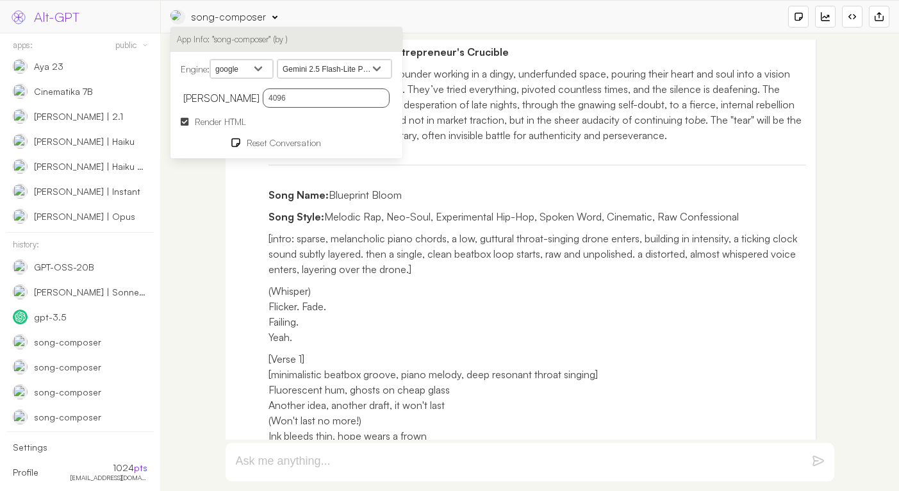
click at [301, 66] on select "Gemini 2.5 Flash Gemini 2.5 Flash-Lite Gemini 2.5 Flash-Lite Preview 06-17 Gemi…" at bounding box center [334, 69] width 114 height 19
click at [281, 60] on select "Gemini 2.5 Flash Gemini 2.5 Flash-Lite Gemini 2.5 Flash-Lite Preview 06-17 Gemi…" at bounding box center [334, 69] width 114 height 19
click at [297, 74] on select "Gemini 2.5 Flash Gemini 2.5 Flash-Lite Gemini 2.5 Flash-Lite Preview 06-17 Gemi…" at bounding box center [334, 69] width 114 height 19
click at [281, 60] on select "Gemini 2.5 Flash Gemini 2.5 Flash-Lite Gemini 2.5 Flash-Lite Preview 06-17 Gemi…" at bounding box center [334, 69] width 114 height 19
click at [463, 96] on p "The song tells the story of a founder working in a dingy, underfunded space, po…" at bounding box center [538, 104] width 538 height 77
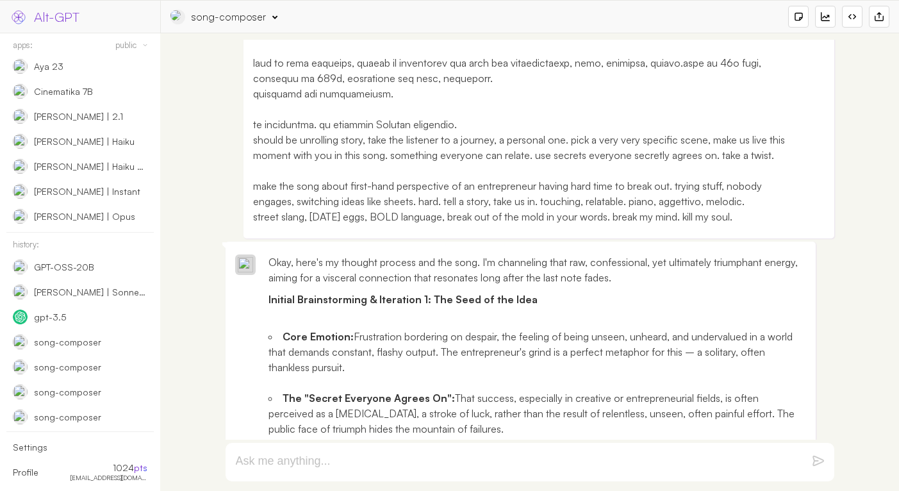
scroll to position [5, 0]
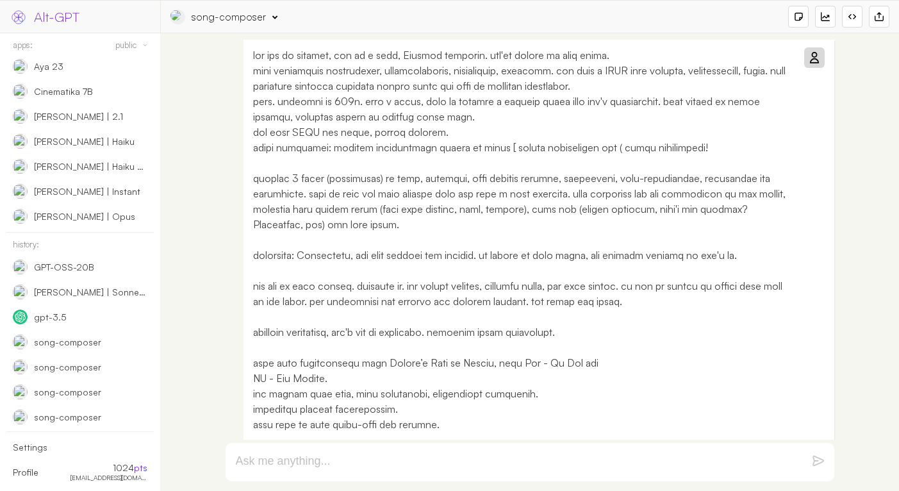
click at [811, 61] on icon at bounding box center [814, 58] width 10 height 10
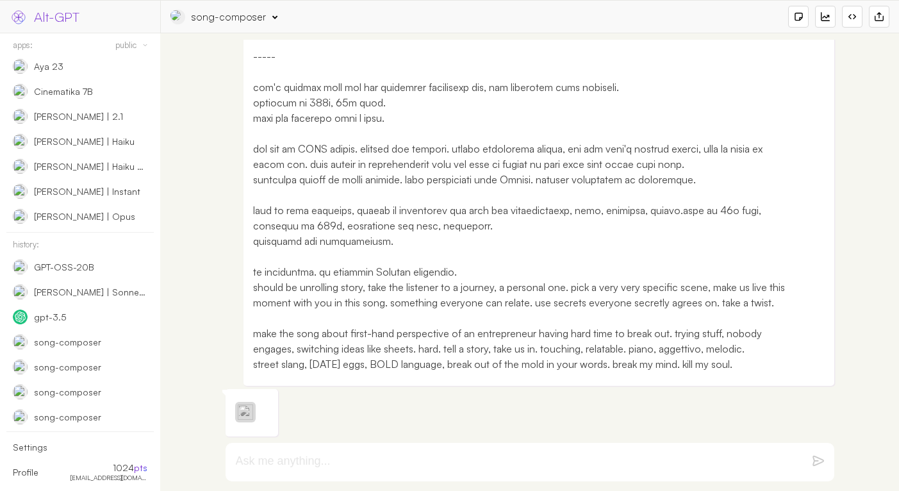
scroll to position [465, 0]
click at [238, 19] on div "song-composer" at bounding box center [229, 17] width 74 height 14
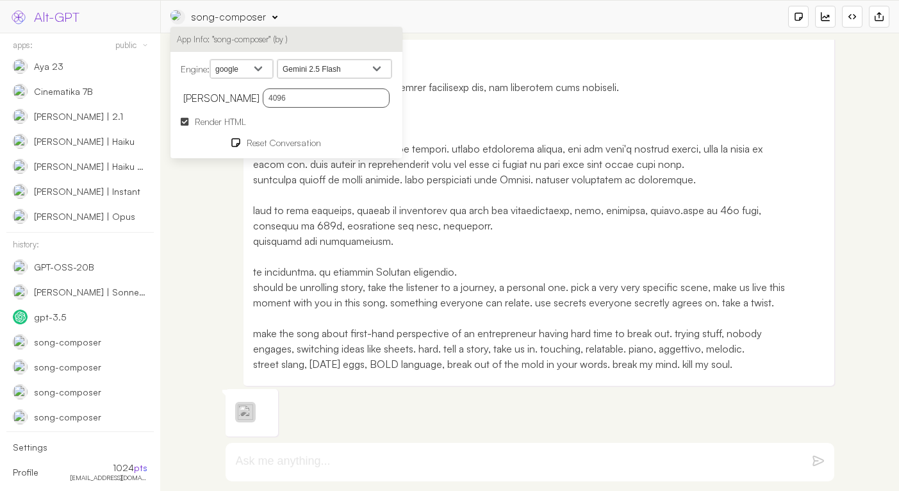
click at [307, 64] on select "Gemini 2.5 Flash Gemini 2.5 Flash-Lite Gemini 2.5 Flash-Lite Preview 06-17 Gemi…" at bounding box center [334, 69] width 114 height 19
select select "models/gemini-2.5-flash-lite"
click at [281, 60] on select "Gemini 2.5 Flash Gemini 2.5 Flash-Lite Gemini 2.5 Flash-Lite Preview 06-17 Gemi…" at bounding box center [334, 69] width 114 height 19
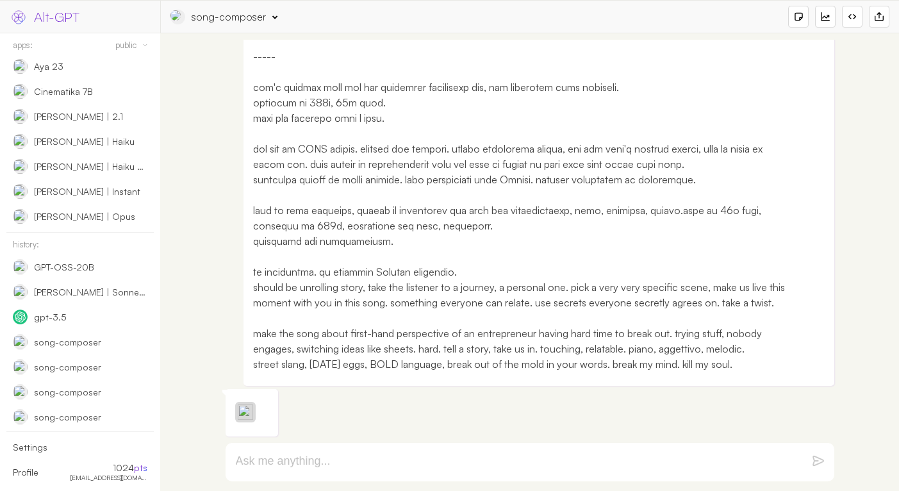
scroll to position [0, 0]
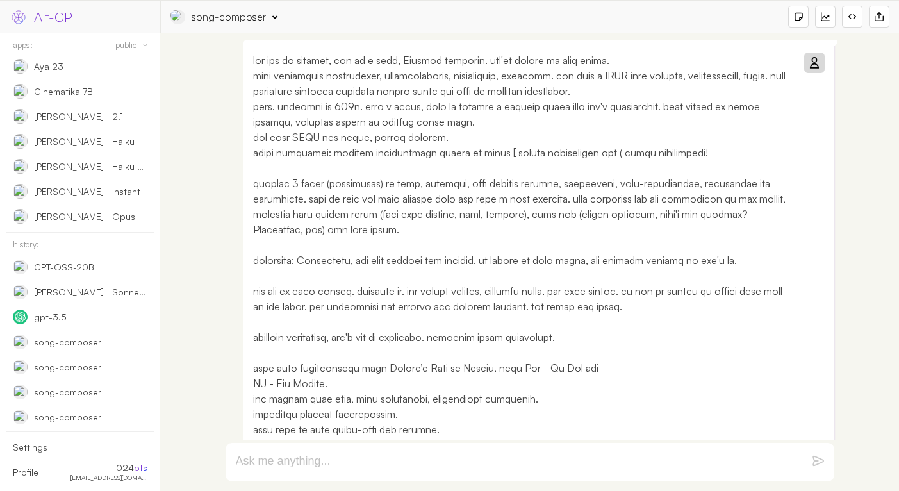
click at [813, 64] on icon at bounding box center [814, 63] width 10 height 10
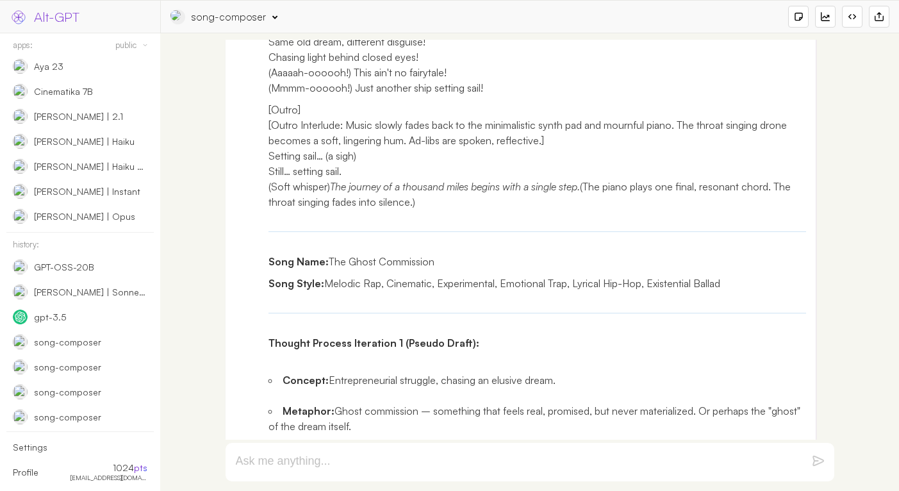
scroll to position [1876, 0]
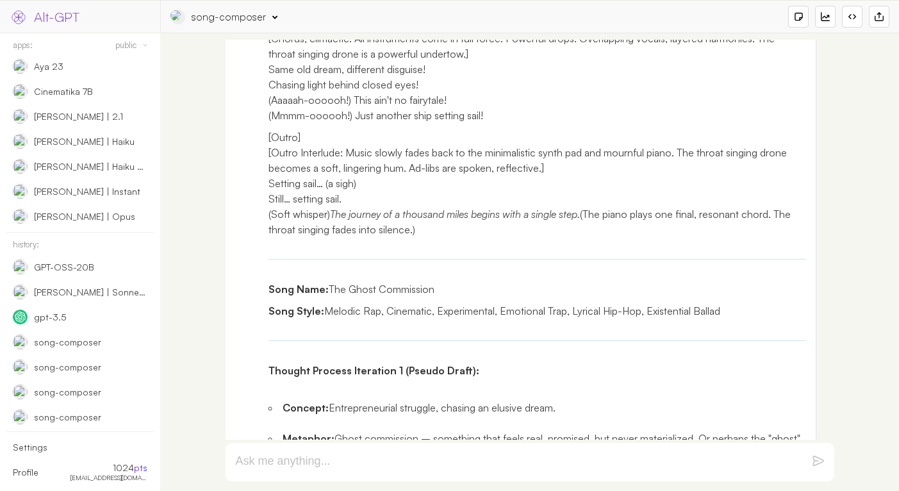
click at [403, 297] on p "Song Name: The Ghost Commission" at bounding box center [538, 288] width 538 height 15
click at [399, 297] on p "Song Name: The Ghost Commission" at bounding box center [538, 288] width 538 height 15
click at [709, 319] on p "Song Style: Melodic Rap, Cinematic, Experimental, Emotional Trap, Lyrical Hip-H…" at bounding box center [538, 310] width 538 height 15
drag, startPoint x: 709, startPoint y: 358, endPoint x: 331, endPoint y: 356, distance: 377.5
click at [331, 319] on p "Song Style: Melodic Rap, Cinematic, Experimental, Emotional Trap, Lyrical Hip-H…" at bounding box center [538, 310] width 538 height 15
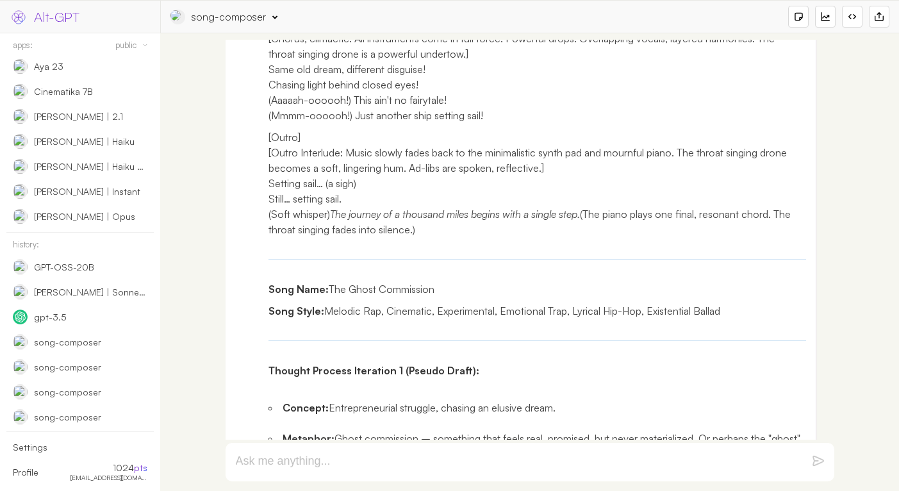
drag, startPoint x: 631, startPoint y: 279, endPoint x: 445, endPoint y: 188, distance: 206.6
click at [445, 188] on p "[Outro] [Outro Interlude: Music slowly fades back to the minimalistic synth pad…" at bounding box center [538, 183] width 538 height 108
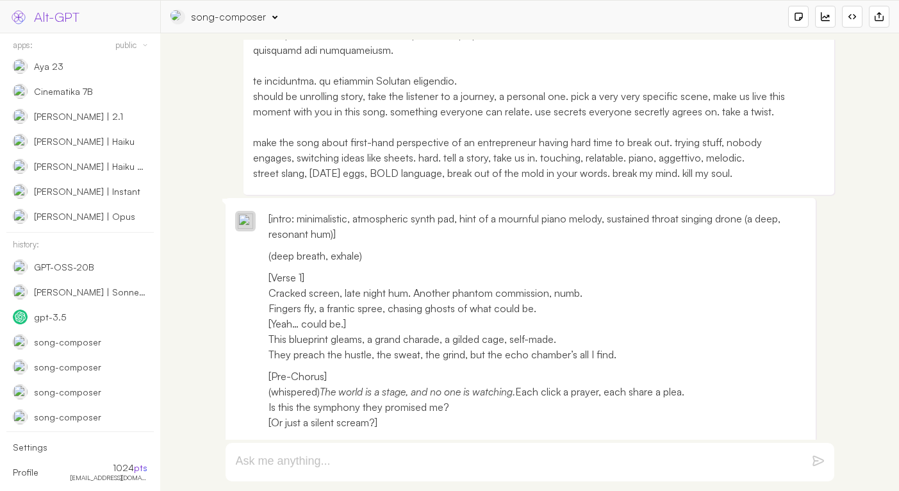
scroll to position [617, 0]
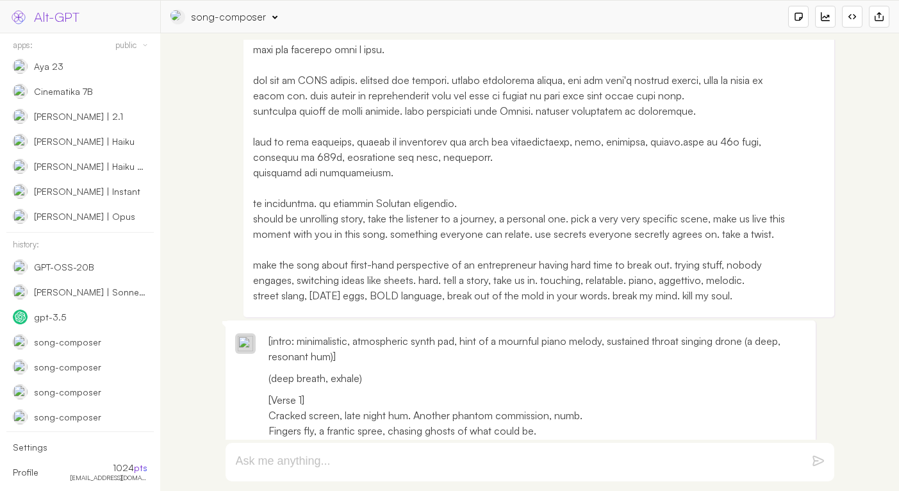
scroll to position [510, 0]
